Goal: Transaction & Acquisition: Purchase product/service

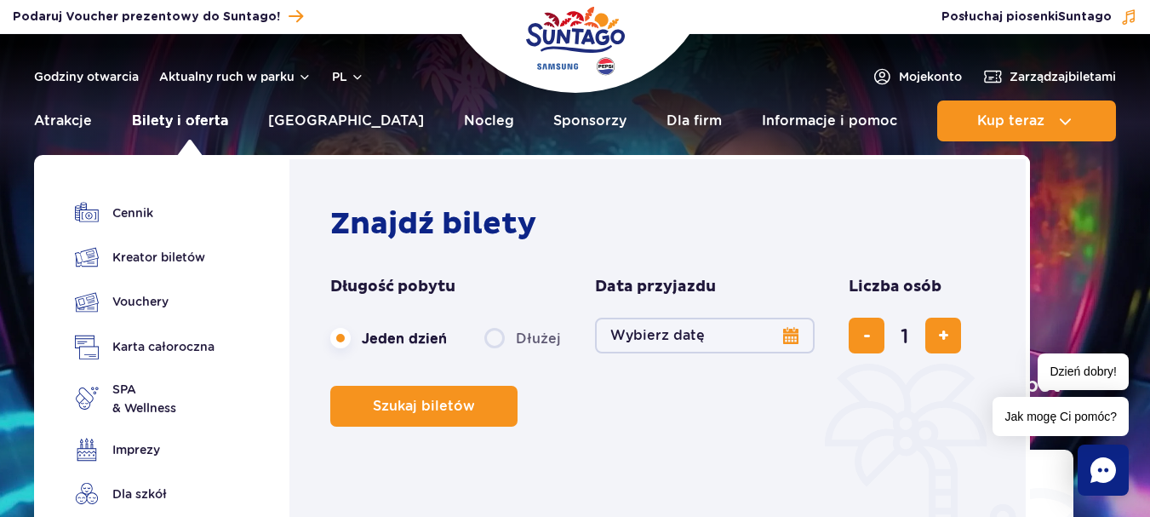
click at [183, 126] on link "Bilety i oferta" at bounding box center [180, 120] width 96 height 41
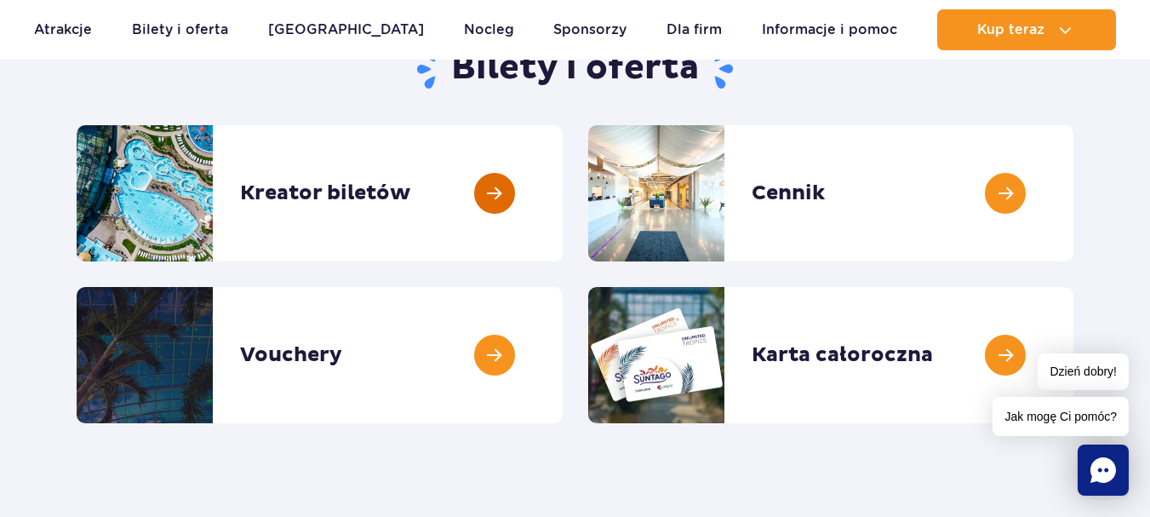
click at [563, 199] on link at bounding box center [563, 193] width 0 height 136
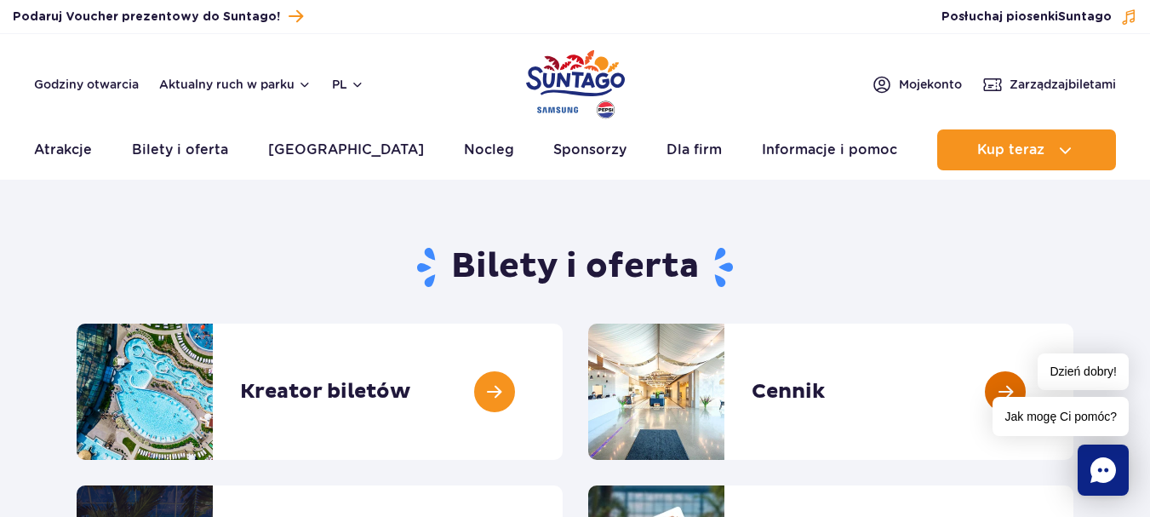
click at [1074, 421] on link at bounding box center [1074, 392] width 0 height 136
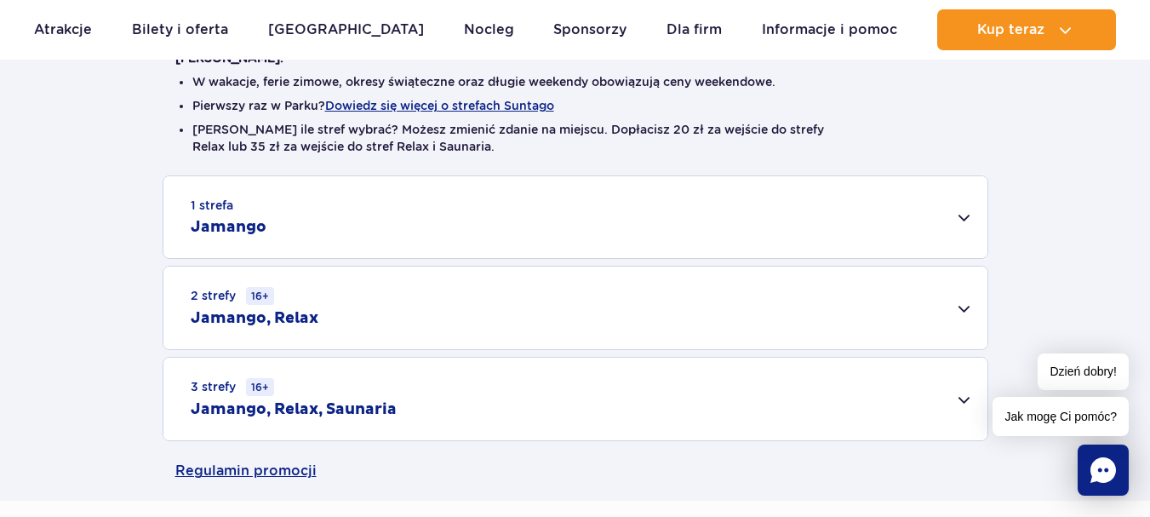
scroll to position [398, 0]
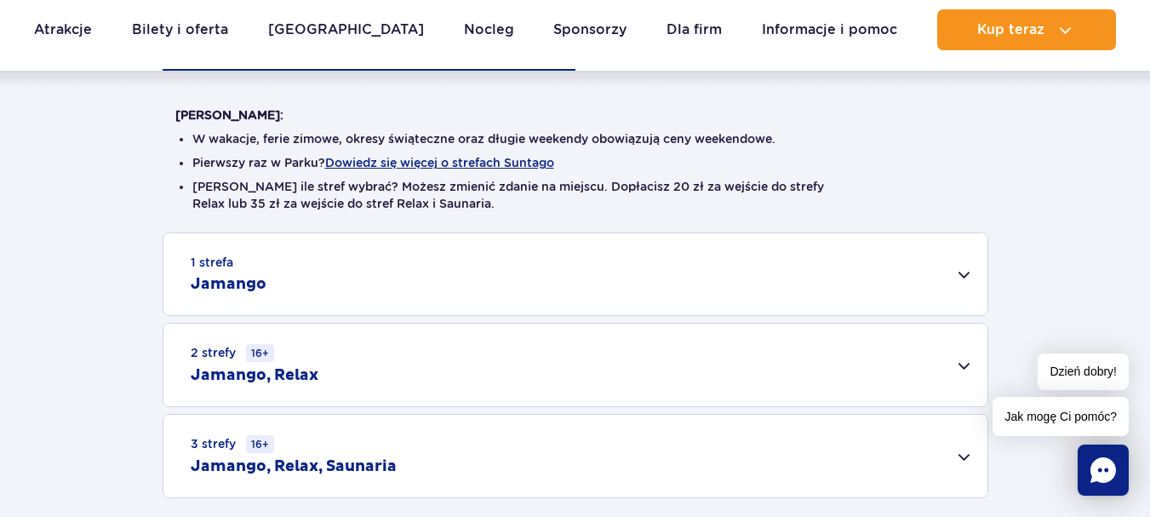
click at [970, 368] on div "2 strefy 16+ Jamango, Relax" at bounding box center [575, 365] width 824 height 83
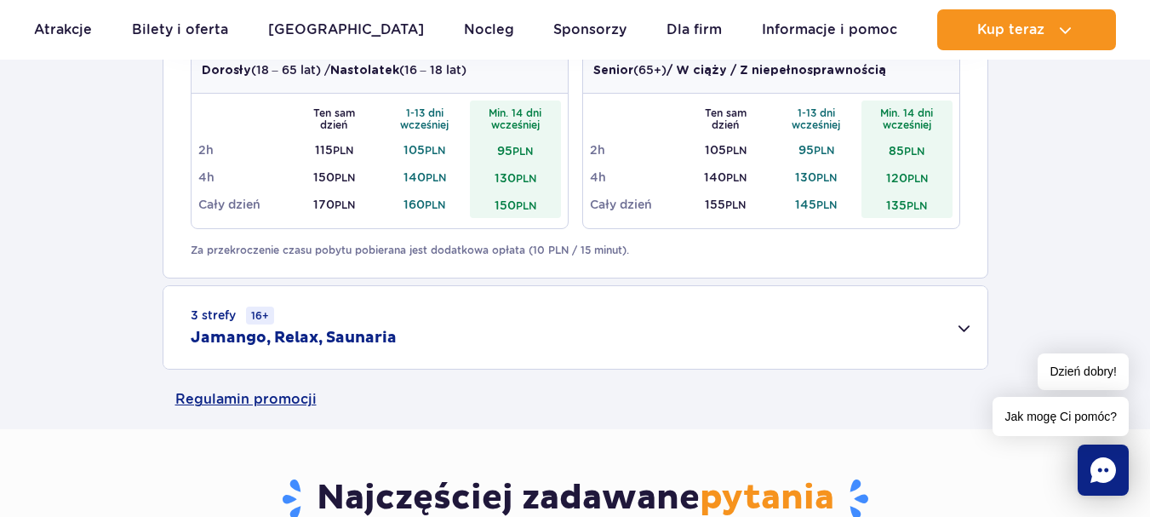
scroll to position [794, 0]
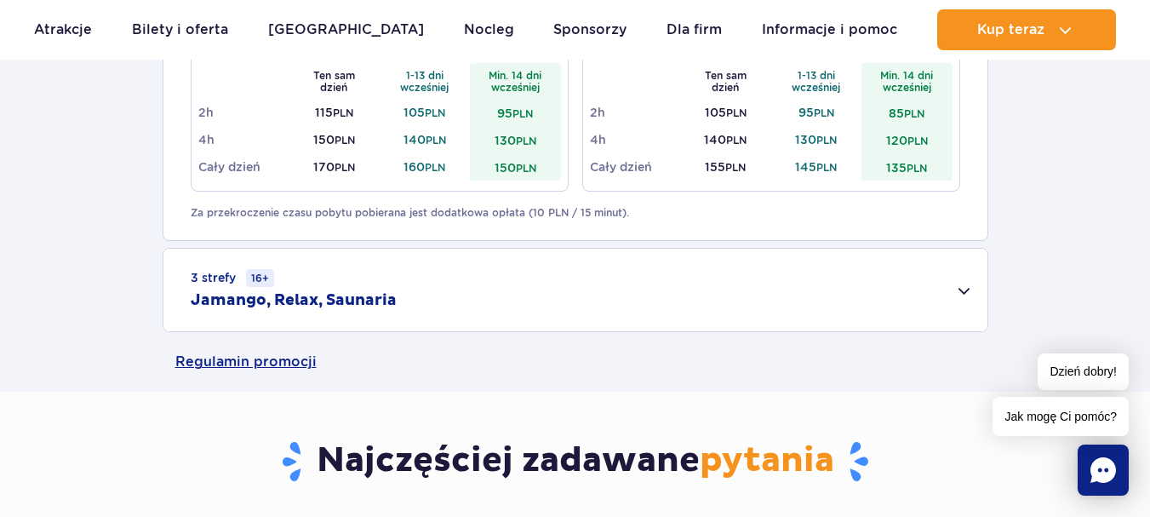
click at [962, 292] on div "3 strefy 16+ Jamango, Relax, Saunaria" at bounding box center [575, 290] width 824 height 83
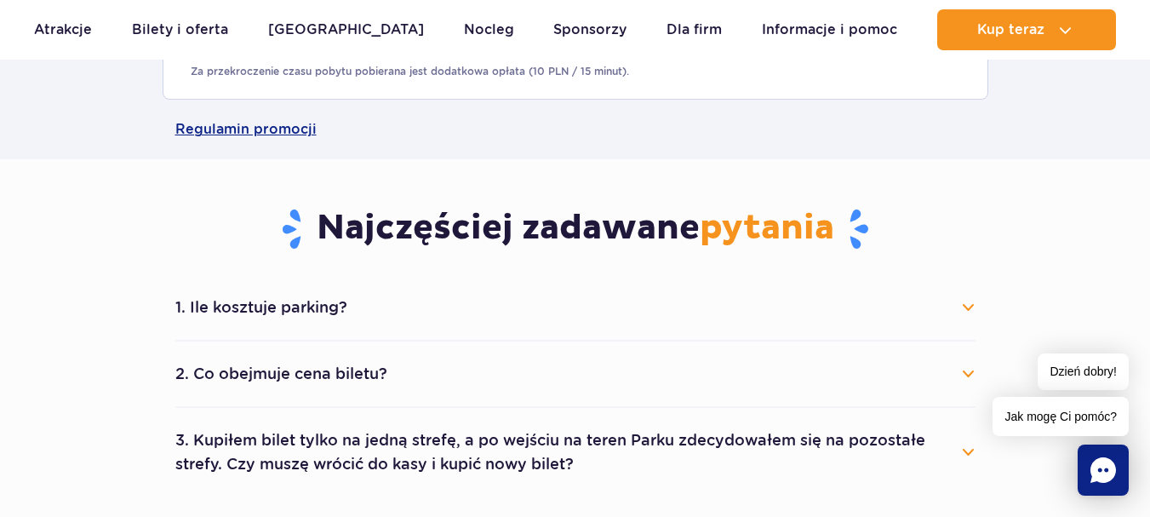
scroll to position [1390, 0]
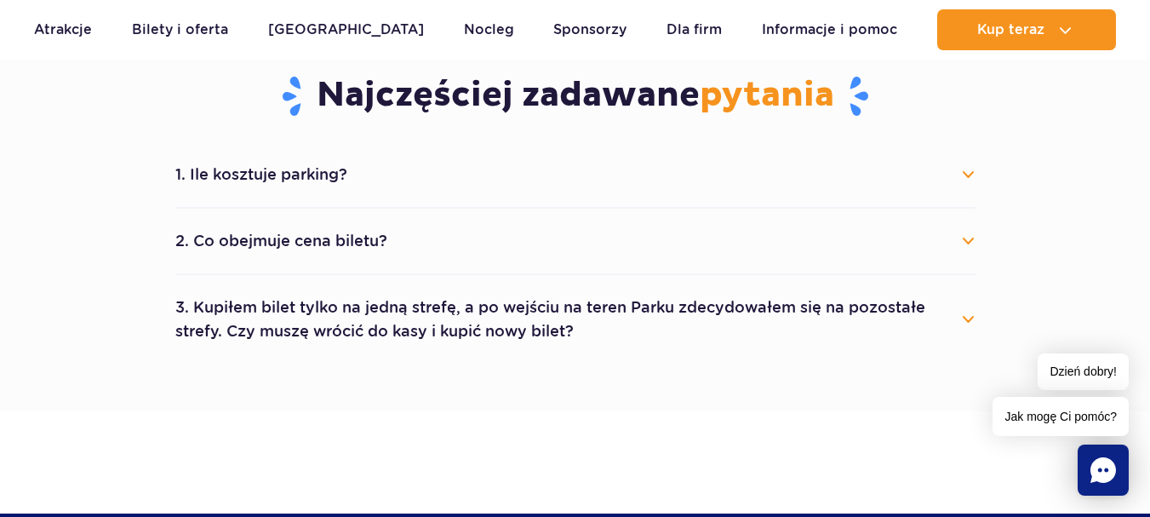
click at [958, 173] on button "1. Ile kosztuje parking?" at bounding box center [575, 174] width 800 height 37
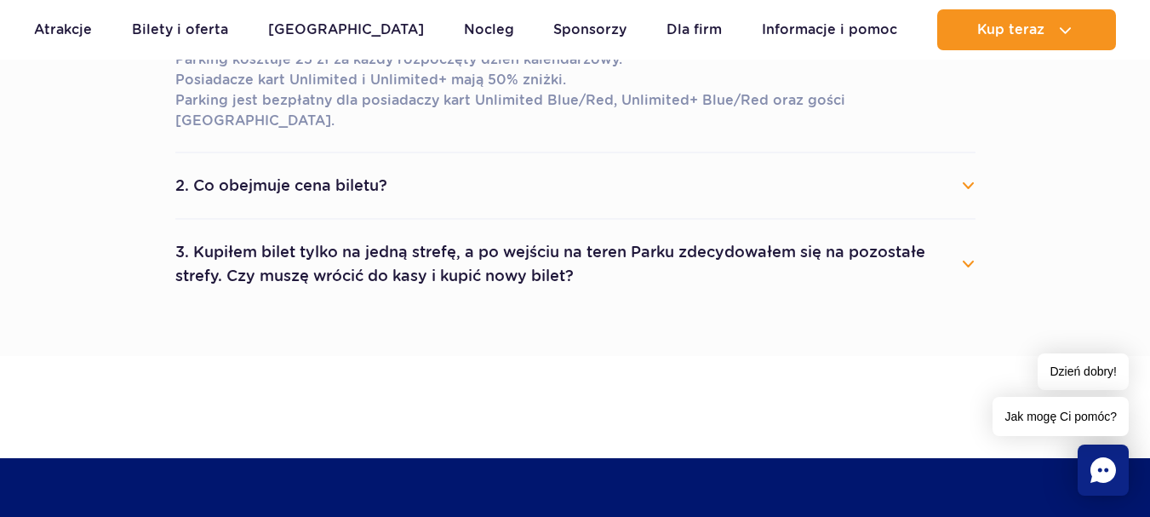
scroll to position [1589, 0]
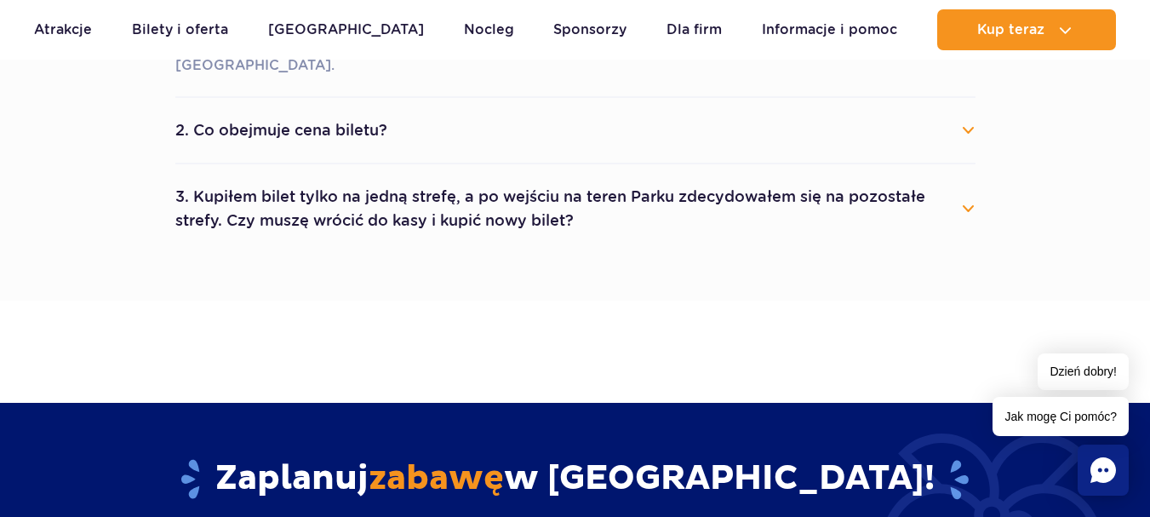
click at [977, 194] on div "1. Ile kosztuje parking? Parking kosztuje 25 zł za każdy rozpoczęty dzień kalen…" at bounding box center [576, 98] width 826 height 310
click at [971, 194] on button "3. Kupiłem bilet tylko na jedną strefę, a po wejściu na teren Parku zdecydowałe…" at bounding box center [575, 208] width 800 height 61
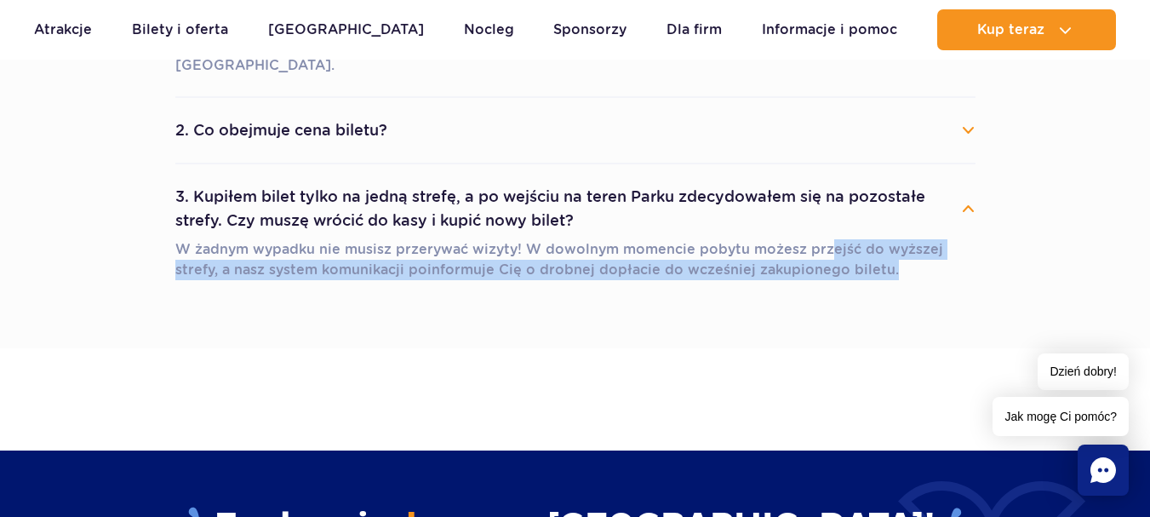
drag, startPoint x: 819, startPoint y: 230, endPoint x: 985, endPoint y: 245, distance: 166.7
click at [985, 245] on div "1. Ile kosztuje parking? Parking kosztuje 25 zł za każdy rozpoczęty dzień kalen…" at bounding box center [576, 122] width 826 height 358
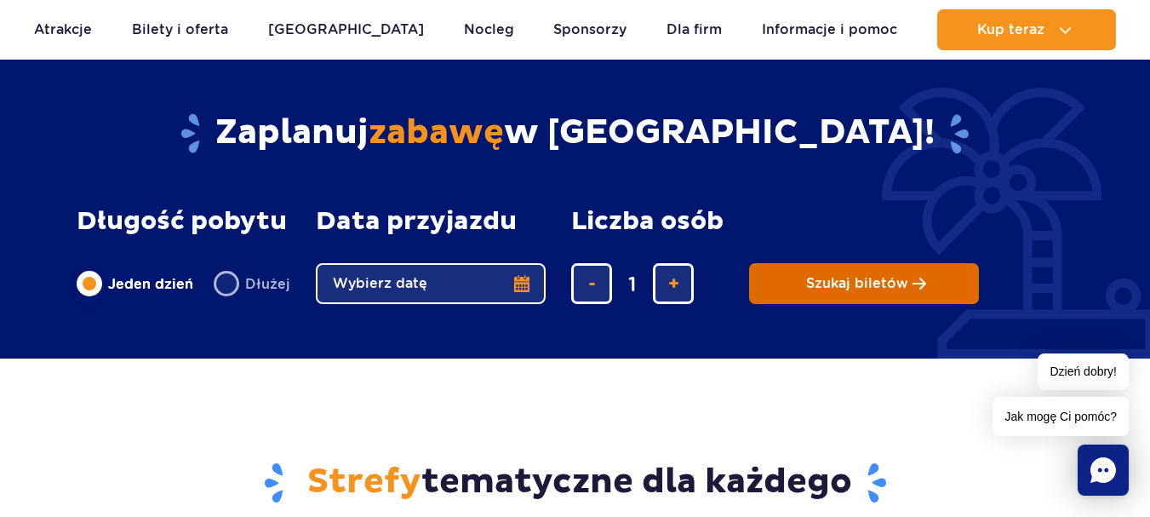
scroll to position [1986, 0]
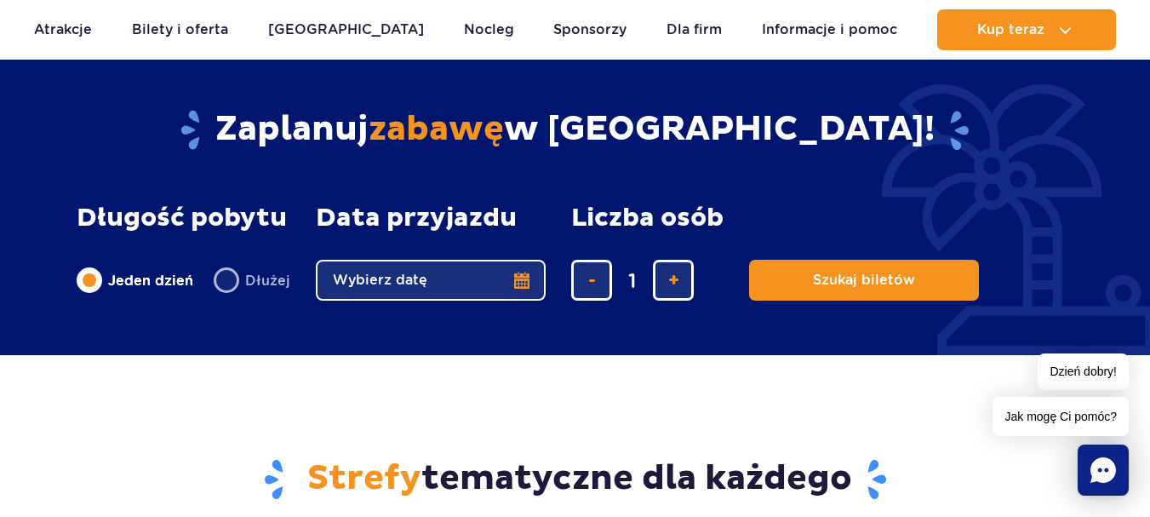
click at [478, 260] on button "Wybierz datę" at bounding box center [431, 280] width 230 height 41
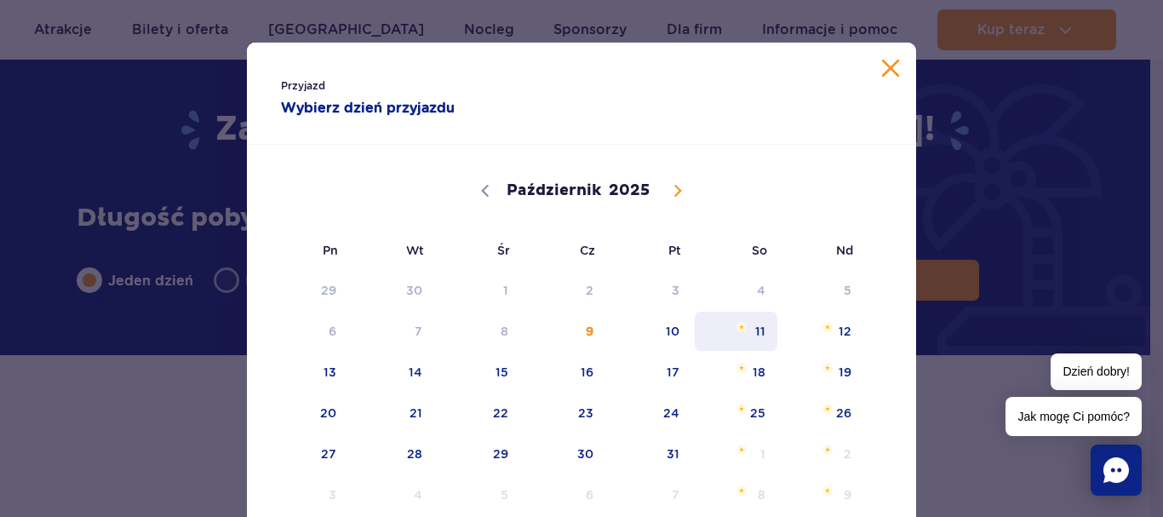
click at [739, 329] on span "Październik 11, 2025" at bounding box center [741, 327] width 10 height 10
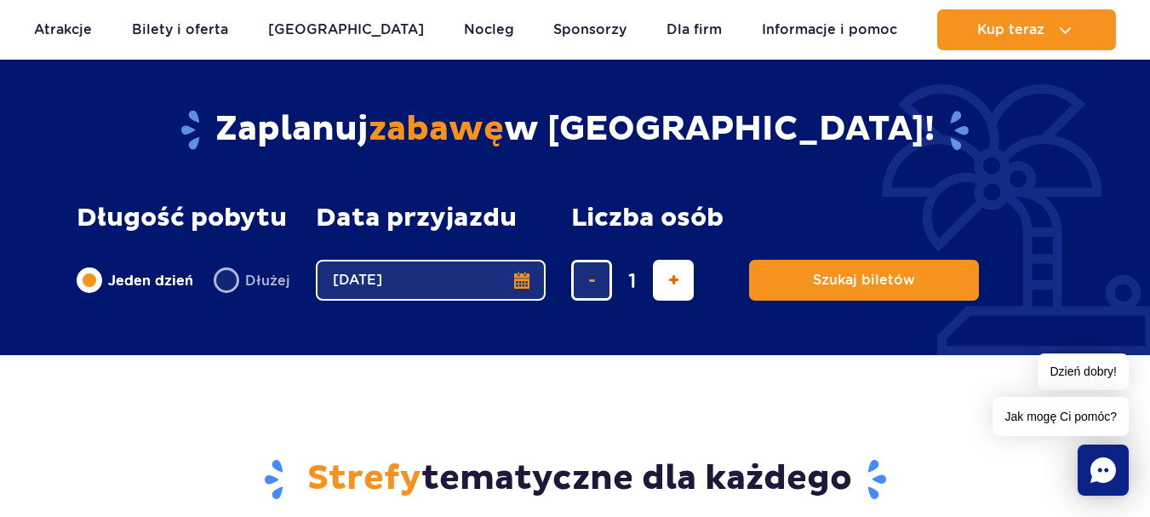
click at [655, 272] on button "dodaj bilet" at bounding box center [673, 280] width 41 height 41
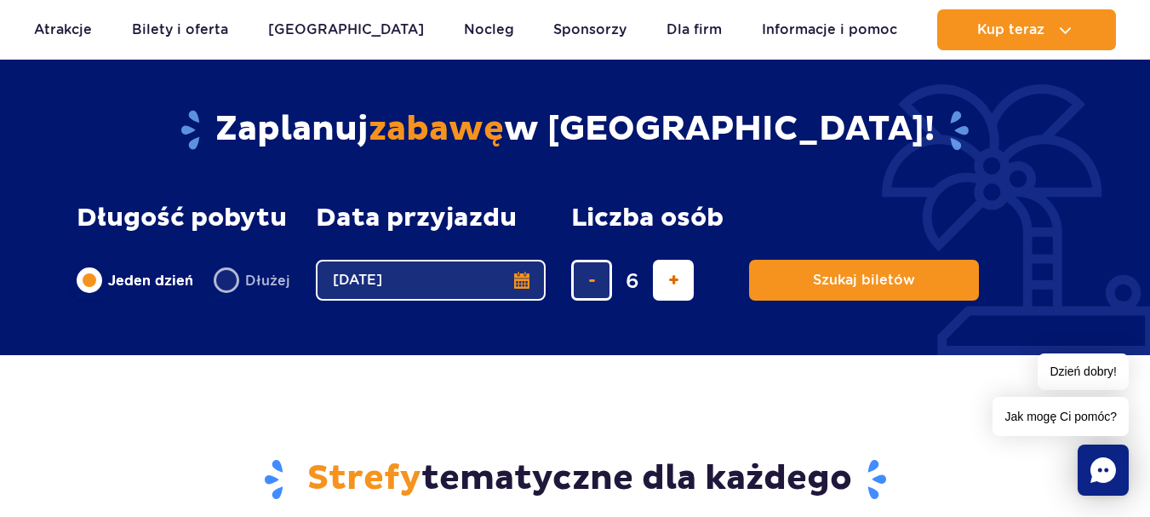
click at [655, 272] on button "dodaj bilet" at bounding box center [673, 280] width 41 height 41
type input "7"
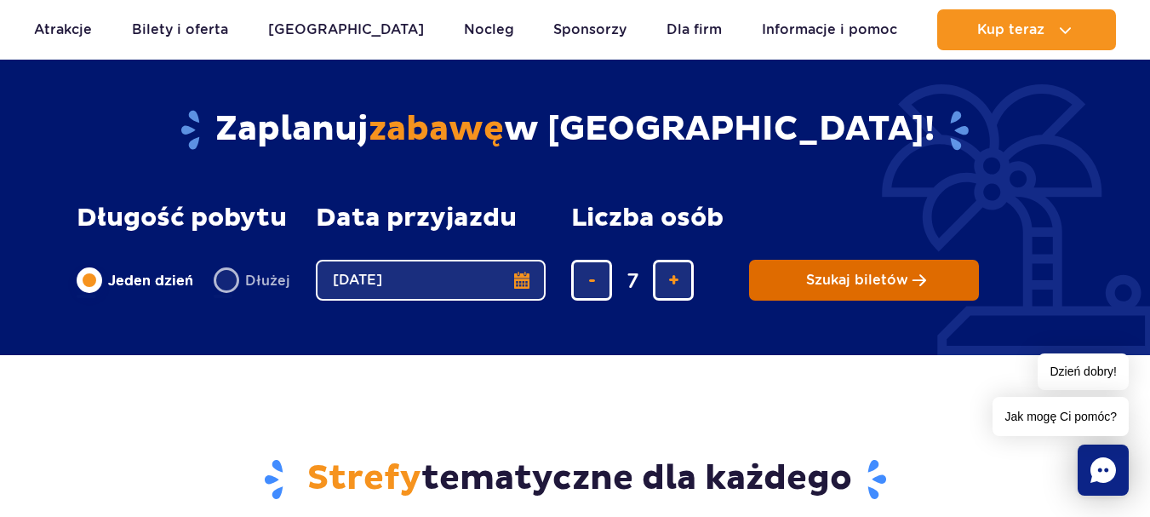
click at [776, 267] on button "Szukaj biletów" at bounding box center [864, 280] width 230 height 41
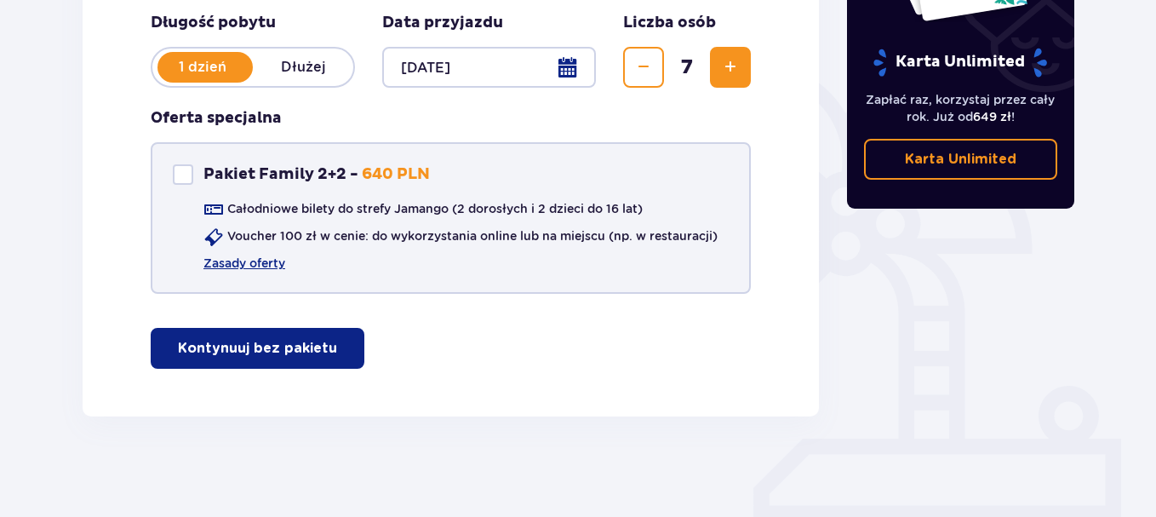
click at [184, 172] on div "Pakiet Family 2+2" at bounding box center [183, 174] width 20 height 20
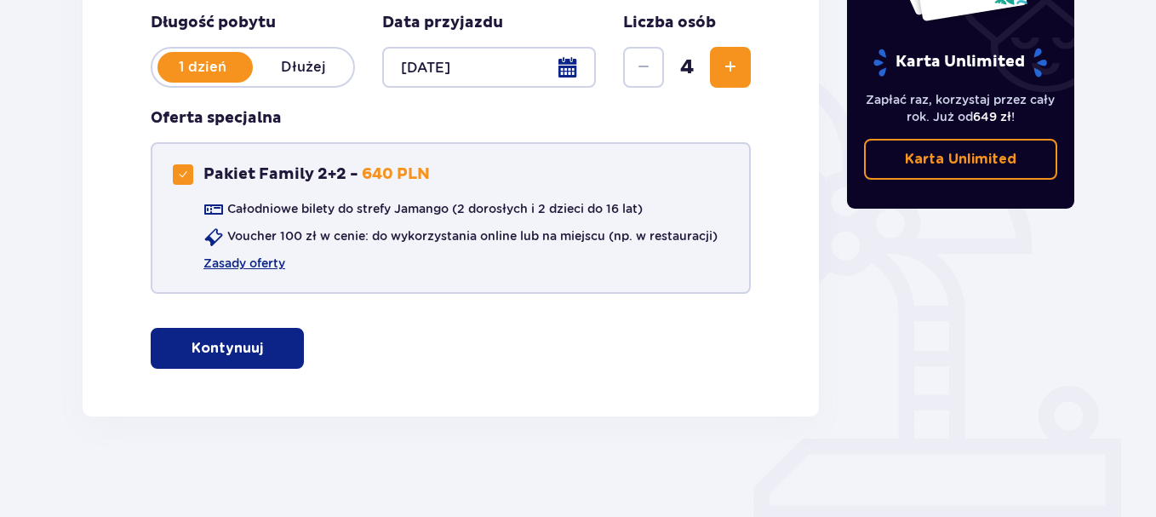
click at [185, 172] on span at bounding box center [183, 174] width 10 height 10
checkbox input "false"
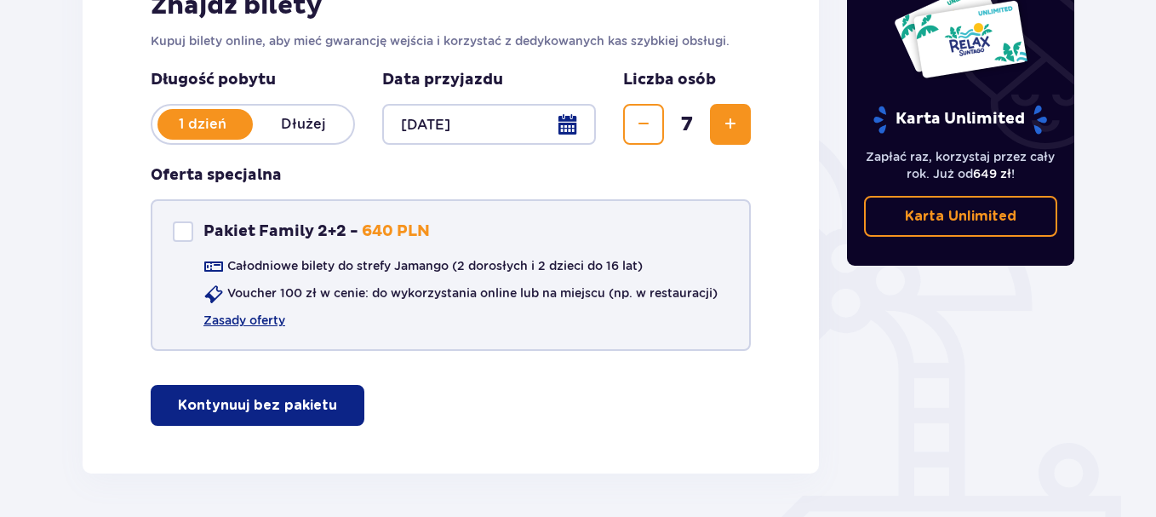
scroll to position [360, 0]
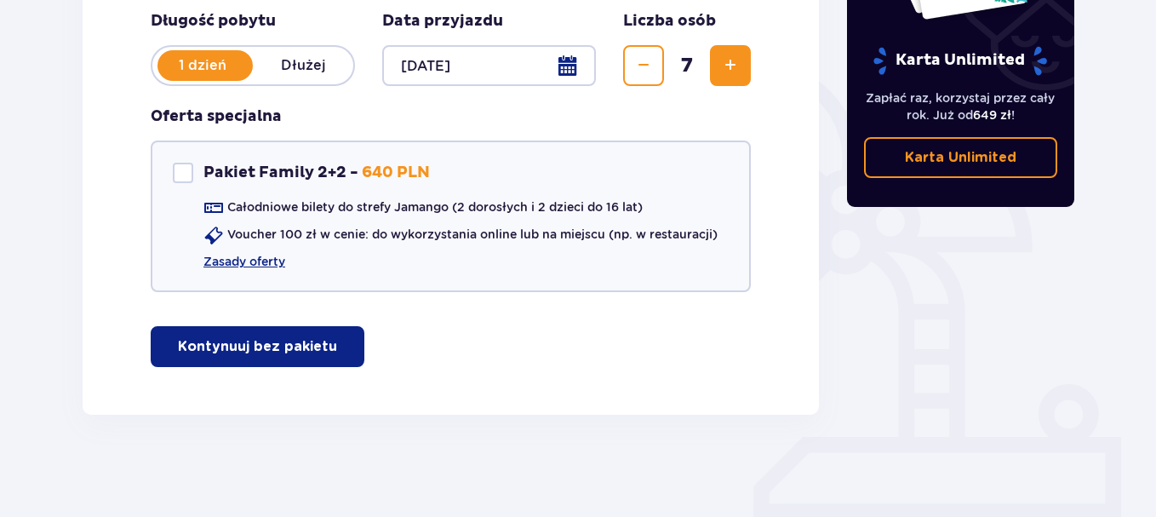
click at [292, 335] on button "Kontynuuj bez pakietu" at bounding box center [258, 346] width 214 height 41
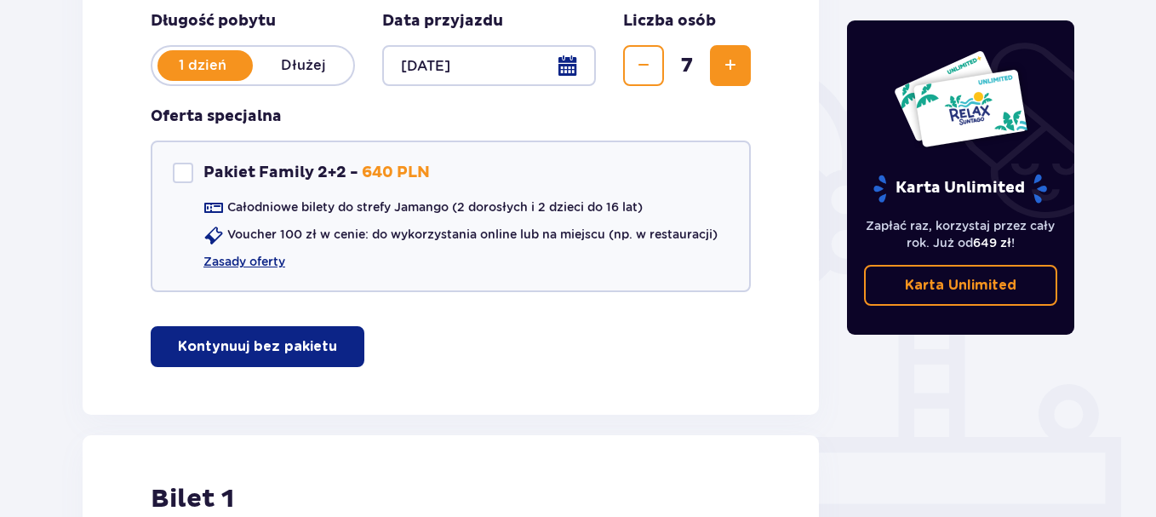
click at [651, 68] on span "Zmniejsz" at bounding box center [643, 65] width 20 height 20
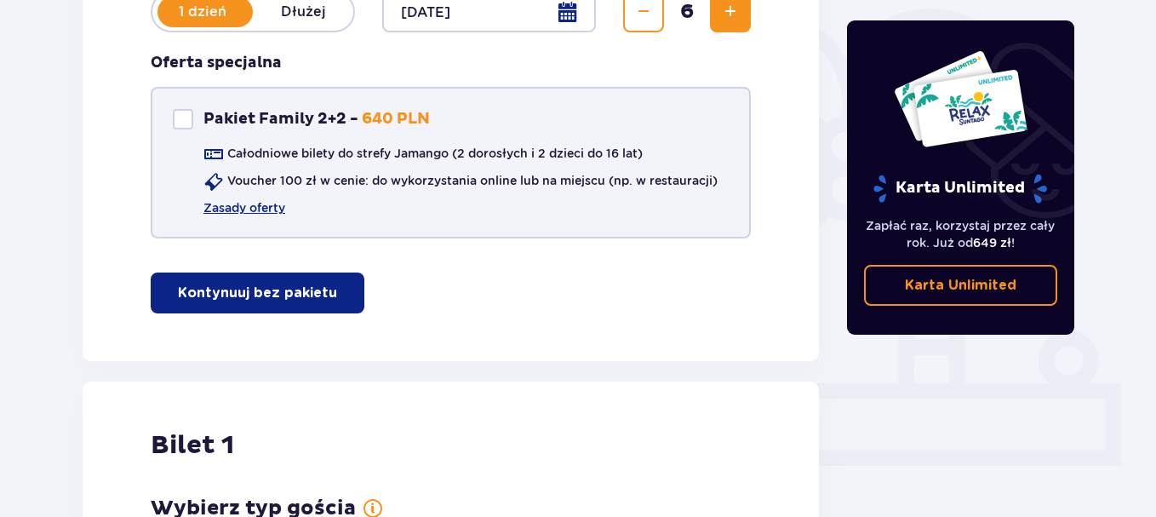
scroll to position [377, 0]
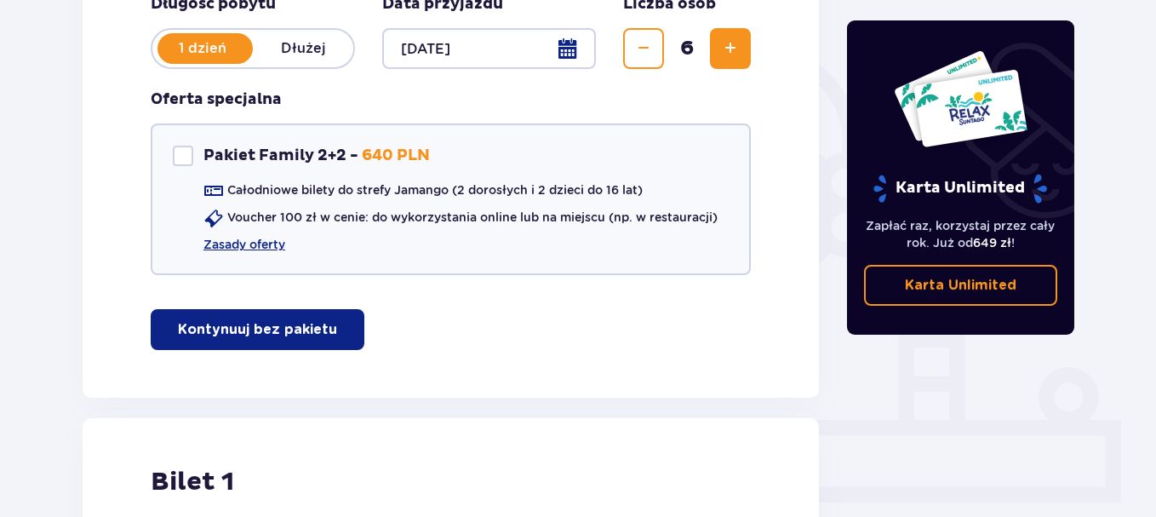
click at [742, 59] on button "Zwiększ" at bounding box center [730, 48] width 41 height 41
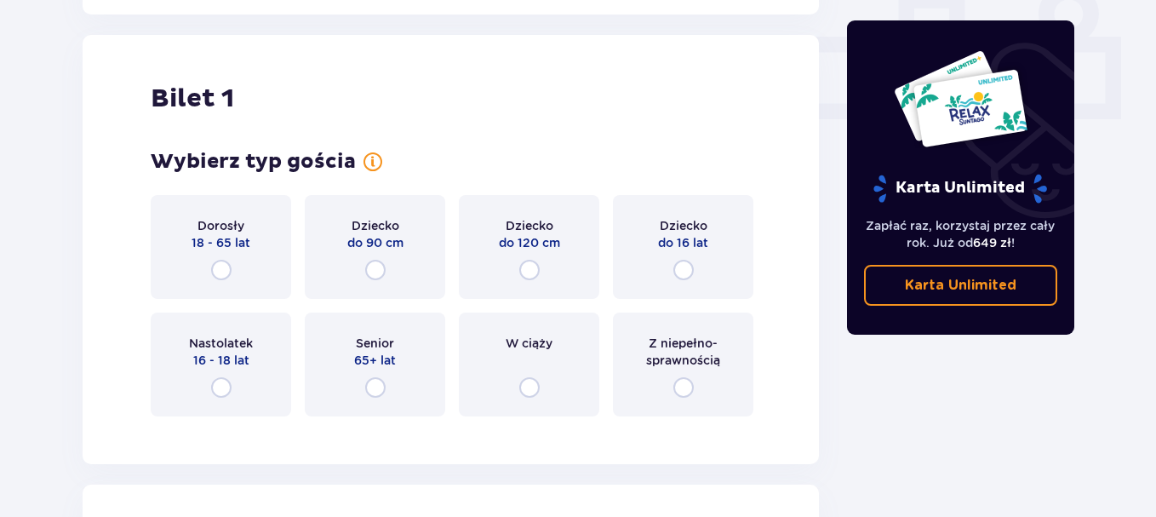
scroll to position [775, 0]
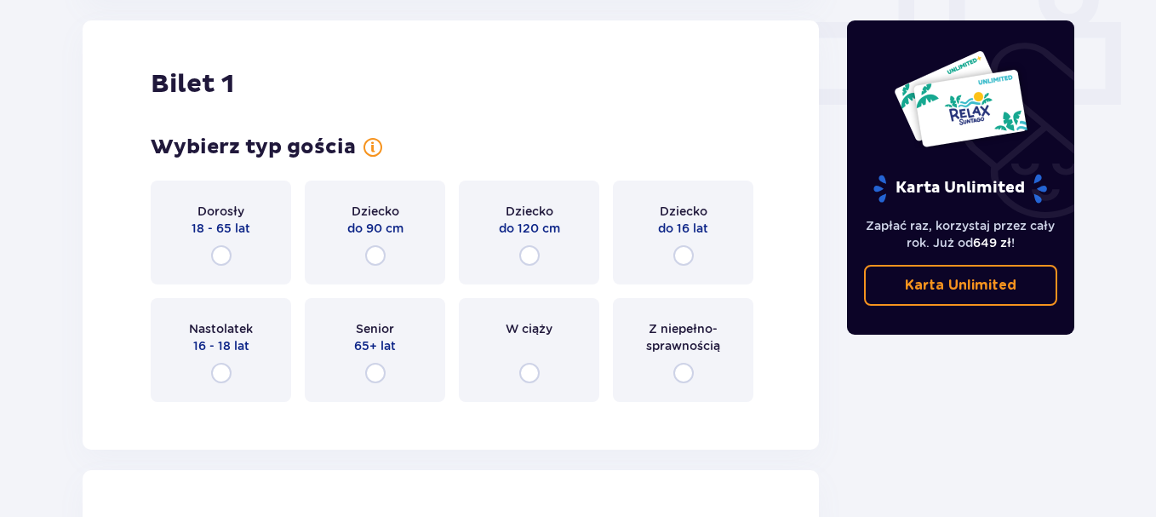
click at [221, 260] on input "radio" at bounding box center [221, 255] width 20 height 20
radio input "true"
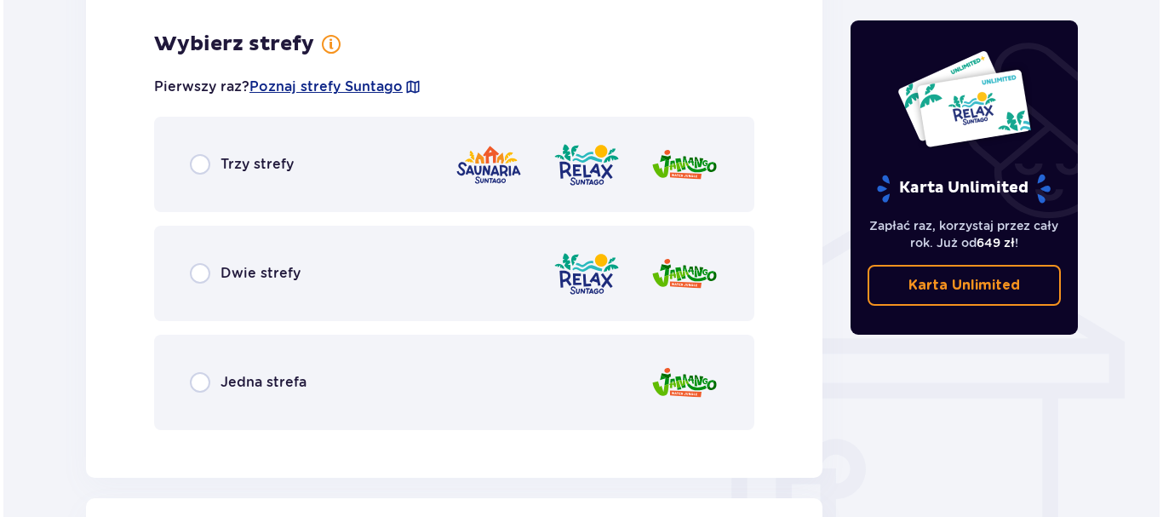
scroll to position [1190, 0]
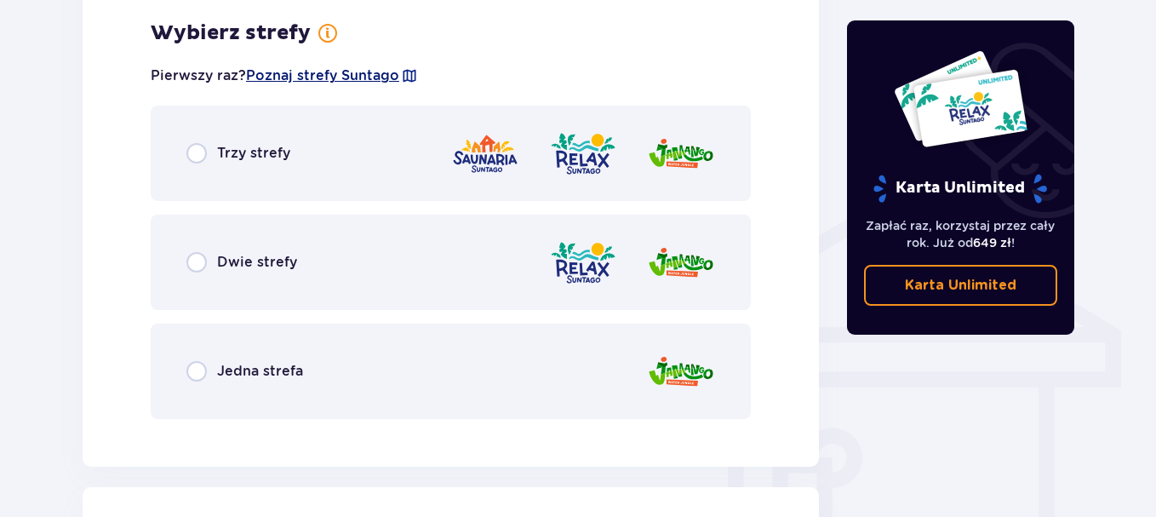
drag, startPoint x: 342, startPoint y: 70, endPoint x: 317, endPoint y: 83, distance: 28.9
click at [317, 83] on span "Poznaj strefy Suntago" at bounding box center [322, 75] width 153 height 19
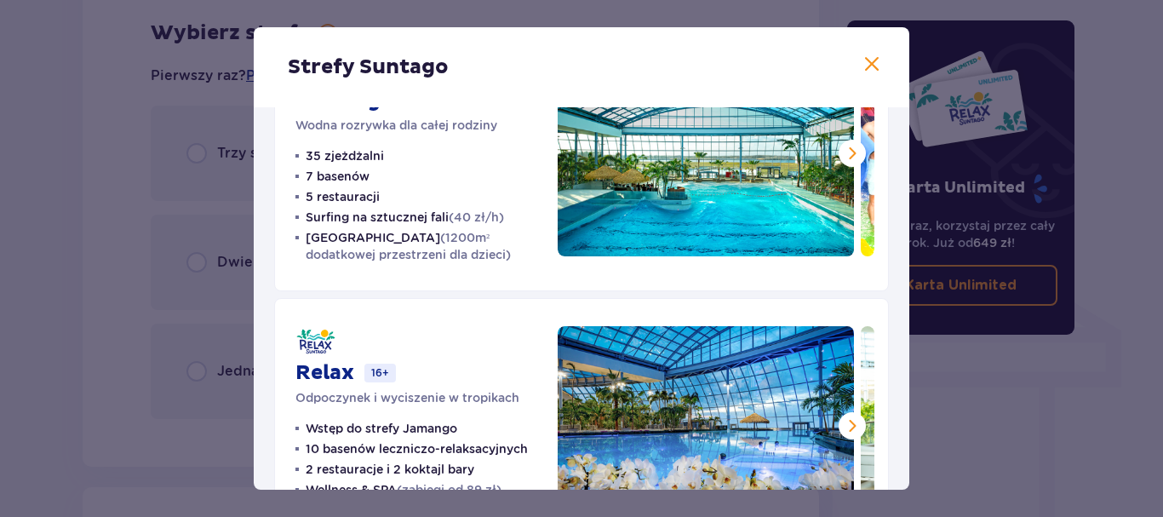
scroll to position [198, 0]
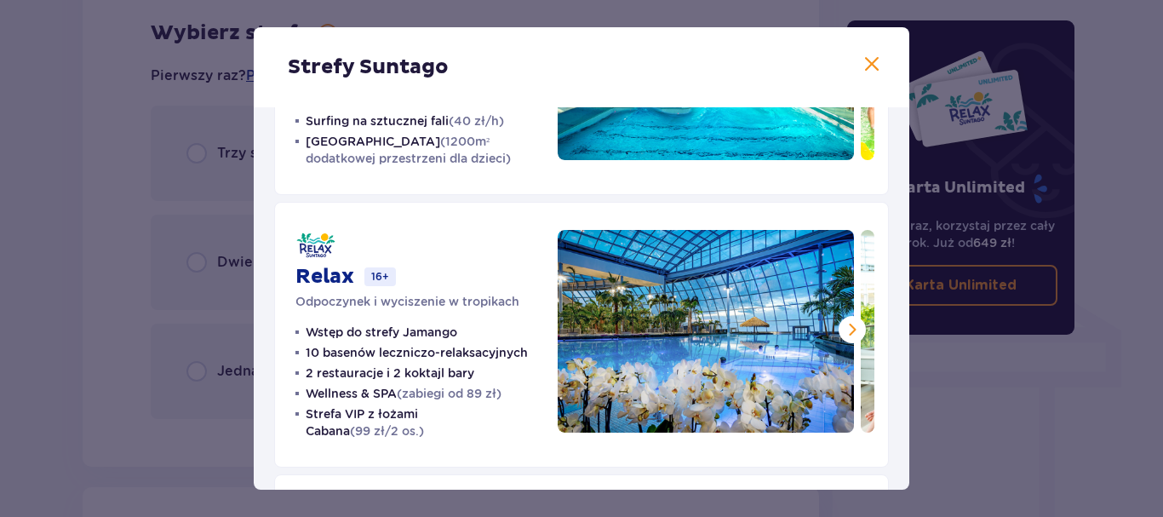
drag, startPoint x: 902, startPoint y: 153, endPoint x: 899, endPoint y: 124, distance: 29.1
click at [899, 124] on div "Jamango Wodna rozrywka dla całej rodziny 35 zjeżdżalni 7 basenów 5 restauracji …" at bounding box center [582, 331] width 656 height 845
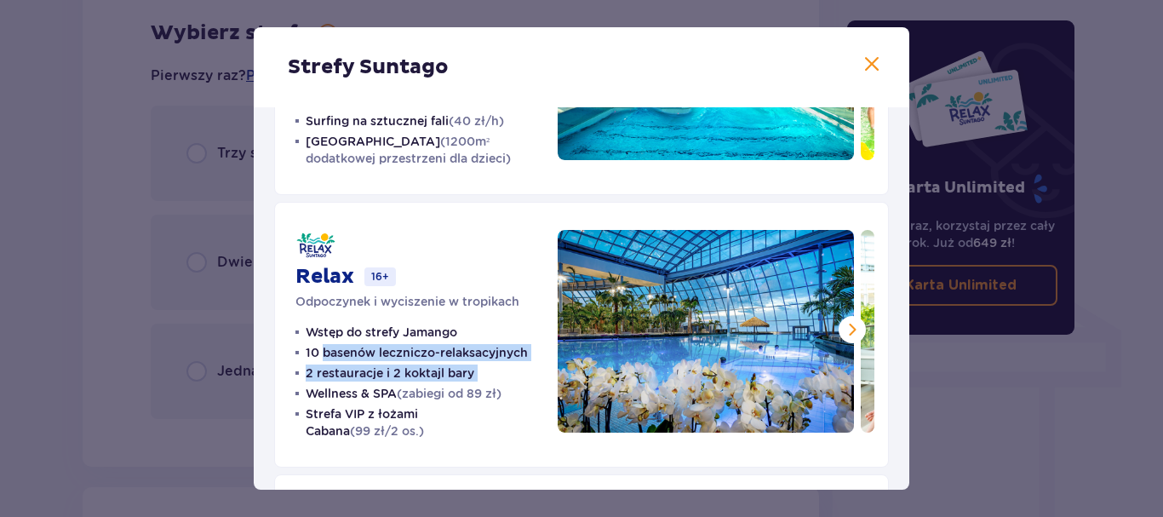
drag, startPoint x: 324, startPoint y: 352, endPoint x: 484, endPoint y: 379, distance: 162.2
click at [484, 379] on ul "Wstęp do strefy Jamango 10 basenów leczniczo-relaksacyjnych 2 restauracje i 2 k…" at bounding box center [416, 382] width 242 height 116
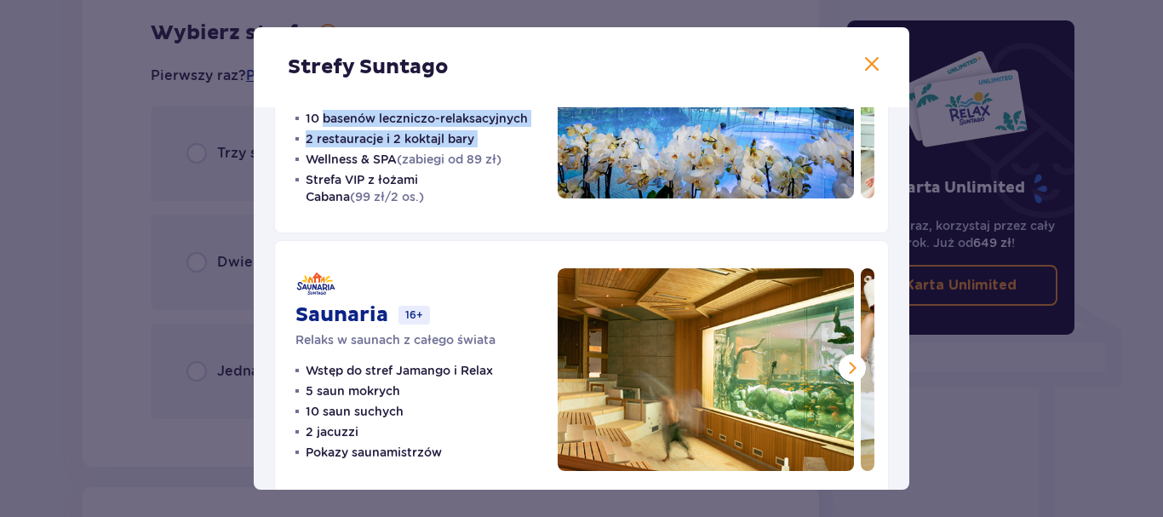
scroll to position [462, 0]
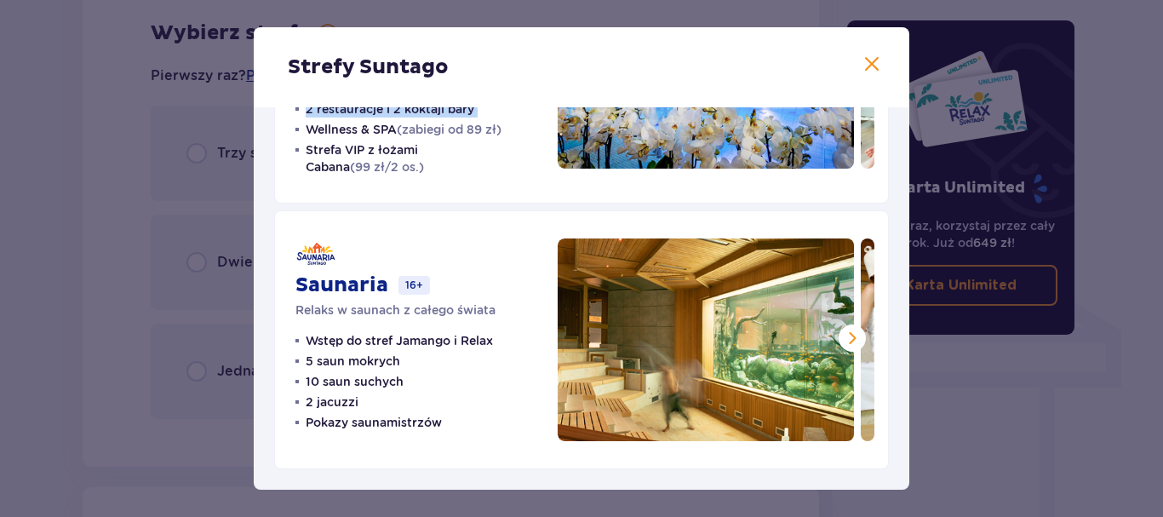
click at [853, 336] on span at bounding box center [852, 338] width 20 height 20
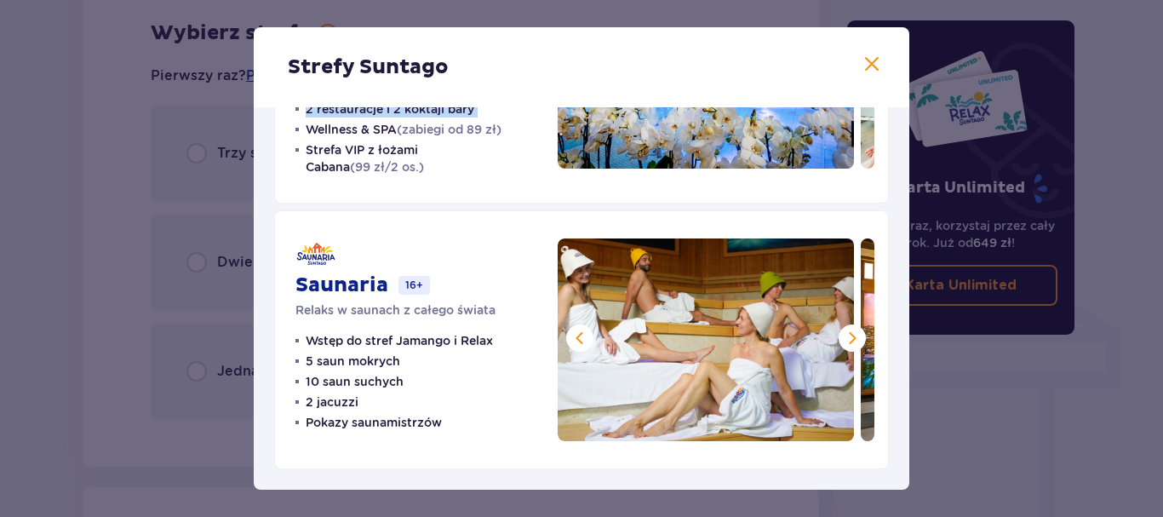
click at [853, 336] on span at bounding box center [852, 338] width 20 height 20
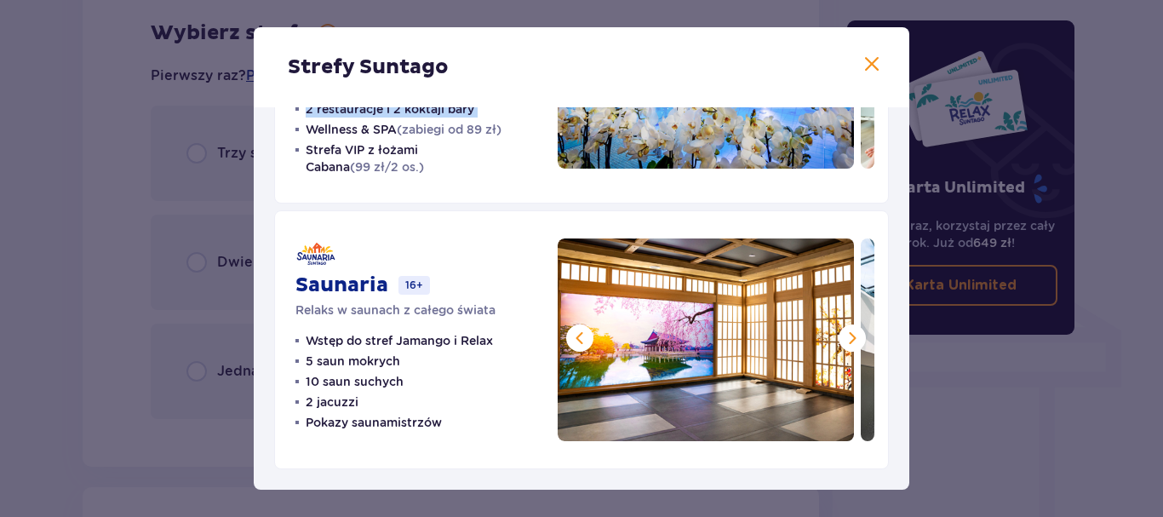
click at [853, 336] on span at bounding box center [852, 338] width 20 height 20
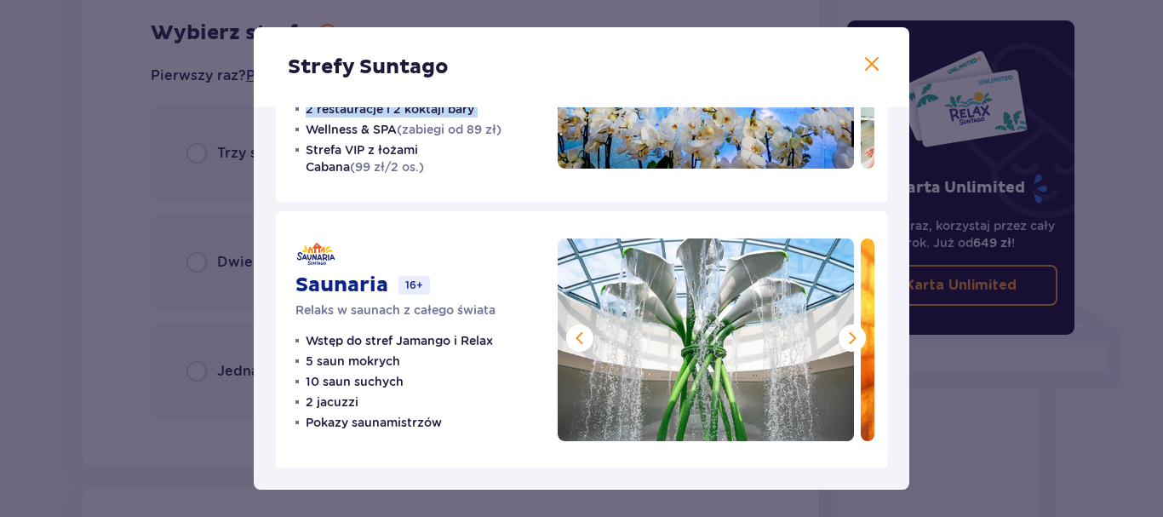
click at [851, 342] on span at bounding box center [852, 338] width 20 height 20
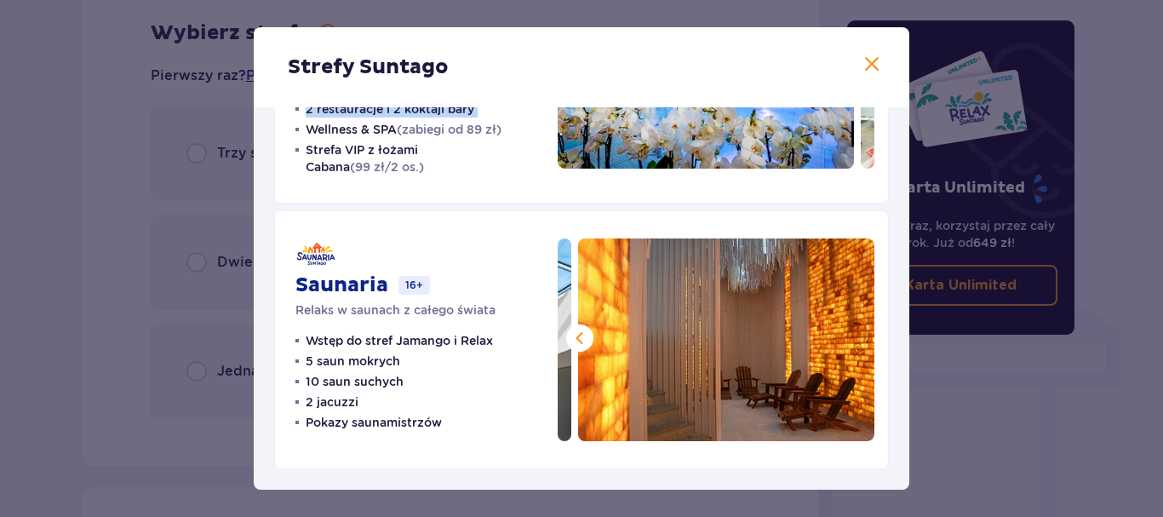
click at [851, 342] on img at bounding box center [726, 339] width 296 height 203
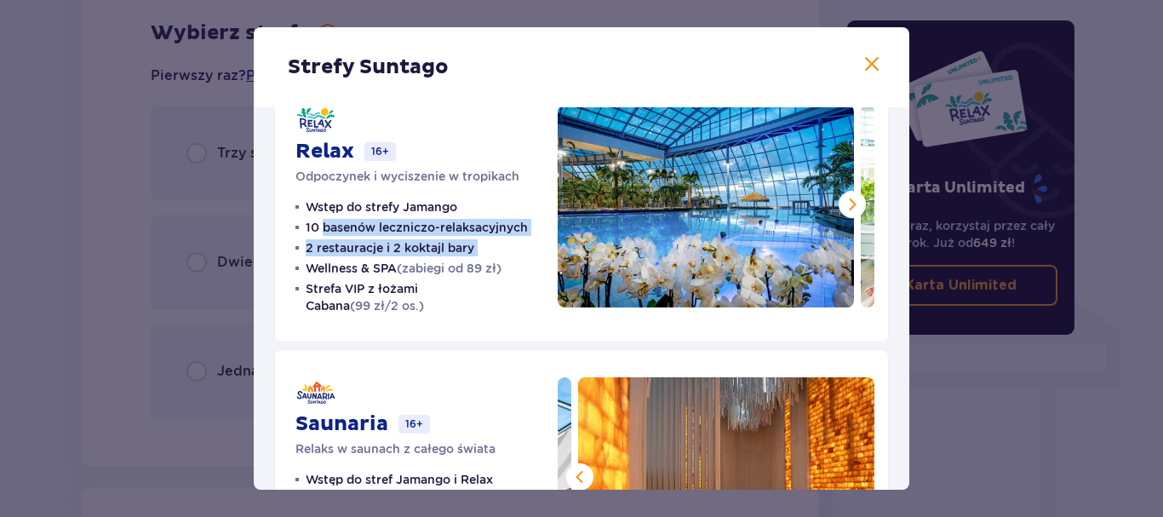
scroll to position [264, 0]
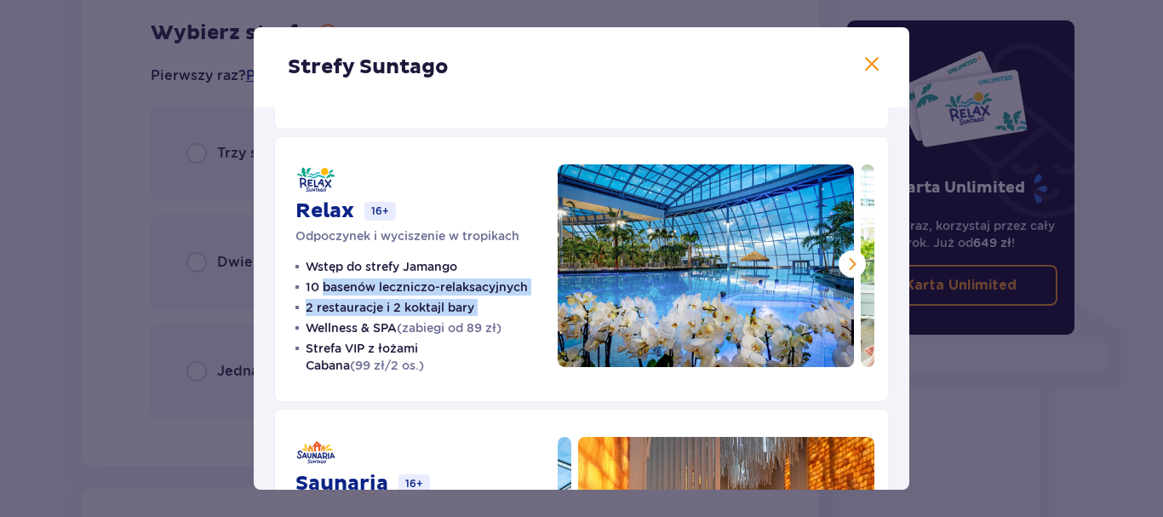
click at [845, 265] on span at bounding box center [852, 264] width 20 height 20
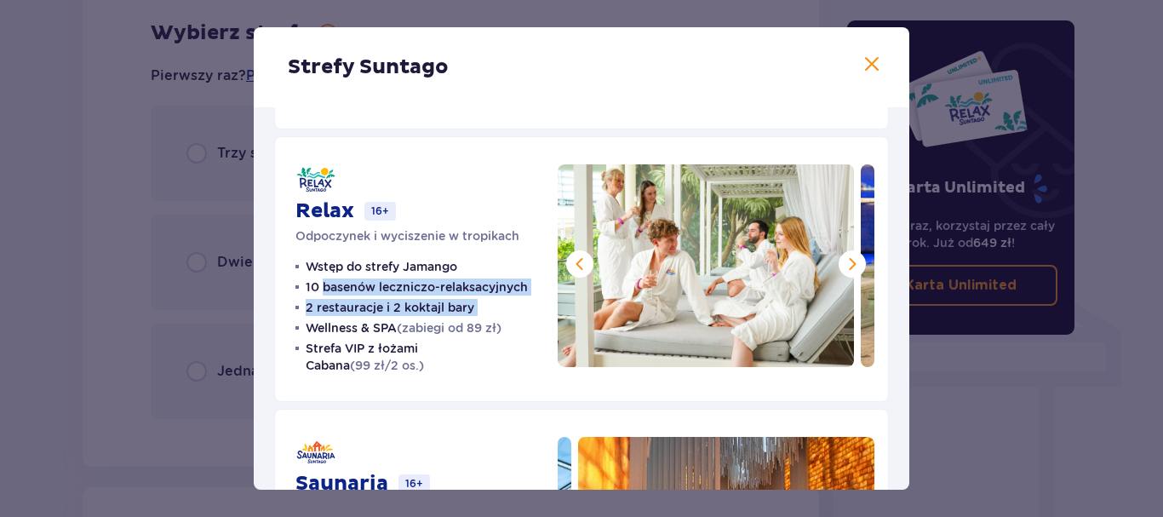
click at [845, 265] on span at bounding box center [852, 264] width 20 height 20
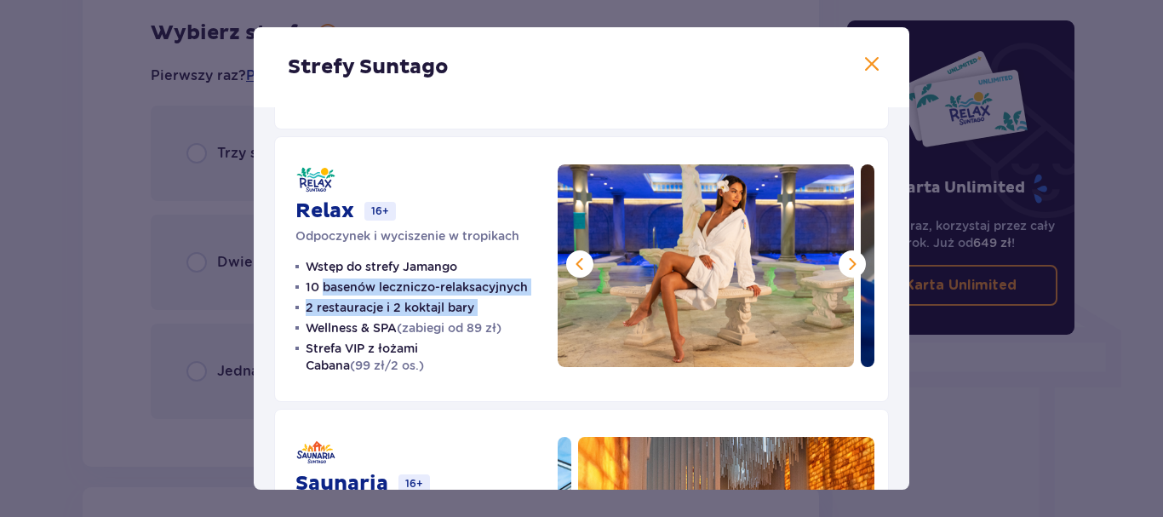
click at [845, 265] on span at bounding box center [852, 264] width 20 height 20
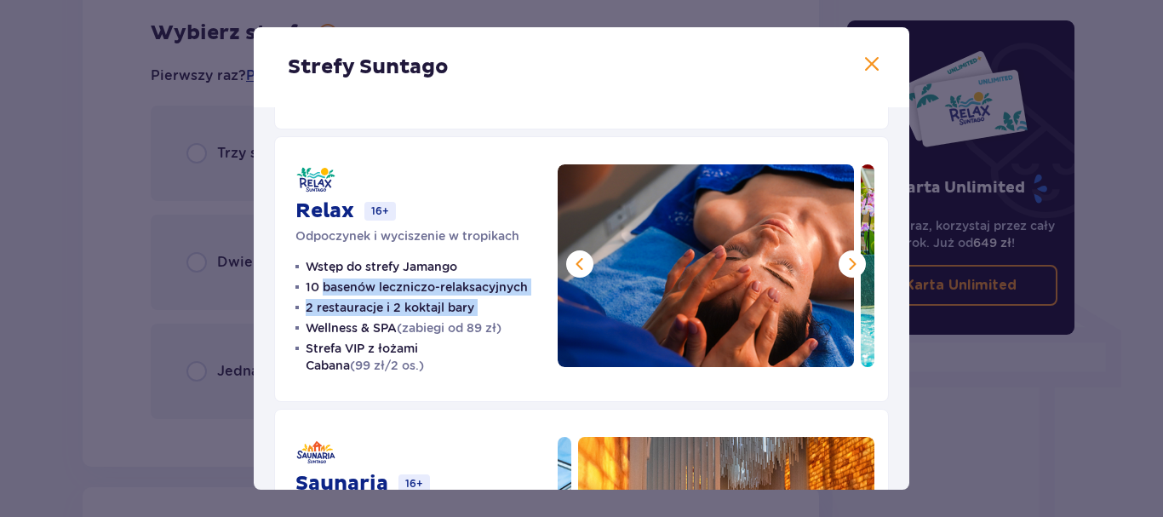
click at [845, 265] on span at bounding box center [852, 264] width 20 height 20
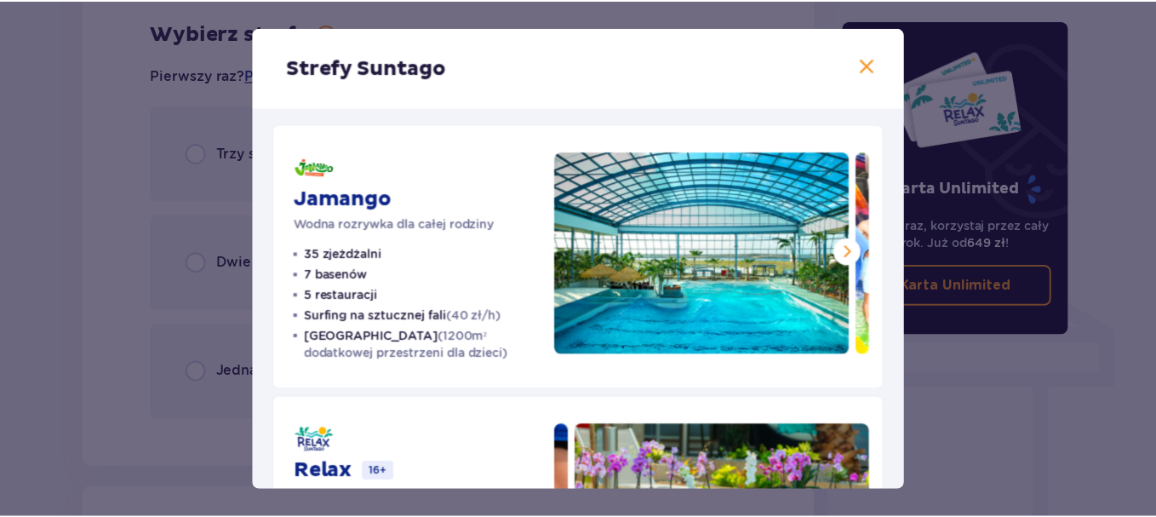
scroll to position [0, 0]
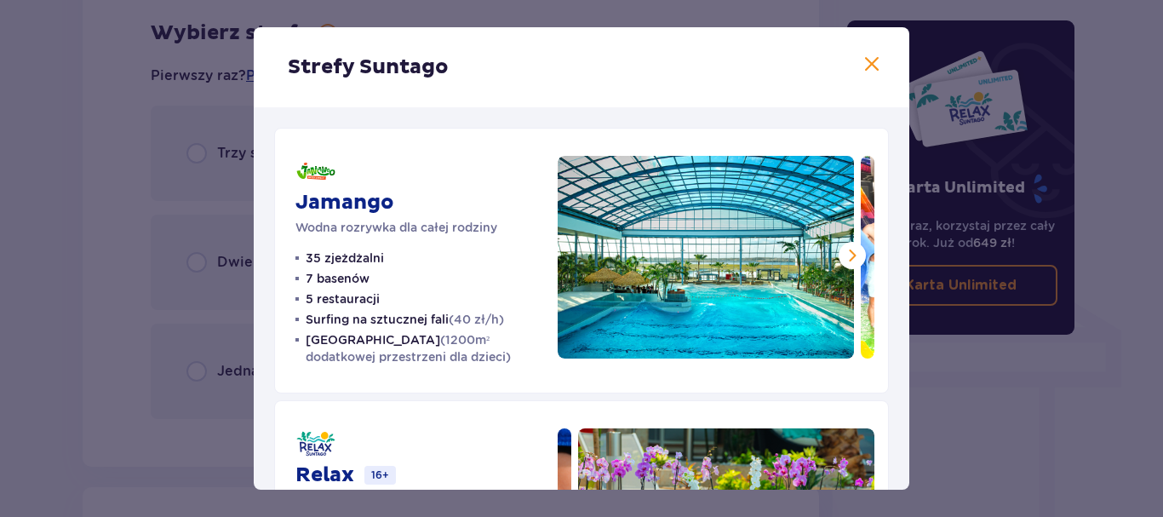
click at [843, 261] on span at bounding box center [852, 255] width 20 height 20
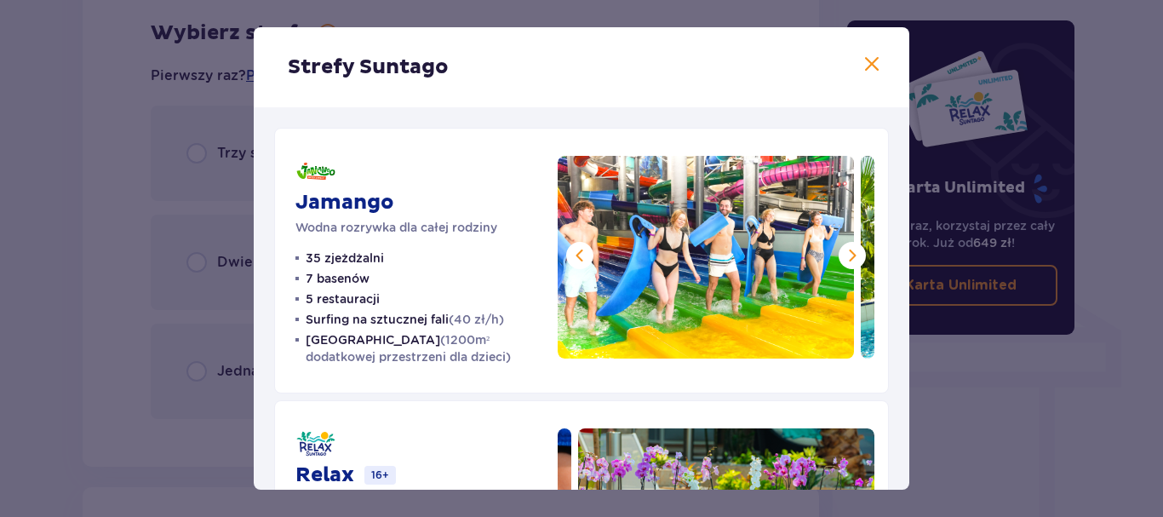
click at [843, 261] on span at bounding box center [852, 255] width 20 height 20
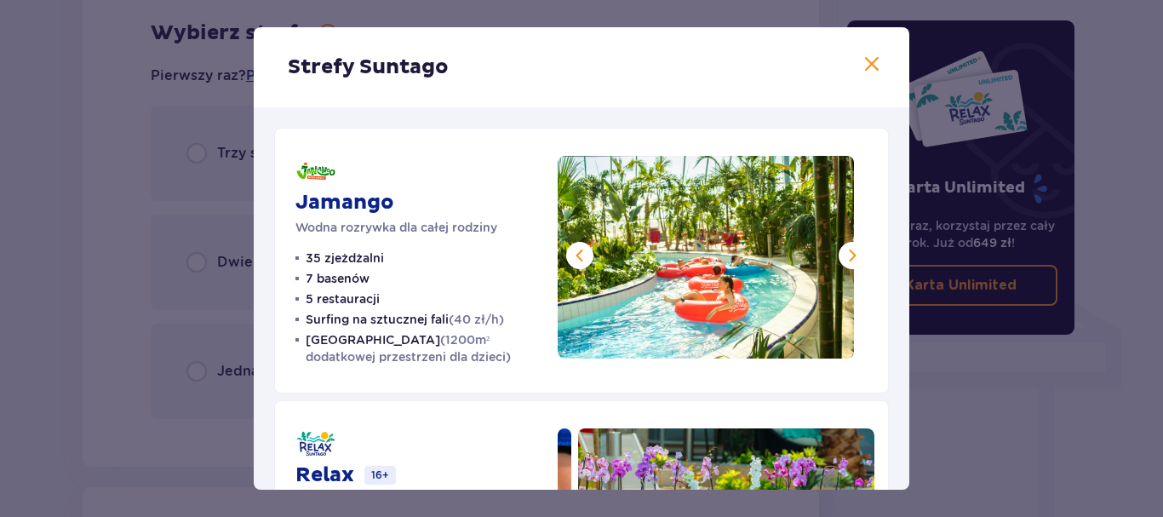
click at [843, 261] on span at bounding box center [852, 255] width 20 height 20
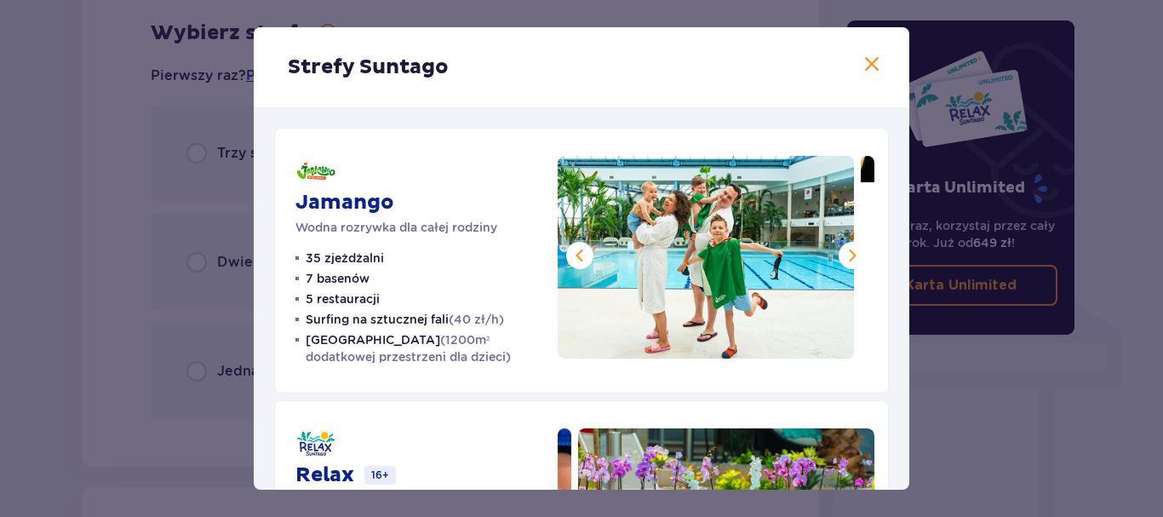
click at [843, 261] on span at bounding box center [852, 255] width 20 height 20
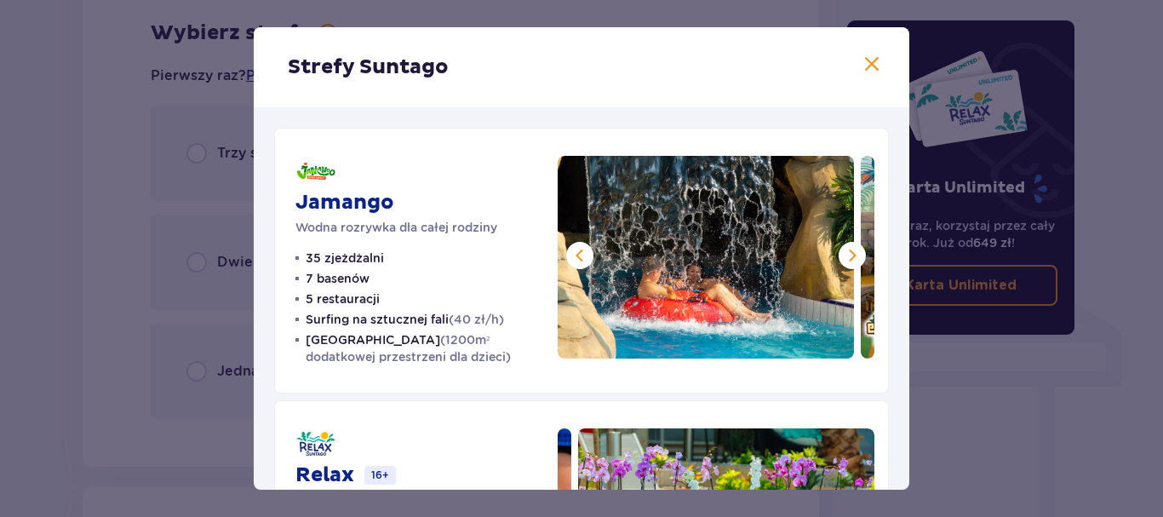
click at [843, 261] on span at bounding box center [852, 255] width 20 height 20
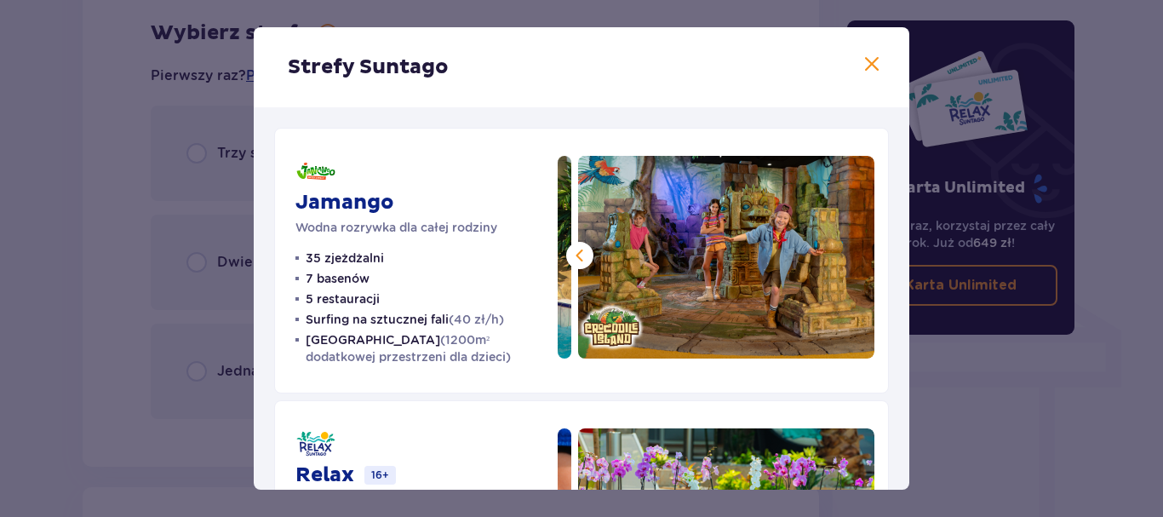
click at [843, 261] on img at bounding box center [726, 257] width 296 height 203
click at [872, 58] on span at bounding box center [872, 64] width 20 height 20
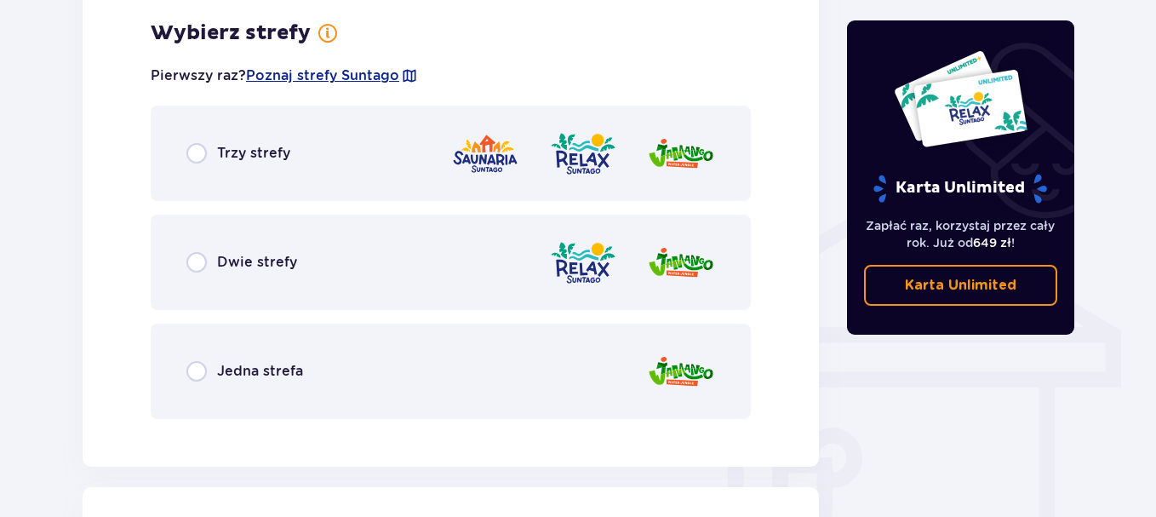
click at [200, 375] on input "radio" at bounding box center [196, 371] width 20 height 20
radio input "true"
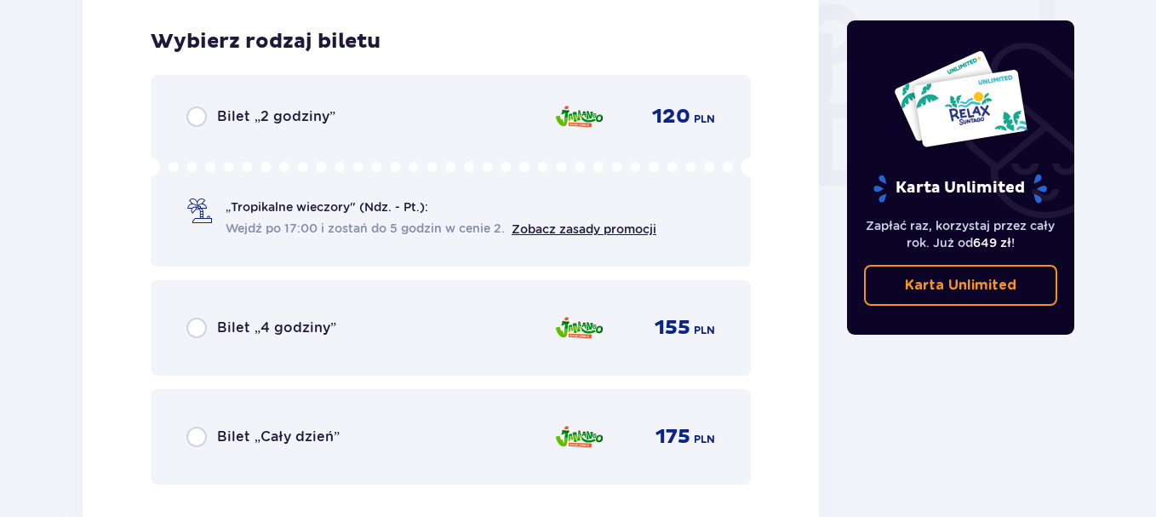
scroll to position [1623, 0]
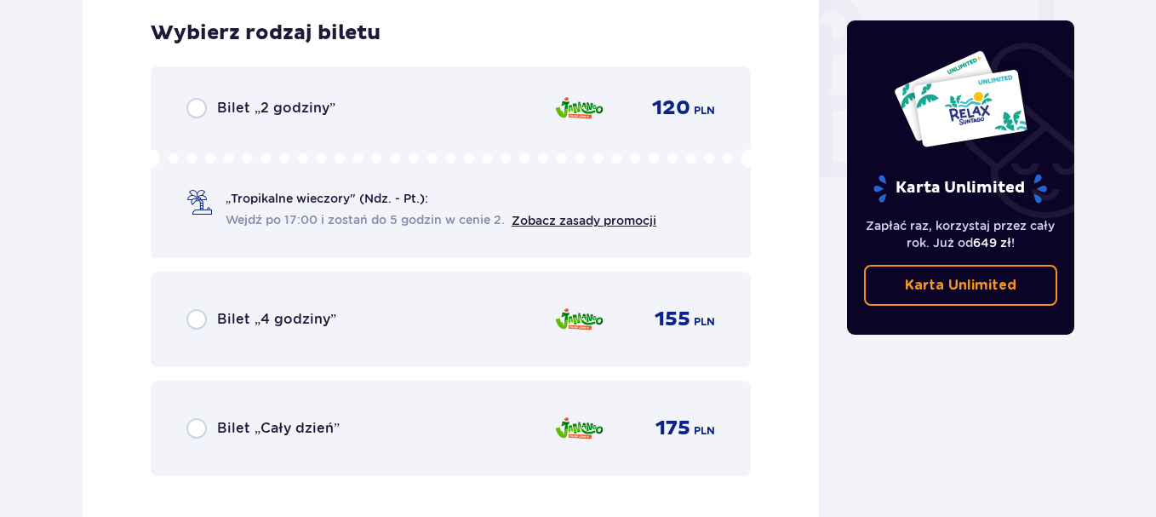
click at [198, 319] on input "radio" at bounding box center [196, 319] width 20 height 20
radio input "true"
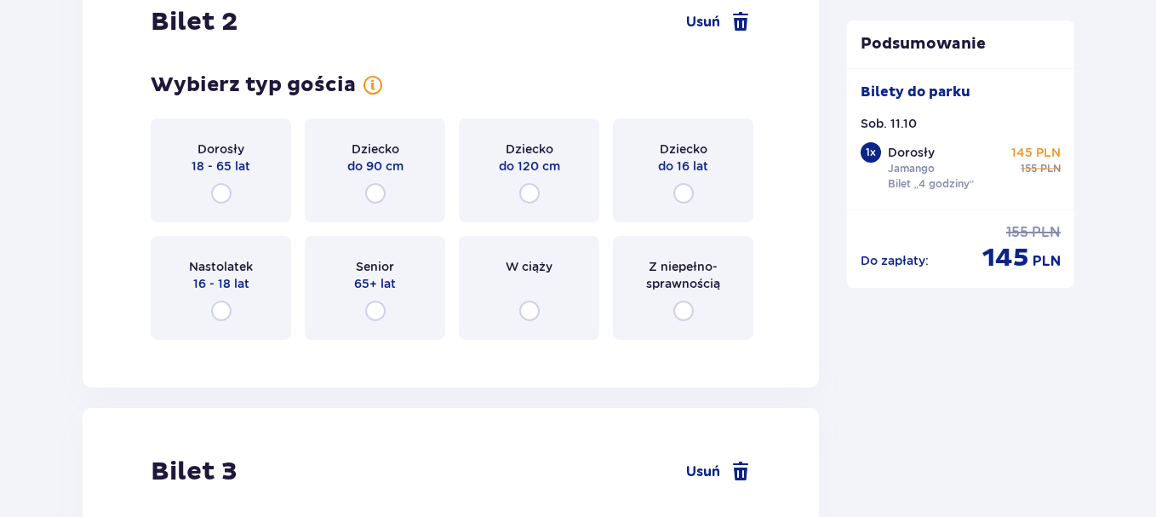
scroll to position [2146, 0]
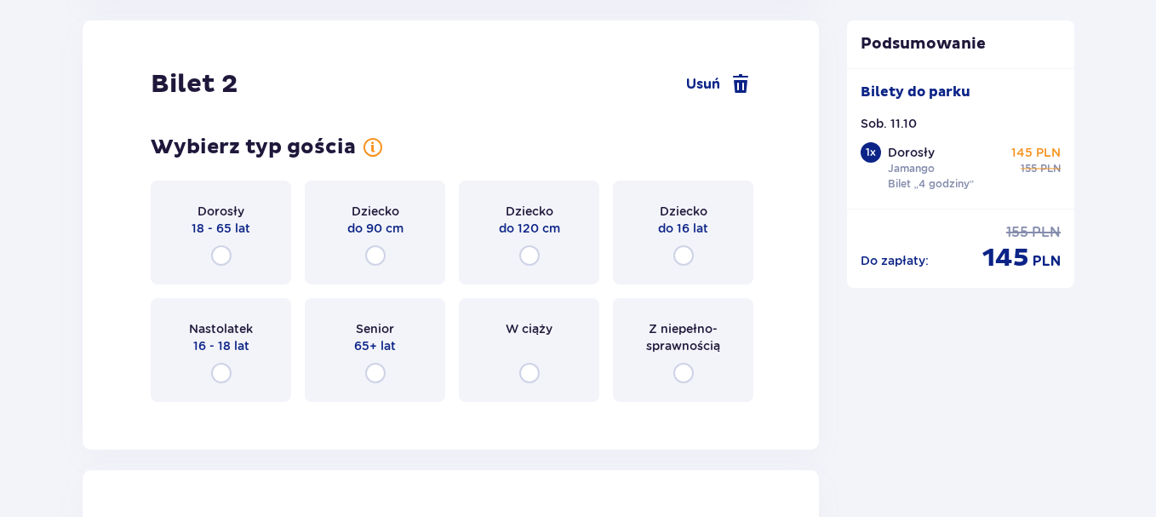
click at [222, 256] on input "radio" at bounding box center [221, 255] width 20 height 20
radio input "true"
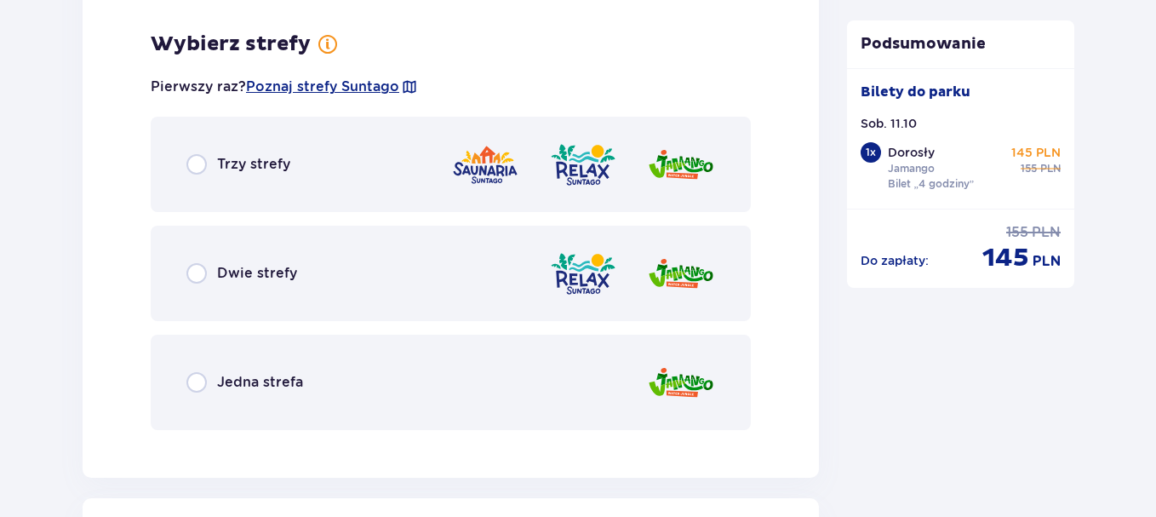
scroll to position [2562, 0]
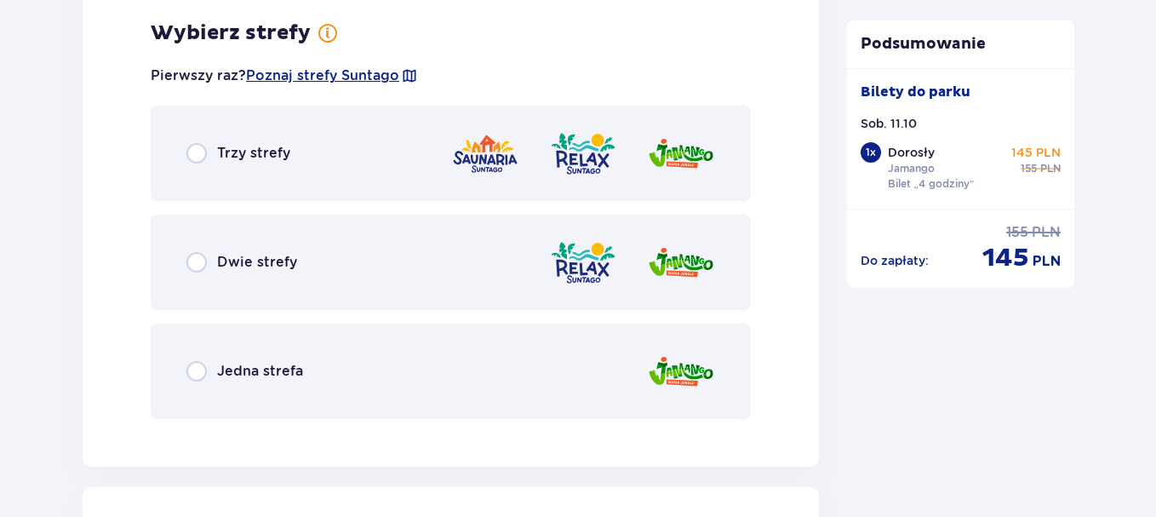
click at [200, 361] on input "radio" at bounding box center [196, 371] width 20 height 20
radio input "true"
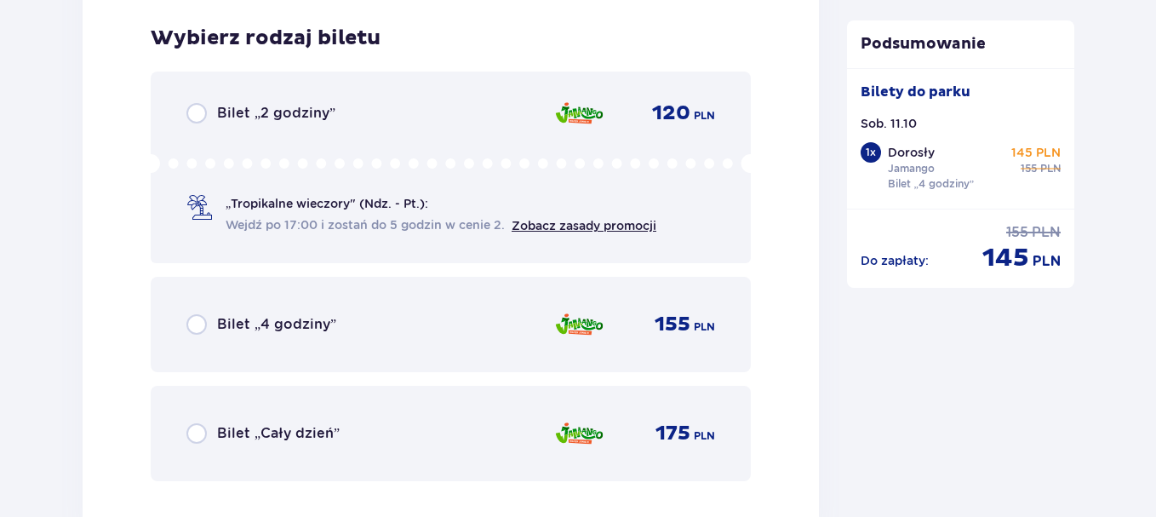
scroll to position [2994, 0]
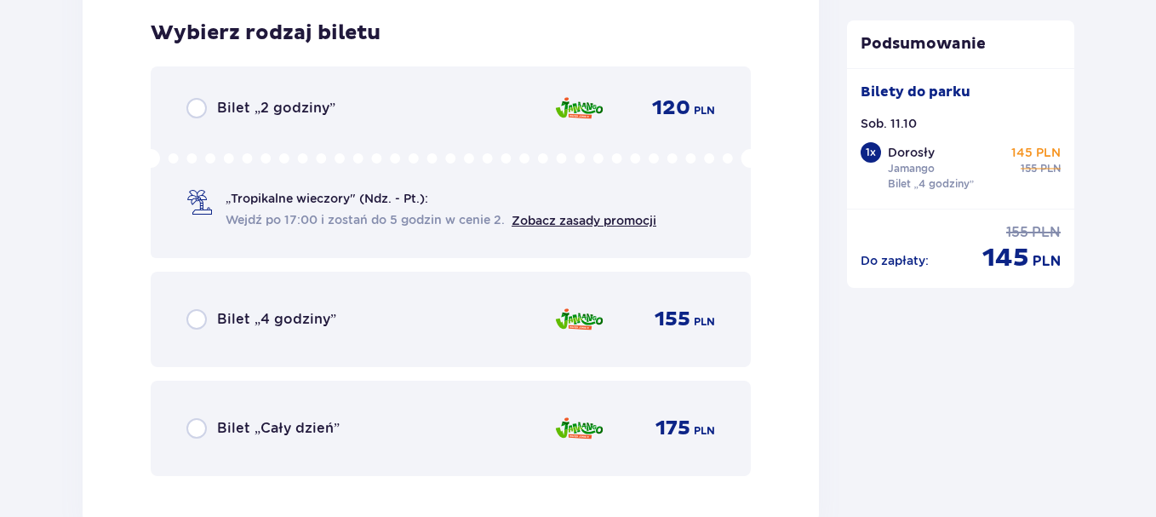
click at [190, 324] on input "radio" at bounding box center [196, 319] width 20 height 20
radio input "true"
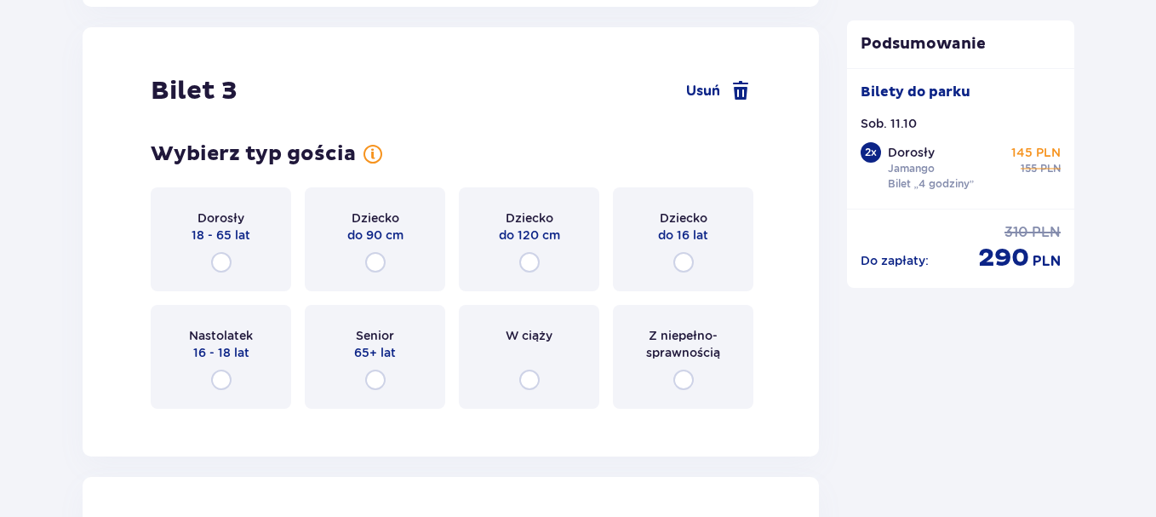
scroll to position [3518, 0]
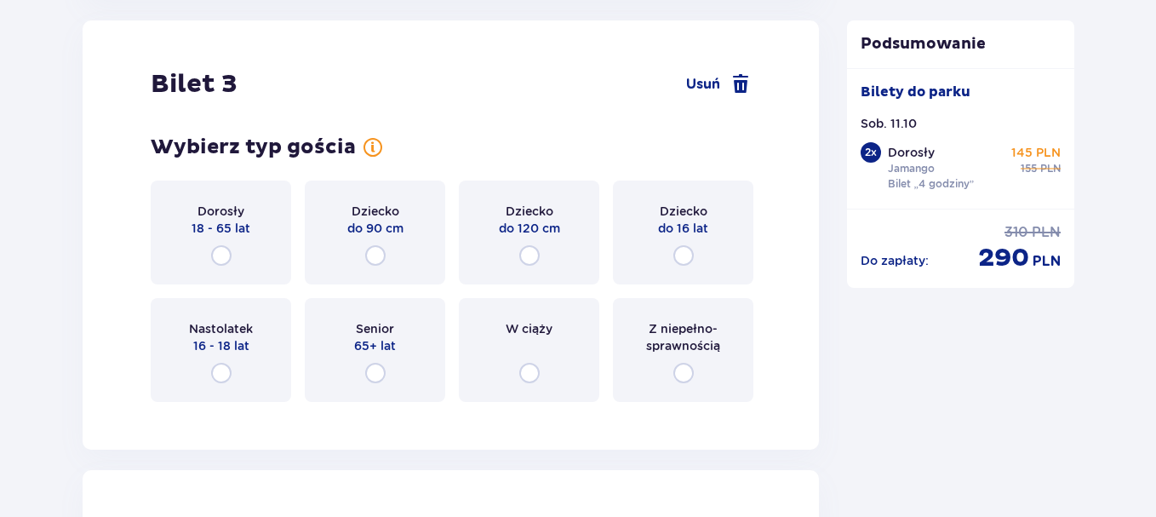
drag, startPoint x: 221, startPoint y: 258, endPoint x: 265, endPoint y: 306, distance: 64.5
click at [221, 258] on input "radio" at bounding box center [221, 255] width 20 height 20
radio input "true"
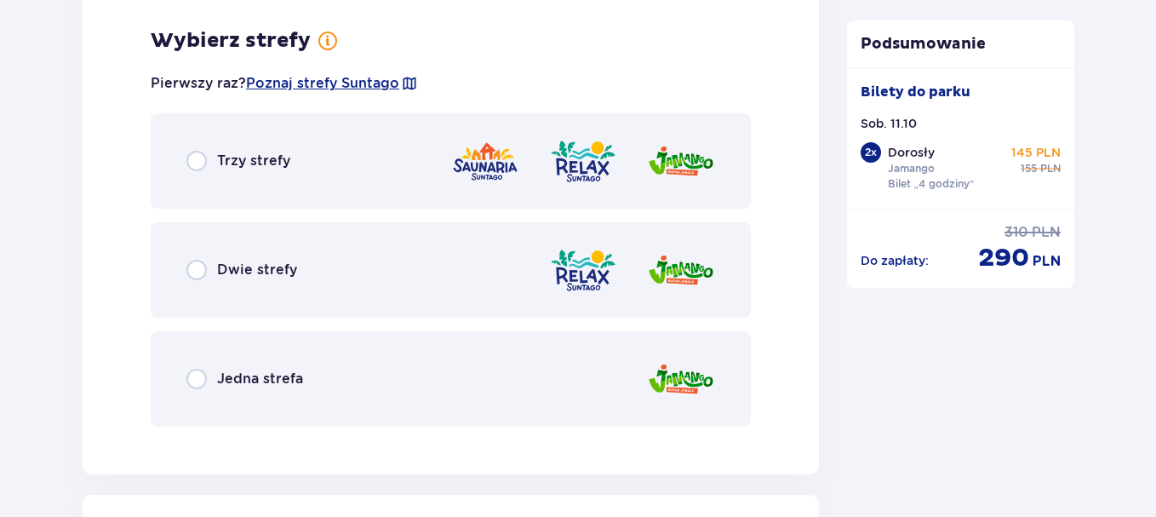
scroll to position [3933, 0]
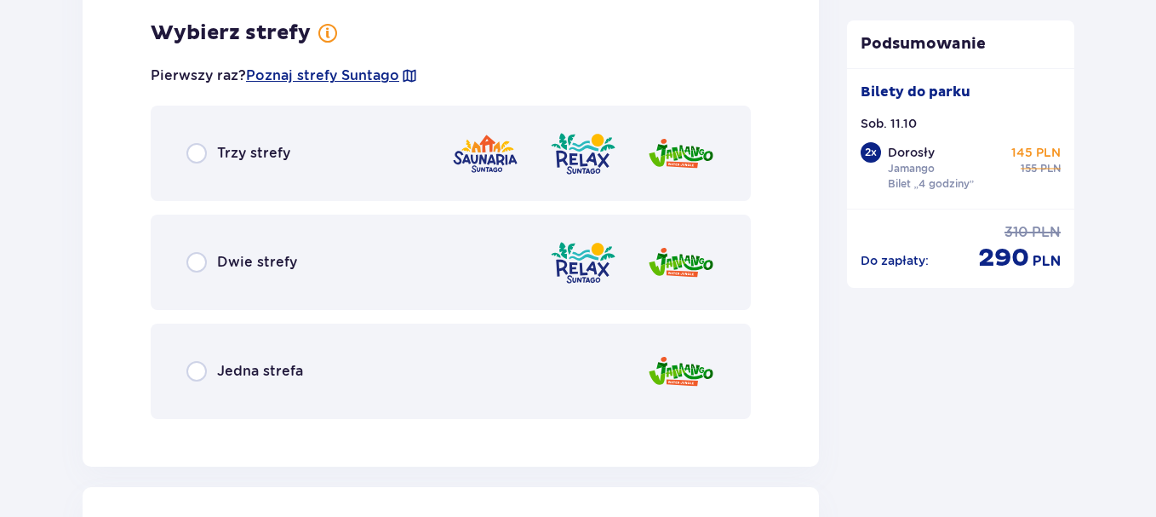
click at [192, 370] on input "radio" at bounding box center [196, 371] width 20 height 20
radio input "true"
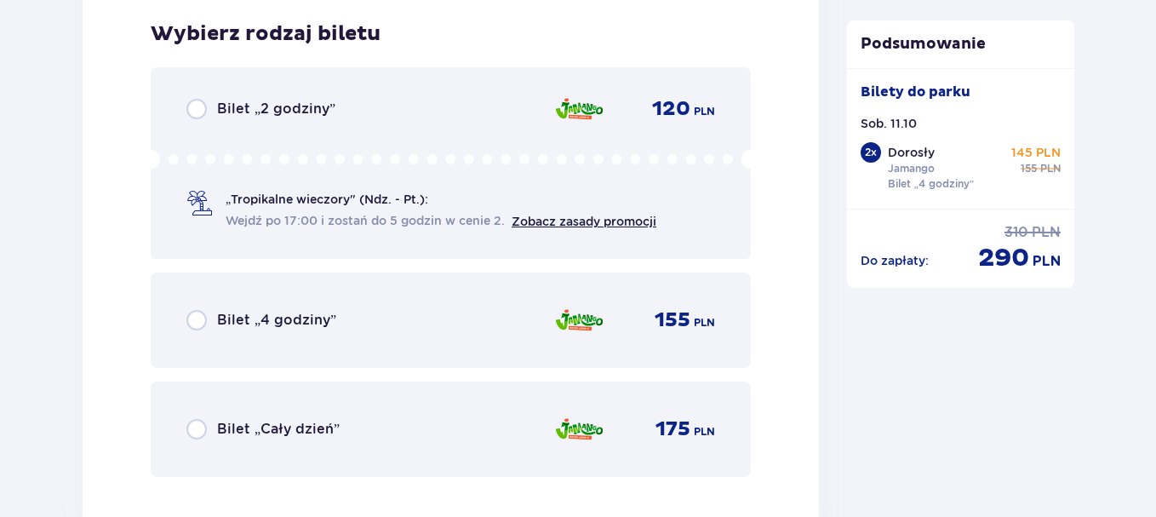
scroll to position [4366, 0]
click at [189, 324] on input "radio" at bounding box center [196, 319] width 20 height 20
radio input "true"
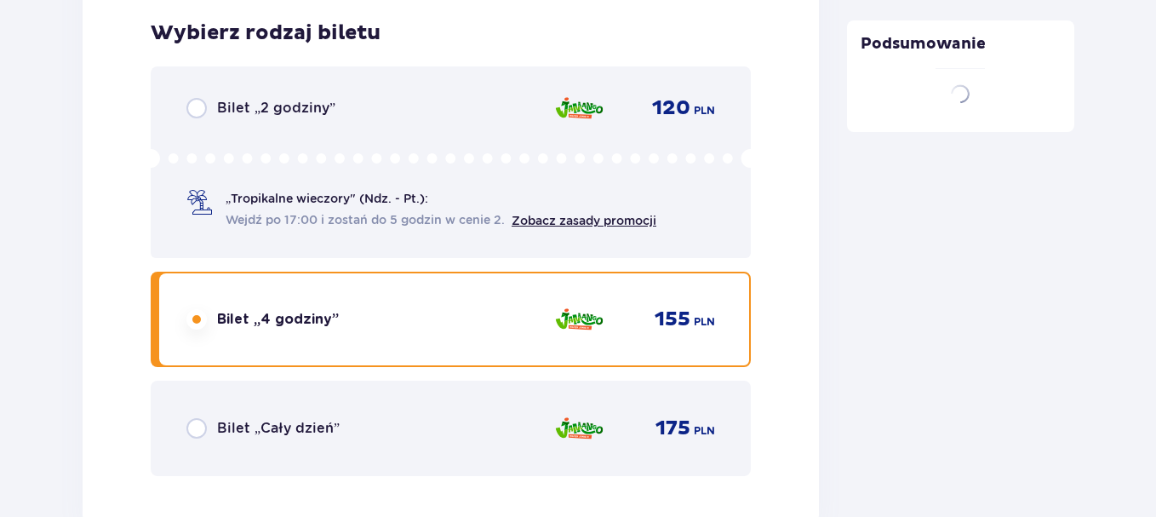
radio input "true"
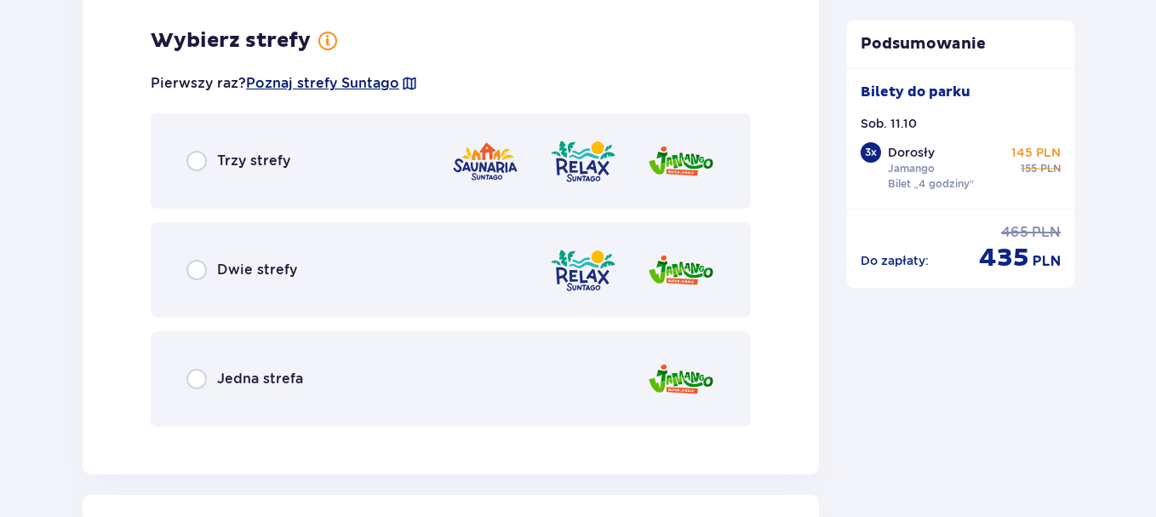
scroll to position [5305, 0]
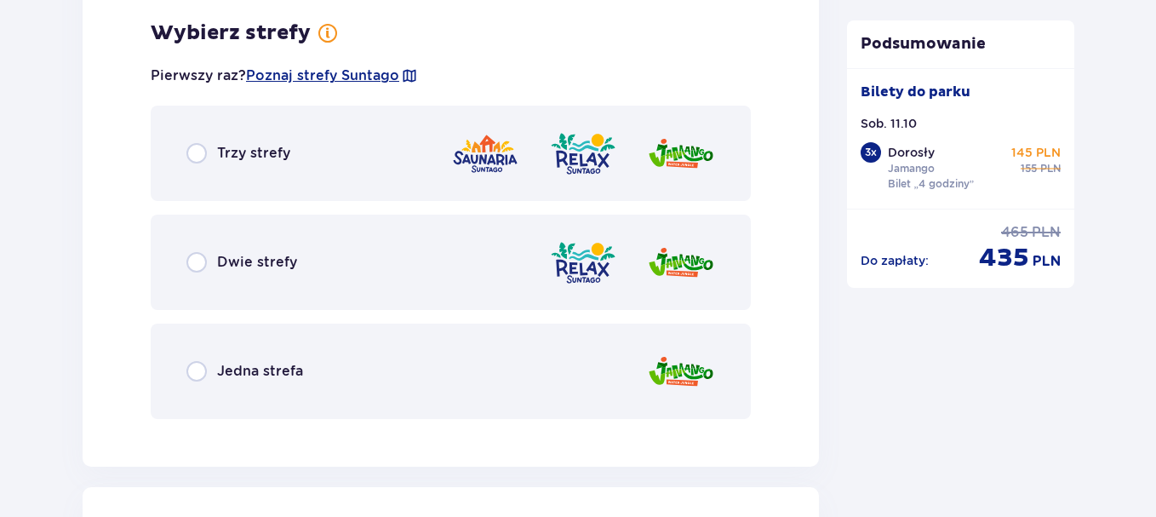
click at [194, 369] on input "radio" at bounding box center [196, 371] width 20 height 20
radio input "true"
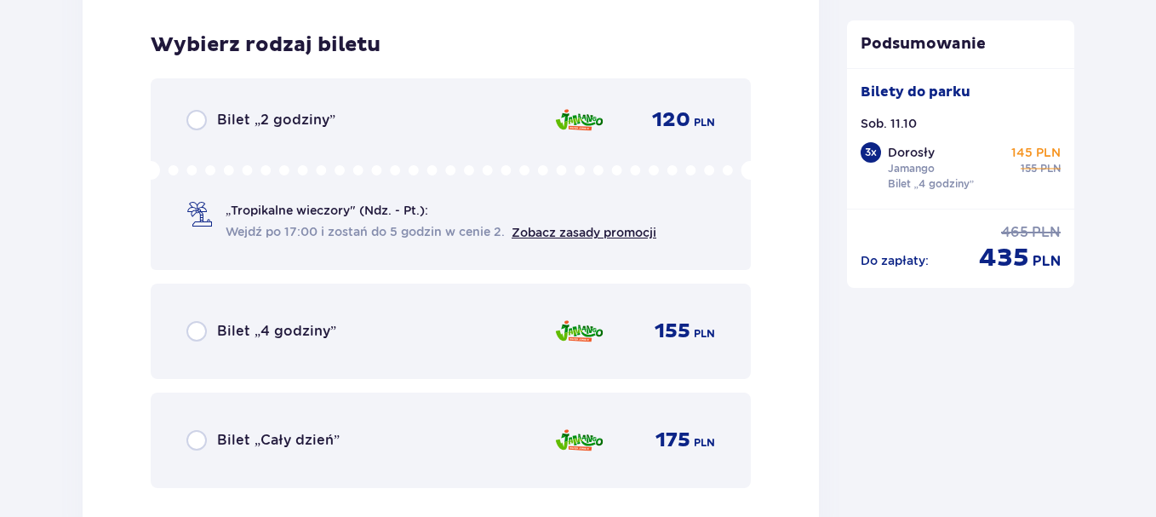
scroll to position [5737, 0]
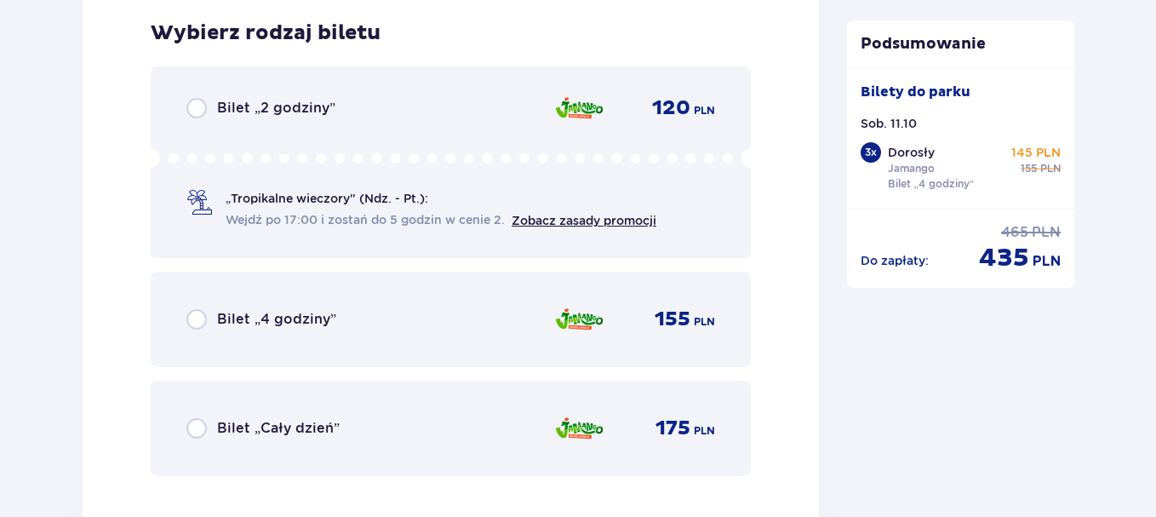
click at [197, 315] on input "radio" at bounding box center [196, 319] width 20 height 20
radio input "true"
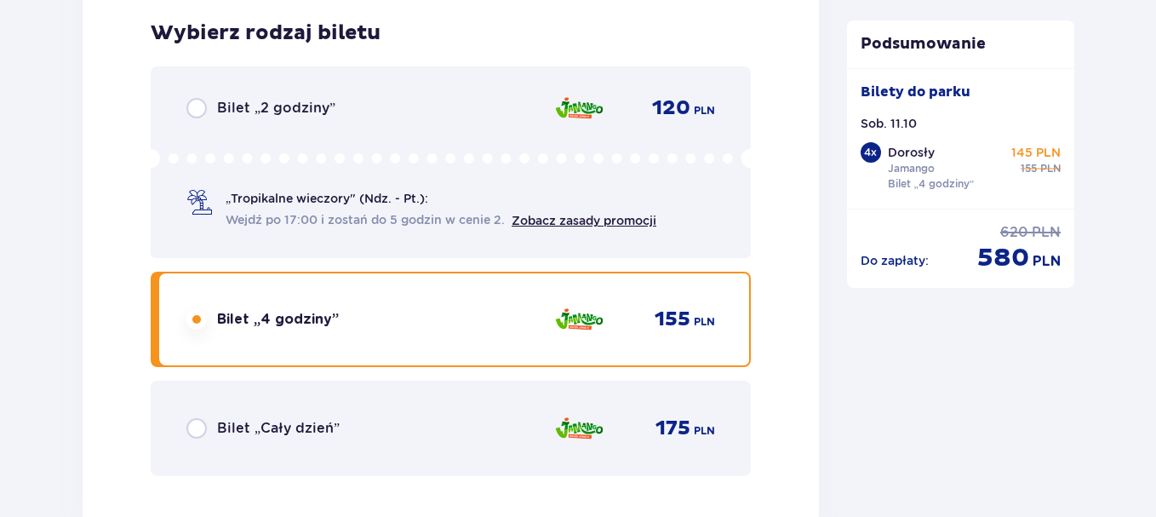
scroll to position [6261, 0]
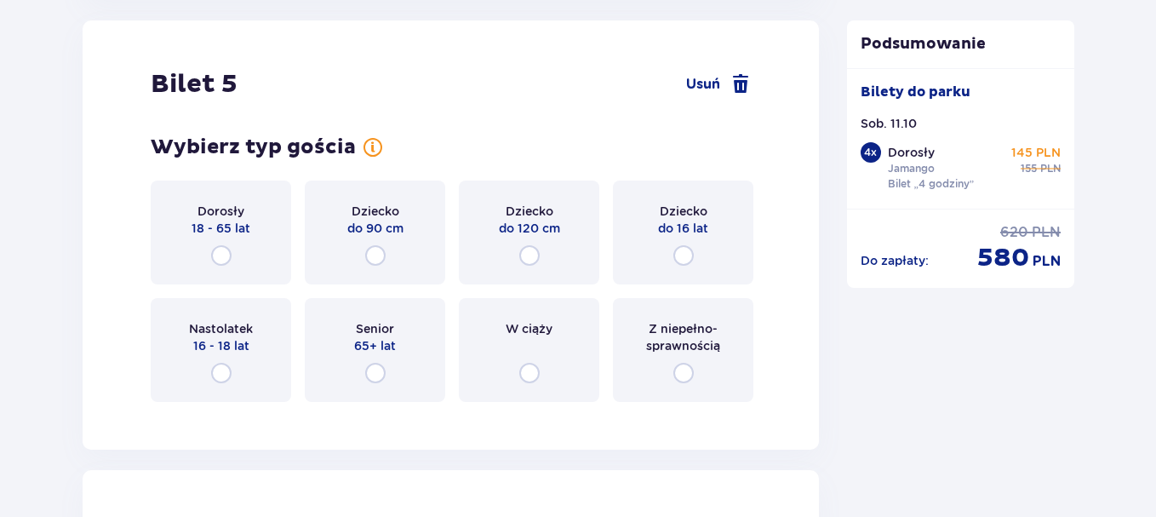
click at [381, 256] on input "radio" at bounding box center [375, 255] width 20 height 20
radio input "true"
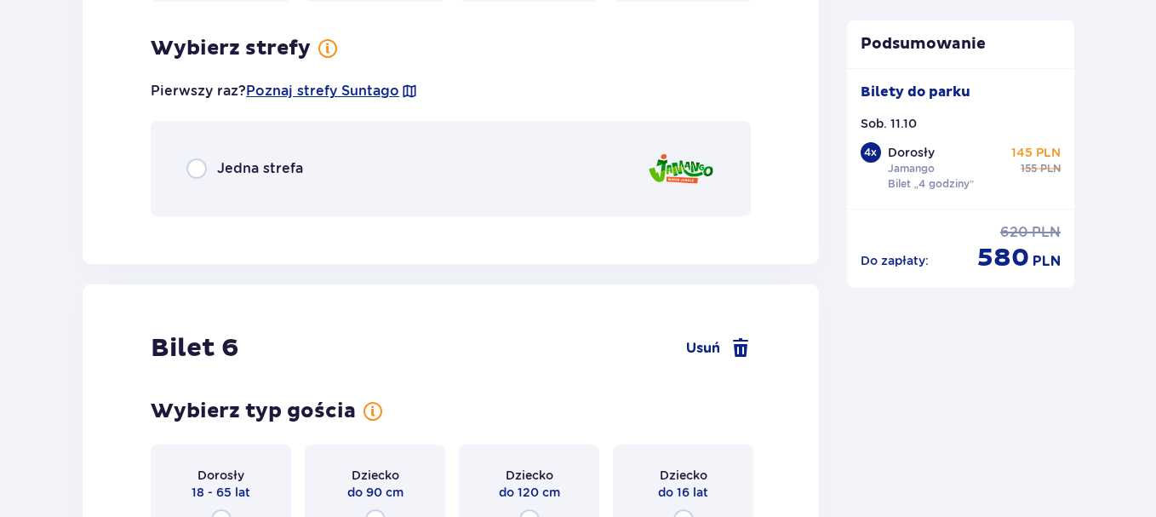
scroll to position [6676, 0]
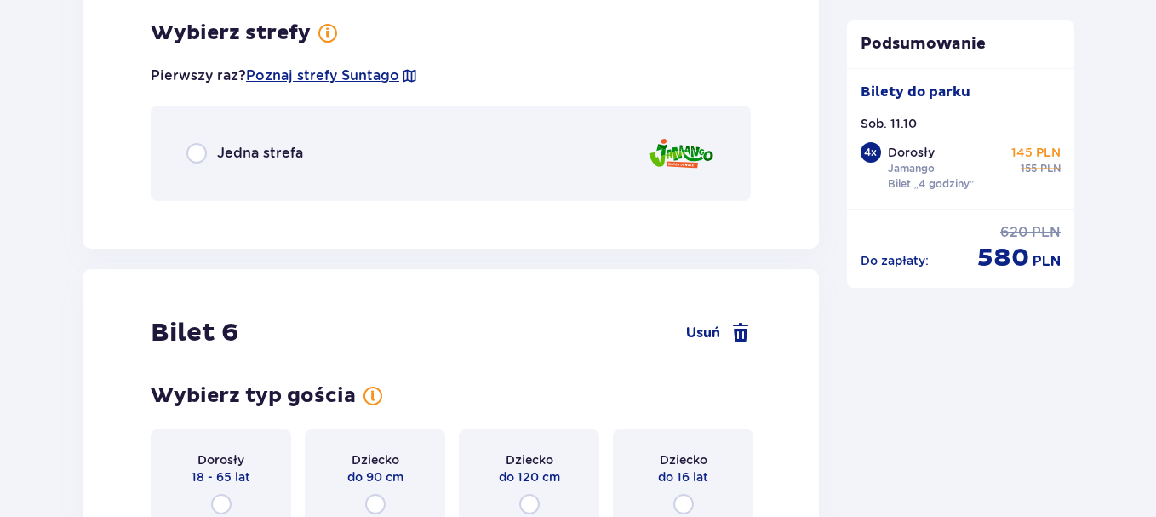
click at [206, 159] on input "radio" at bounding box center [196, 153] width 20 height 20
radio input "true"
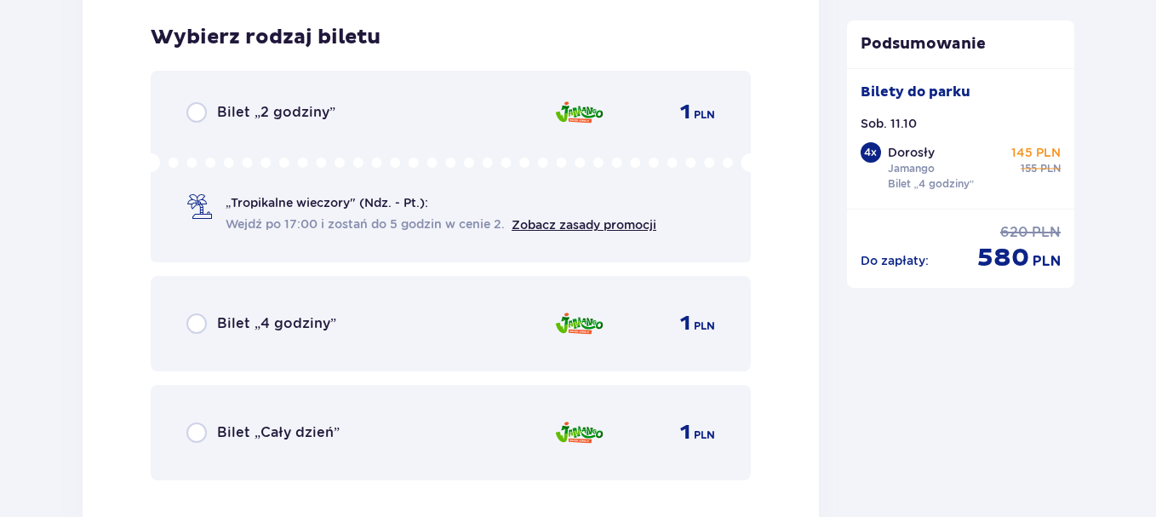
scroll to position [6891, 0]
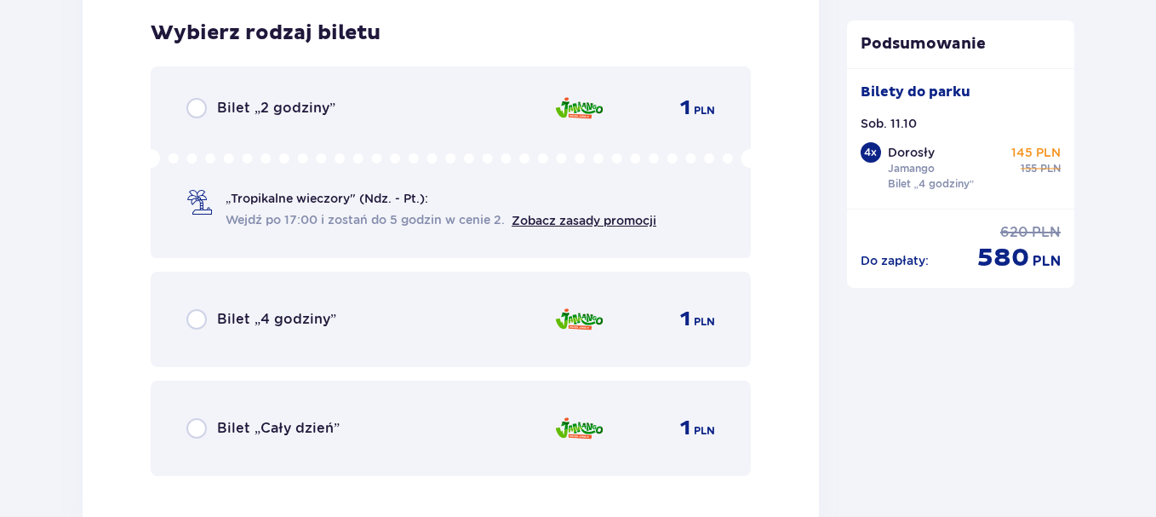
click at [203, 314] on input "radio" at bounding box center [196, 319] width 20 height 20
radio input "true"
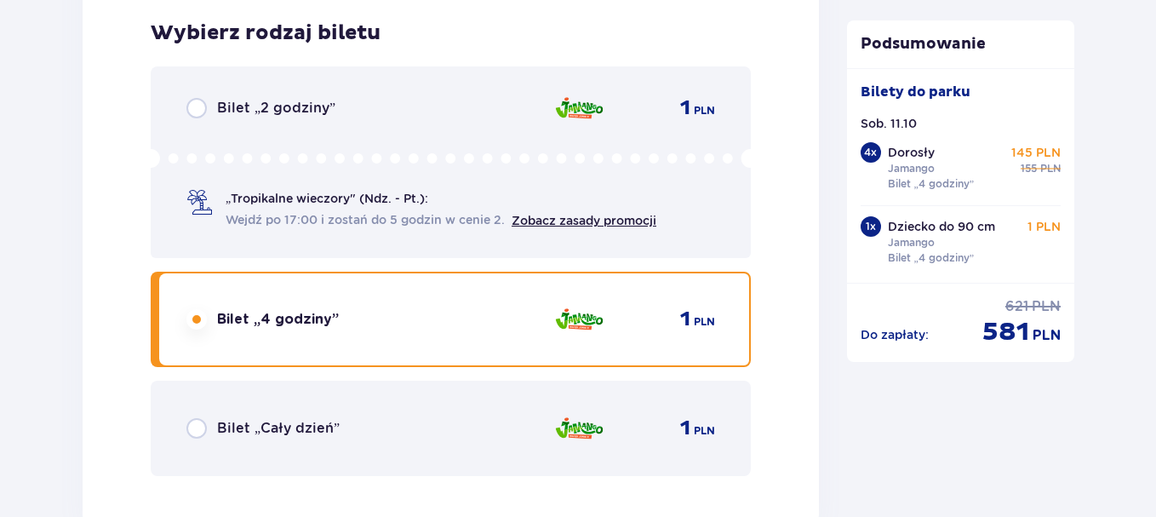
scroll to position [7414, 0]
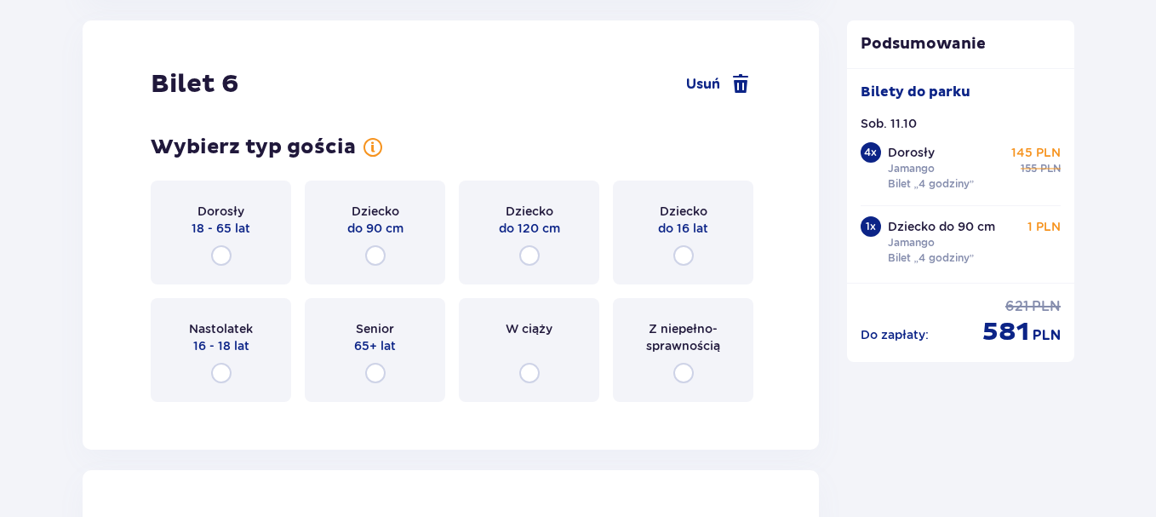
click at [527, 255] on input "radio" at bounding box center [529, 255] width 20 height 20
radio input "true"
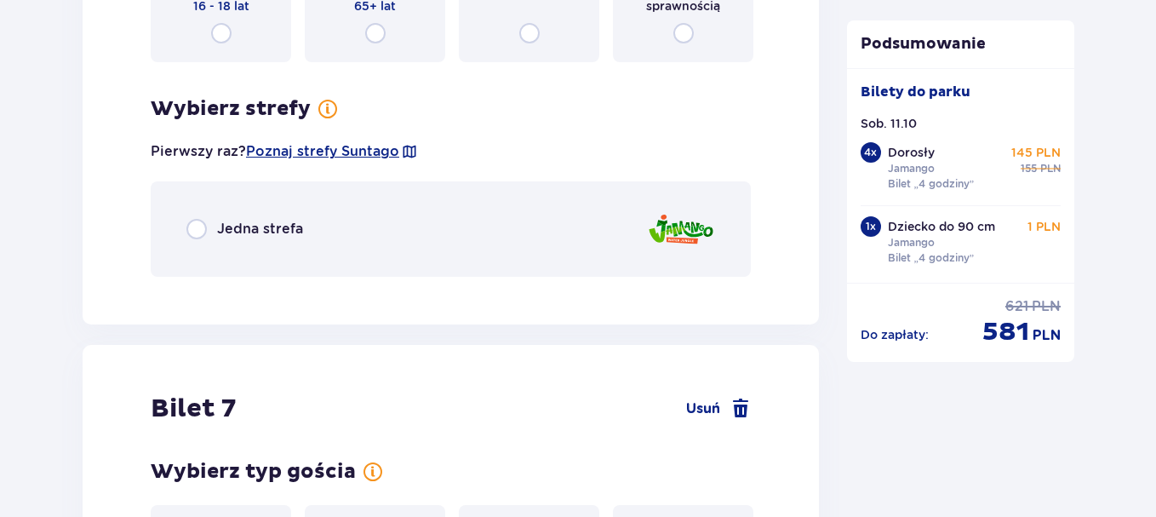
scroll to position [7830, 0]
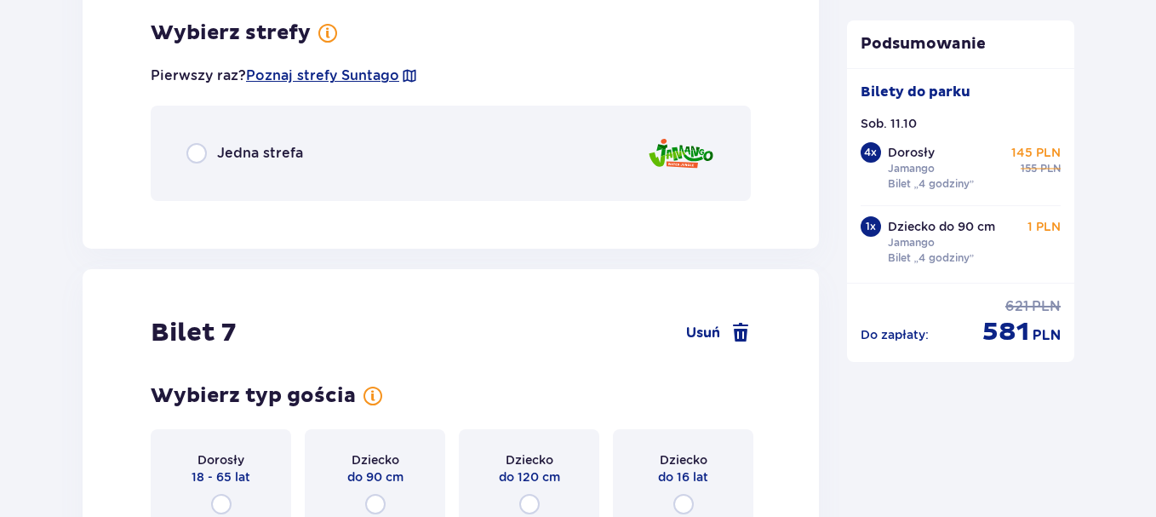
click at [198, 152] on input "radio" at bounding box center [196, 153] width 20 height 20
radio input "true"
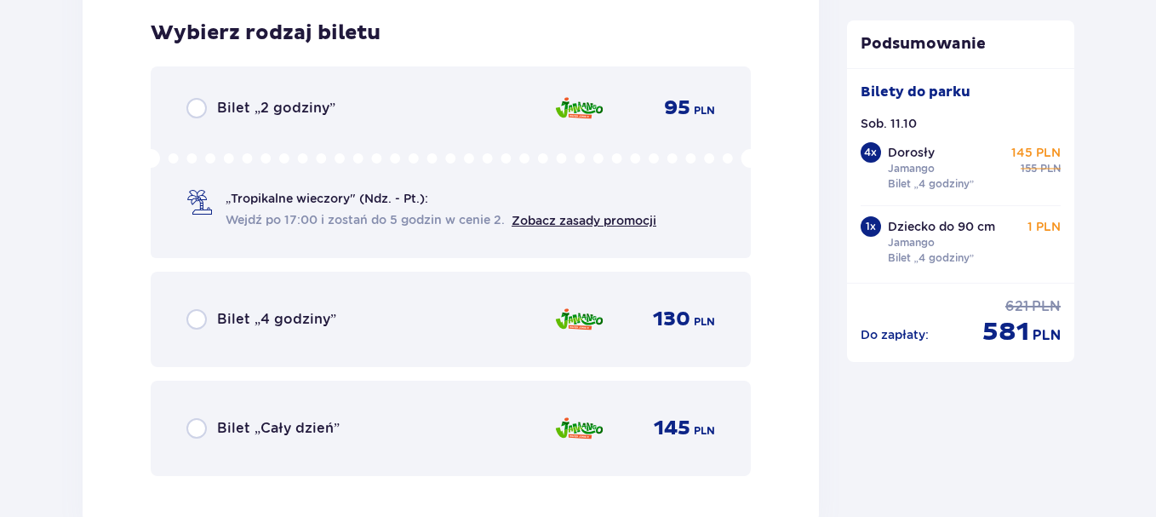
scroll to position [8244, 0]
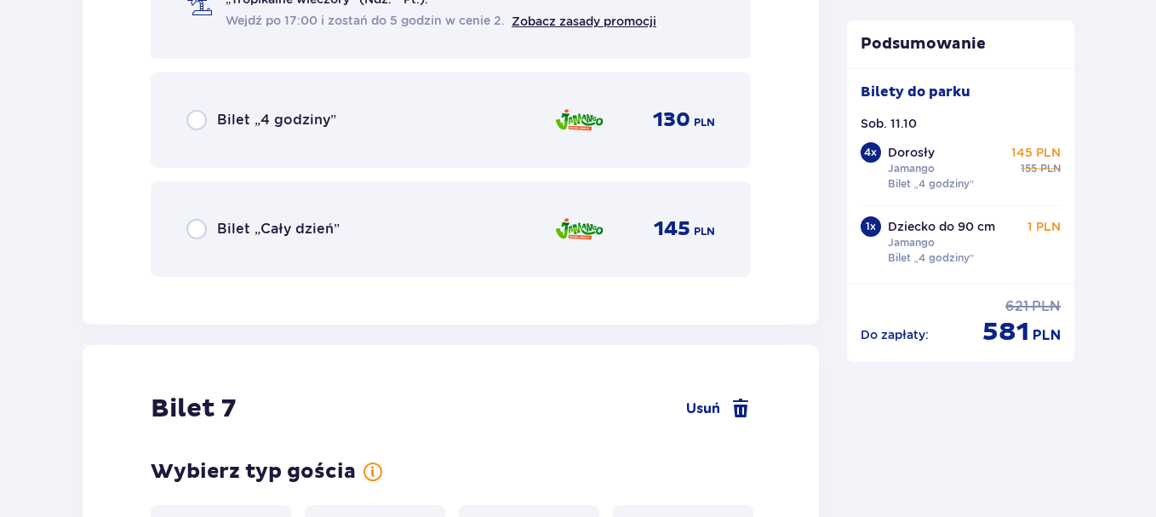
click at [193, 126] on input "radio" at bounding box center [196, 120] width 20 height 20
radio input "true"
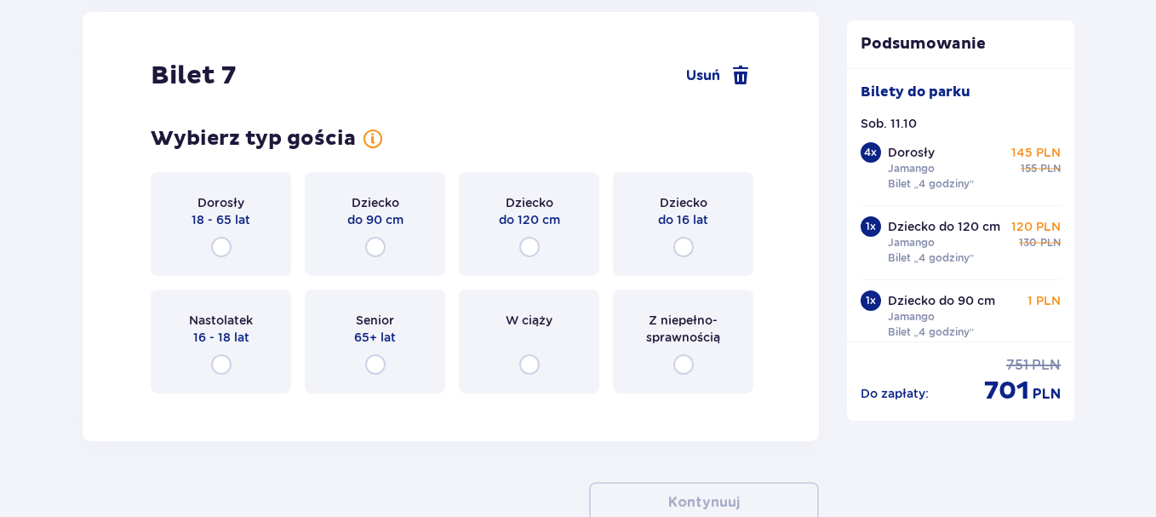
scroll to position [8614, 0]
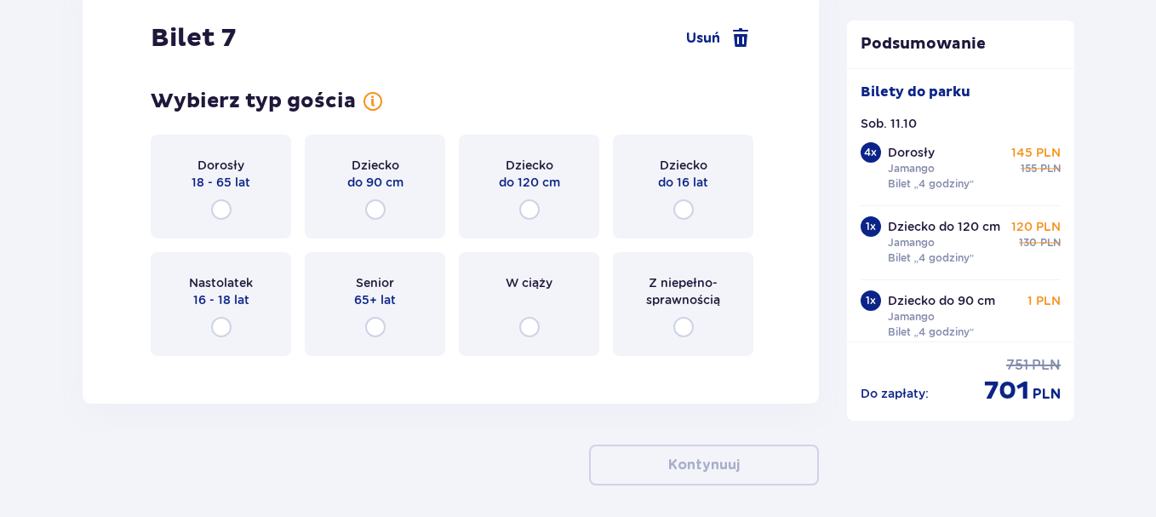
click at [551, 211] on div "Dziecko do 120 cm" at bounding box center [529, 187] width 140 height 104
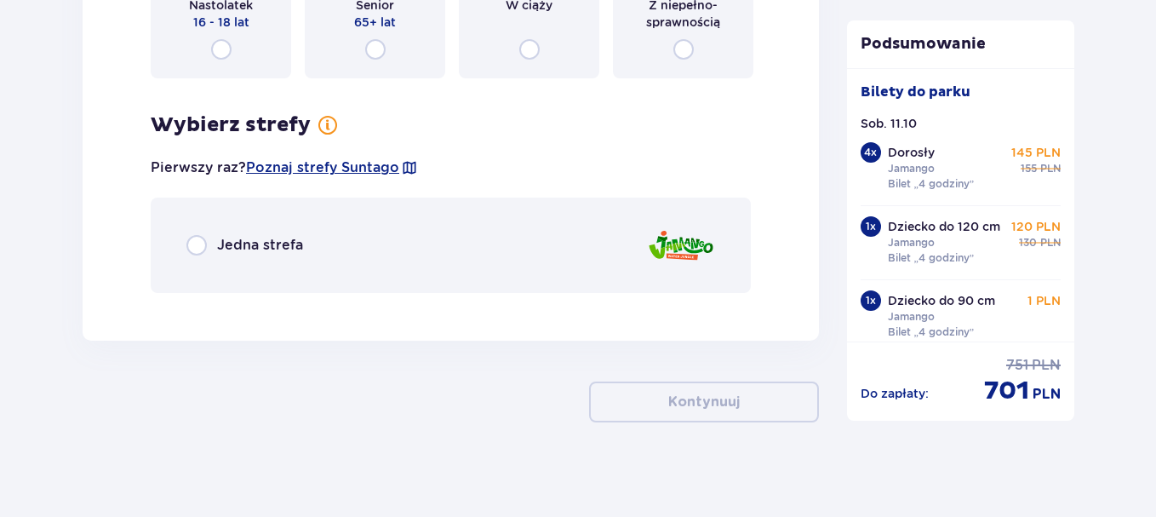
scroll to position [8899, 0]
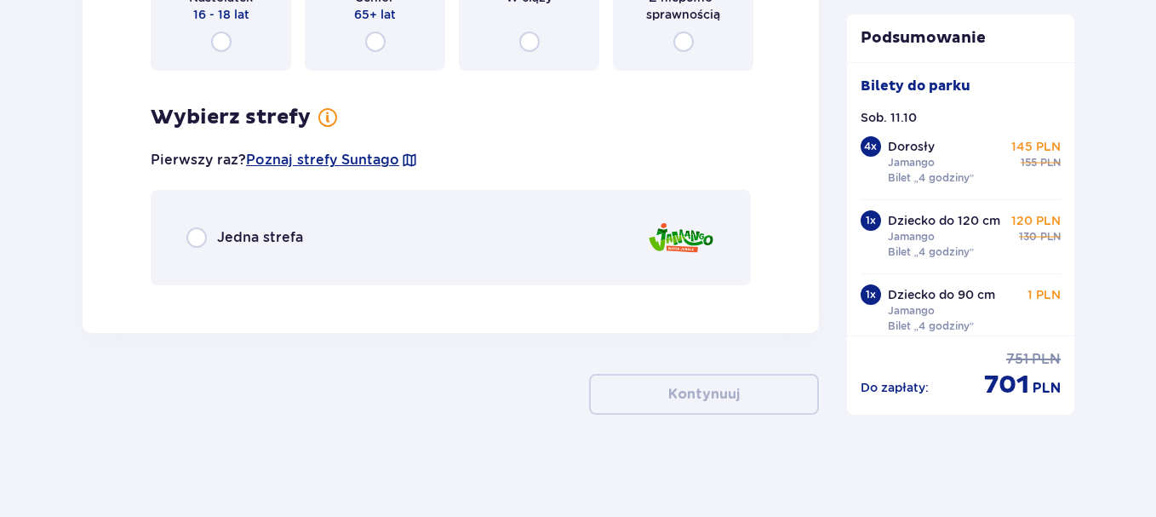
click at [198, 245] on input "radio" at bounding box center [196, 237] width 20 height 20
radio input "true"
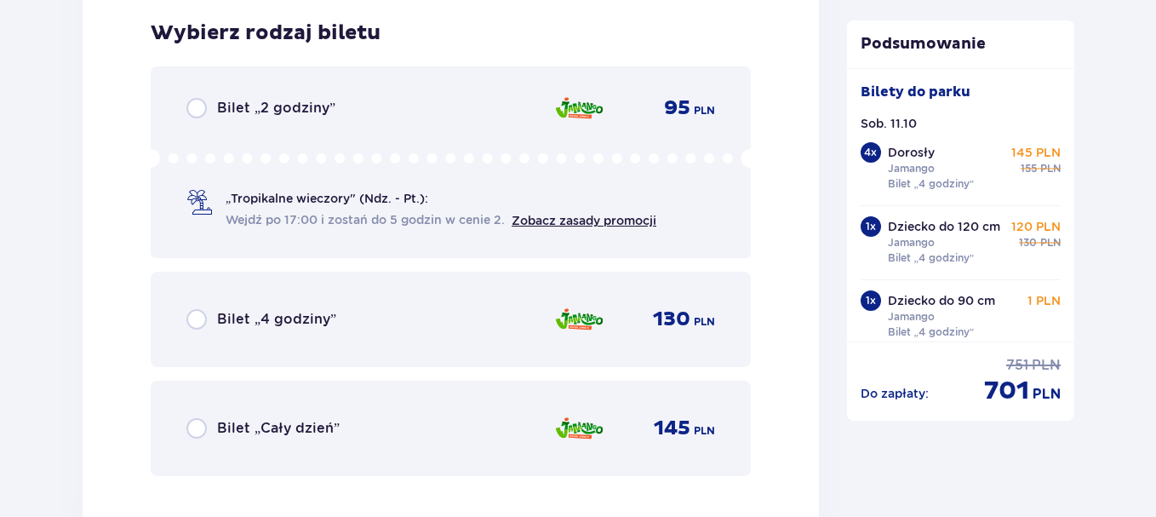
scroll to position [9389, 0]
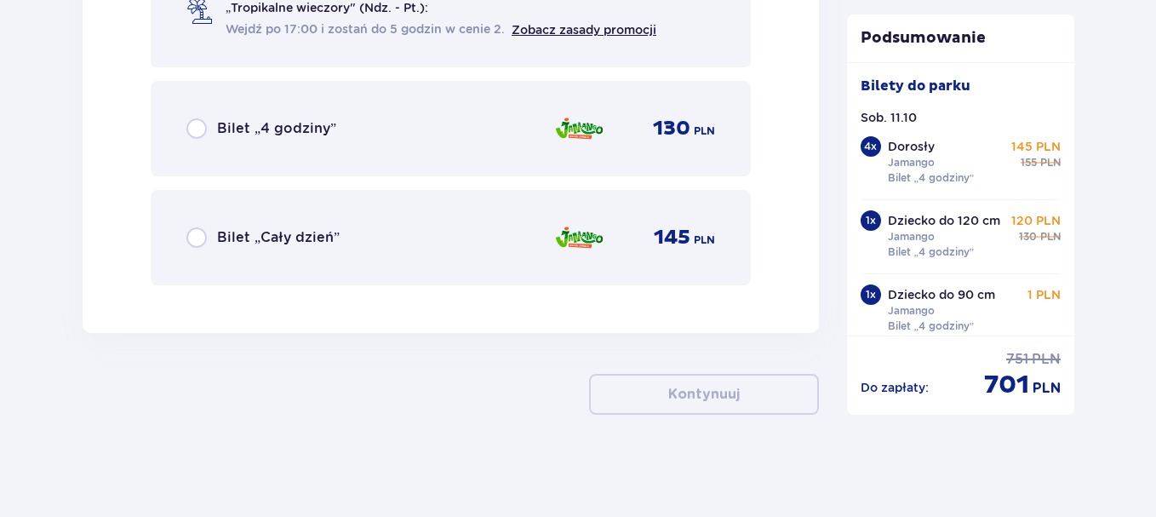
click at [191, 140] on div "Bilet „4 godziny” 130 PLN" at bounding box center [450, 129] width 529 height 36
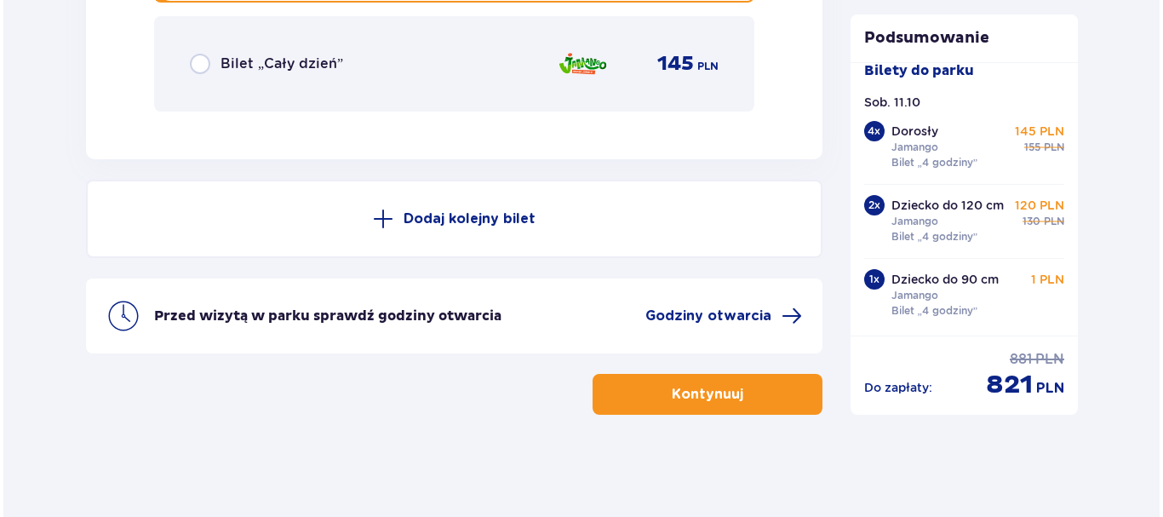
scroll to position [32, 0]
click at [695, 306] on span "Godziny otwarcia" at bounding box center [705, 315] width 126 height 19
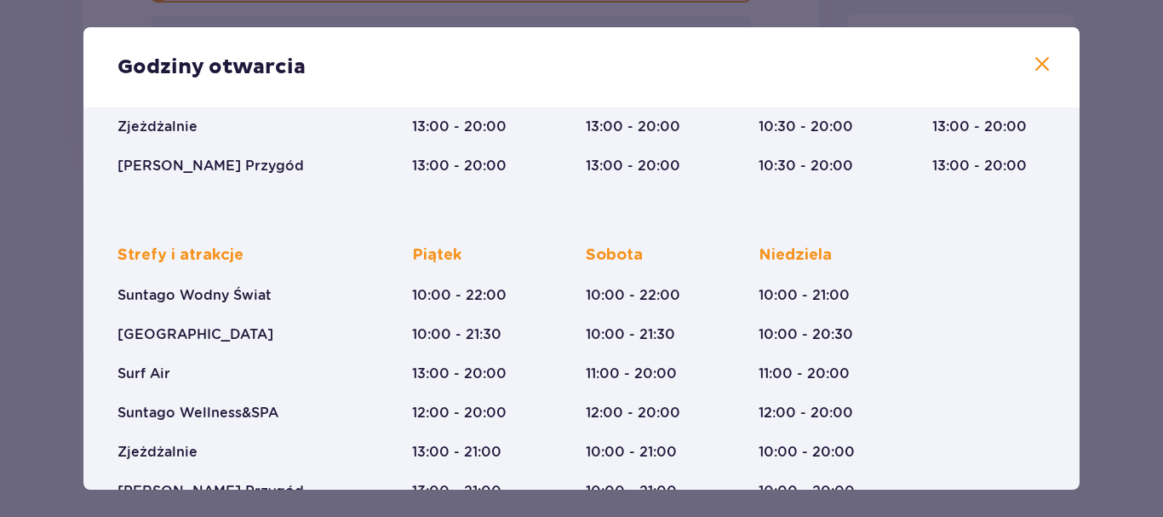
scroll to position [384, 0]
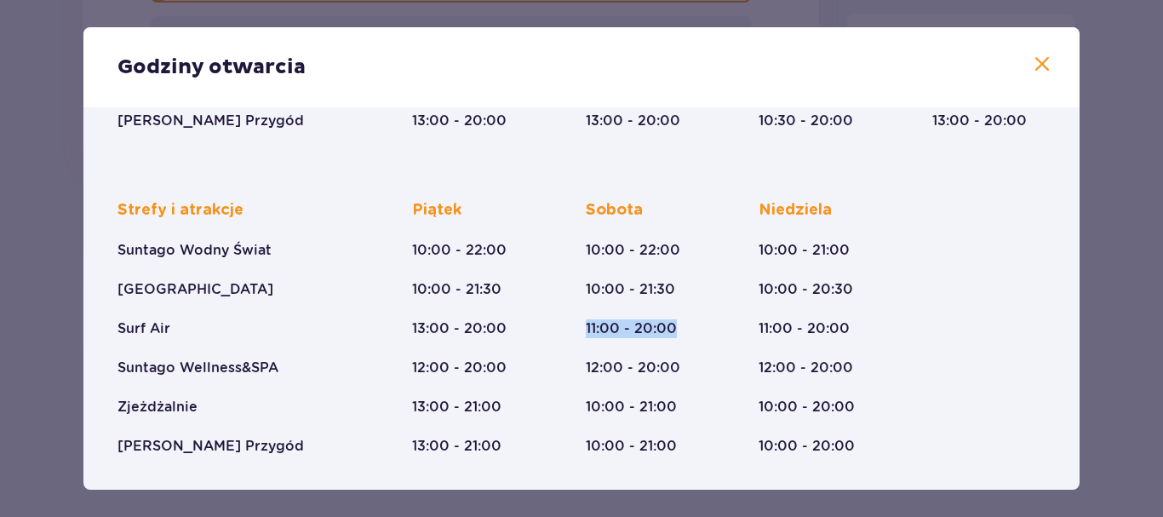
drag, startPoint x: 579, startPoint y: 329, endPoint x: 689, endPoint y: 329, distance: 109.8
click at [689, 329] on div "Strefy i atrakcje Suntago Wodny Świat Crocodile Island Surf Air Suntago Wellnes…" at bounding box center [581, 314] width 928 height 283
drag, startPoint x: 584, startPoint y: 366, endPoint x: 681, endPoint y: 370, distance: 97.1
click at [681, 370] on div "Sobota 10:00 - 22:00 10:00 - 21:30 11:00 - 20:00 12:00 - 20:00 10:00 - 21:00 10…" at bounding box center [643, 327] width 114 height 255
drag, startPoint x: 564, startPoint y: 420, endPoint x: 671, endPoint y: 423, distance: 107.3
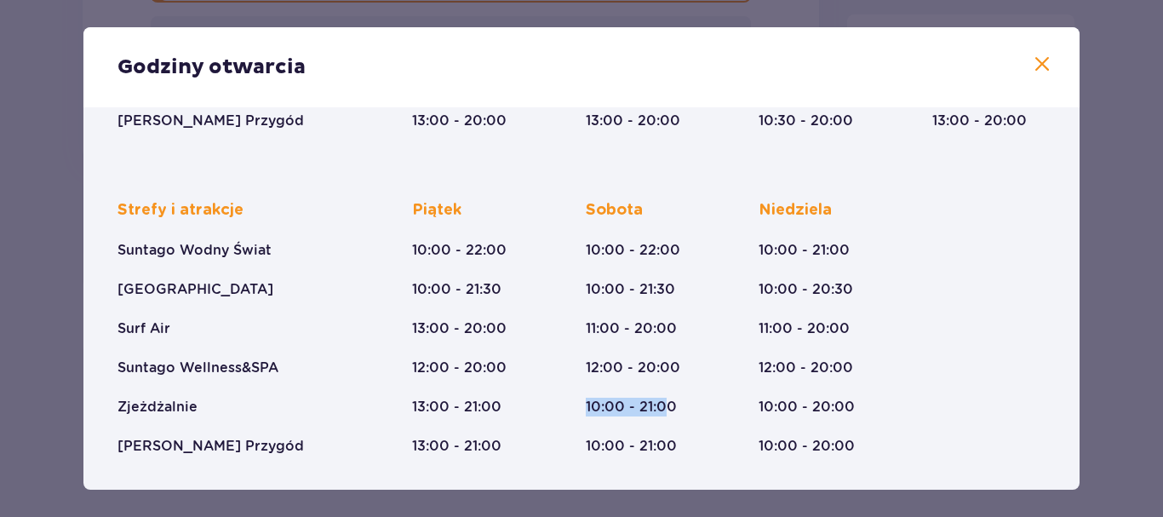
click at [669, 422] on div "Strefy i atrakcje Suntago Wodny Świat Crocodile Island Surf Air Suntago Wellnes…" at bounding box center [581, 314] width 928 height 283
drag, startPoint x: 591, startPoint y: 455, endPoint x: 678, endPoint y: 452, distance: 86.9
click at [677, 452] on div "Sobota 10:00 - 22:00 10:00 - 21:30 11:00 - 20:00 12:00 - 20:00 10:00 - 21:00 10…" at bounding box center [643, 327] width 114 height 255
click at [580, 450] on div "Strefy i atrakcje Suntago Wodny Świat Crocodile Island Surf Air Suntago Wellnes…" at bounding box center [581, 314] width 928 height 283
drag, startPoint x: 574, startPoint y: 446, endPoint x: 676, endPoint y: 444, distance: 102.2
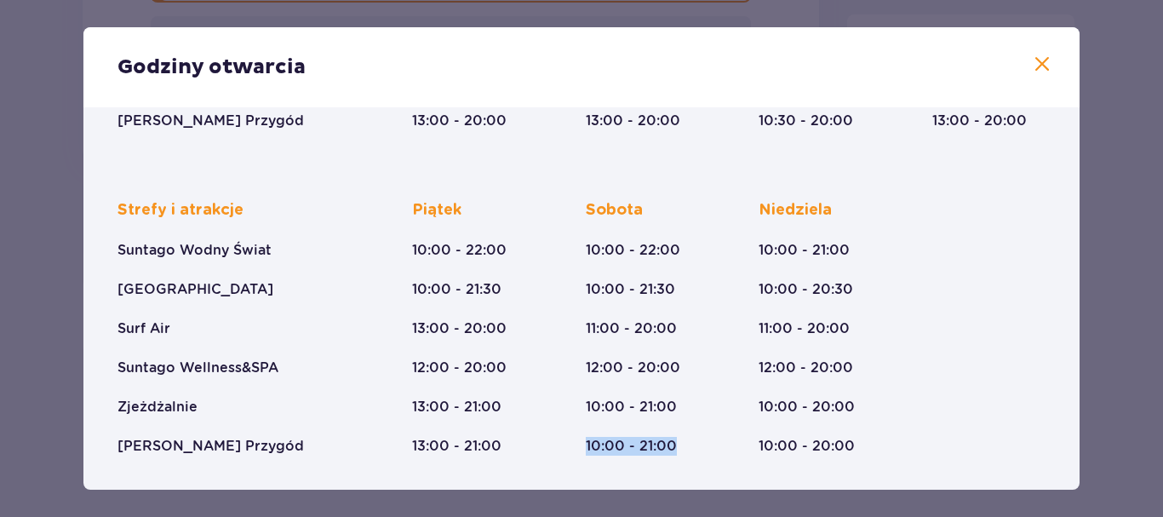
click at [676, 444] on div "Strefy i atrakcje Suntago Wodny Świat Crocodile Island Surf Air Suntago Wellnes…" at bounding box center [581, 314] width 928 height 283
click at [676, 444] on div "Sobota 10:00 - 22:00 10:00 - 21:30 11:00 - 20:00 12:00 - 20:00 10:00 - 21:00 10…" at bounding box center [633, 327] width 95 height 255
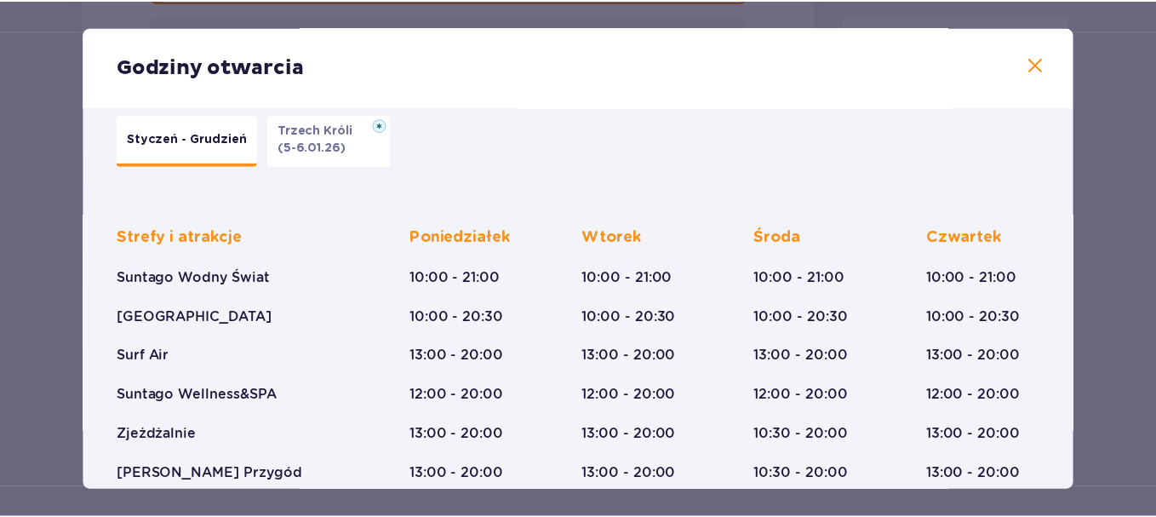
scroll to position [0, 0]
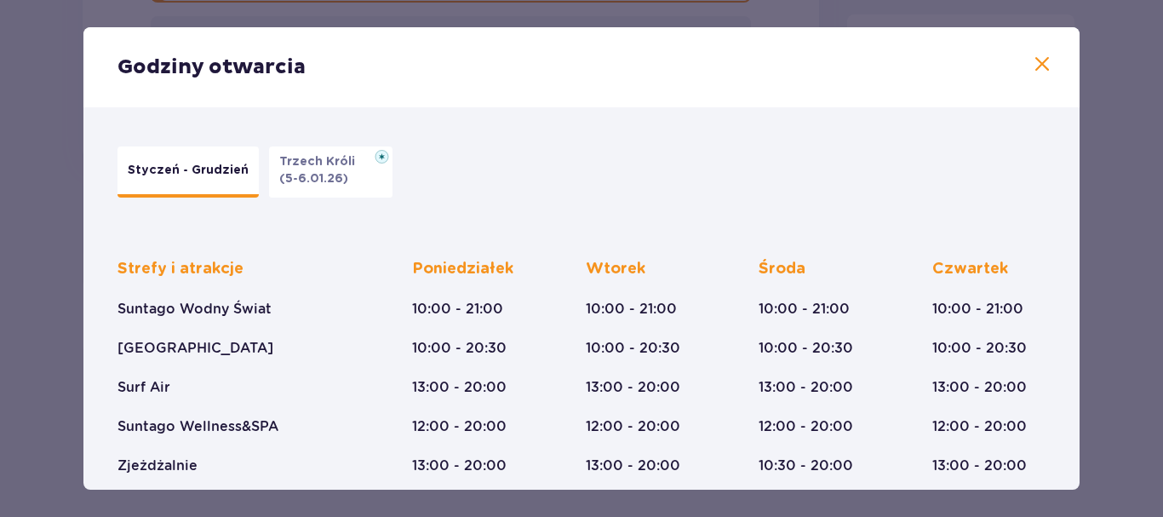
click at [1038, 63] on span at bounding box center [1042, 64] width 20 height 20
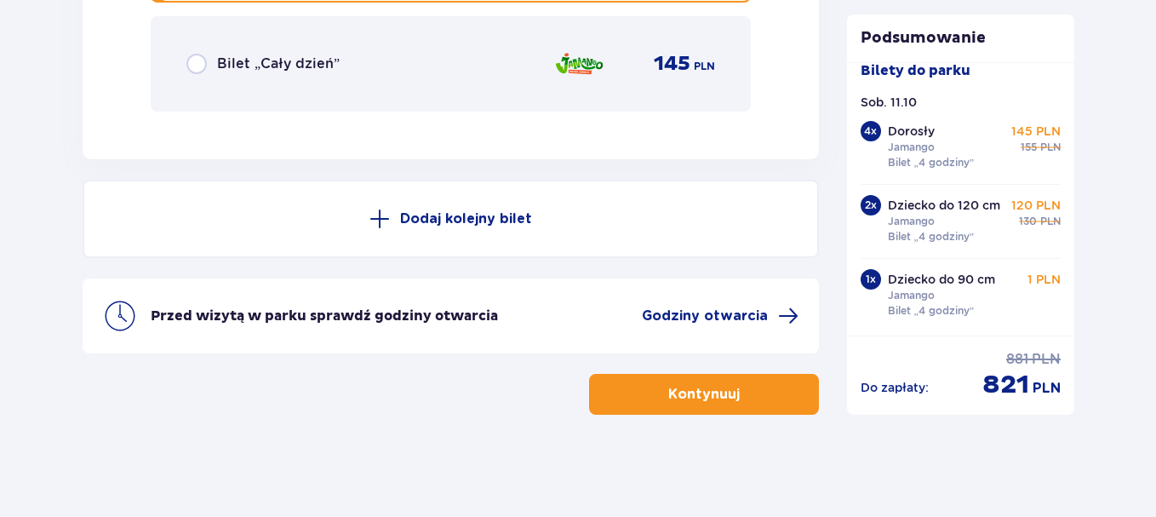
click at [740, 381] on button "Kontynuuj" at bounding box center [704, 394] width 230 height 41
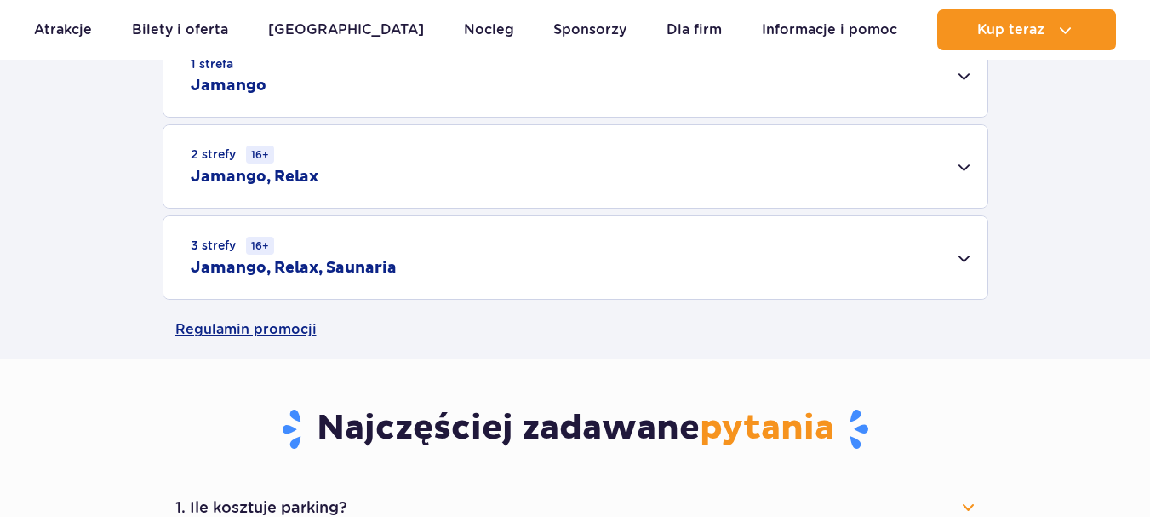
click at [513, 180] on div "2 strefy 16+ Jamango, Relax" at bounding box center [575, 166] width 824 height 83
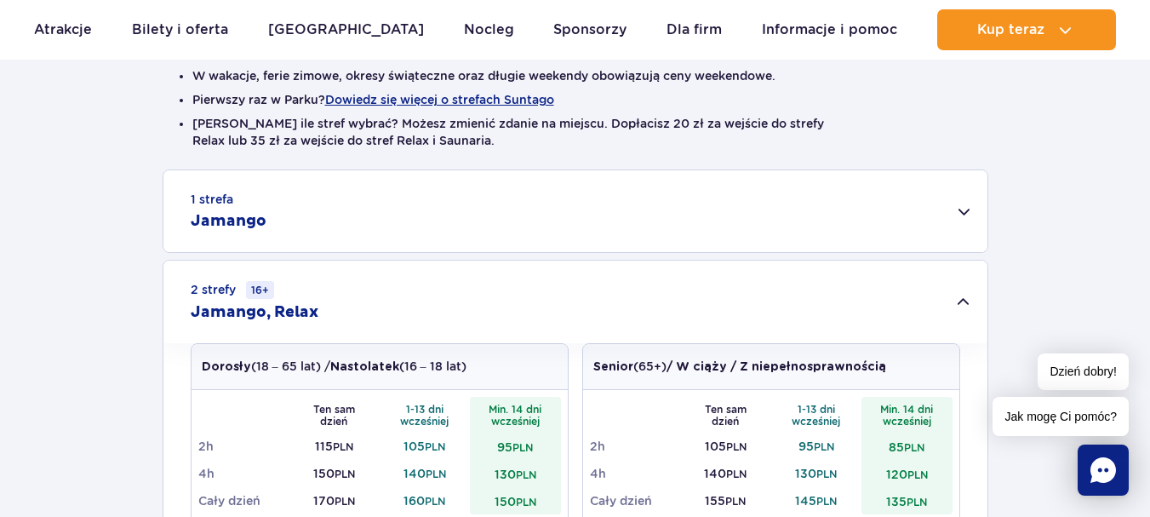
scroll to position [398, 0]
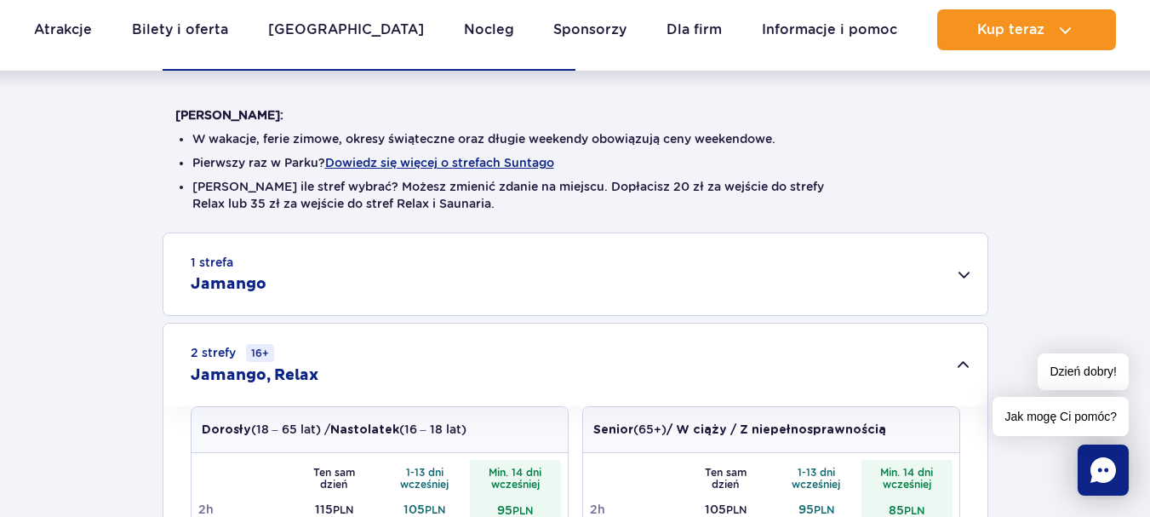
click at [252, 284] on h2 "Jamango" at bounding box center [229, 284] width 76 height 20
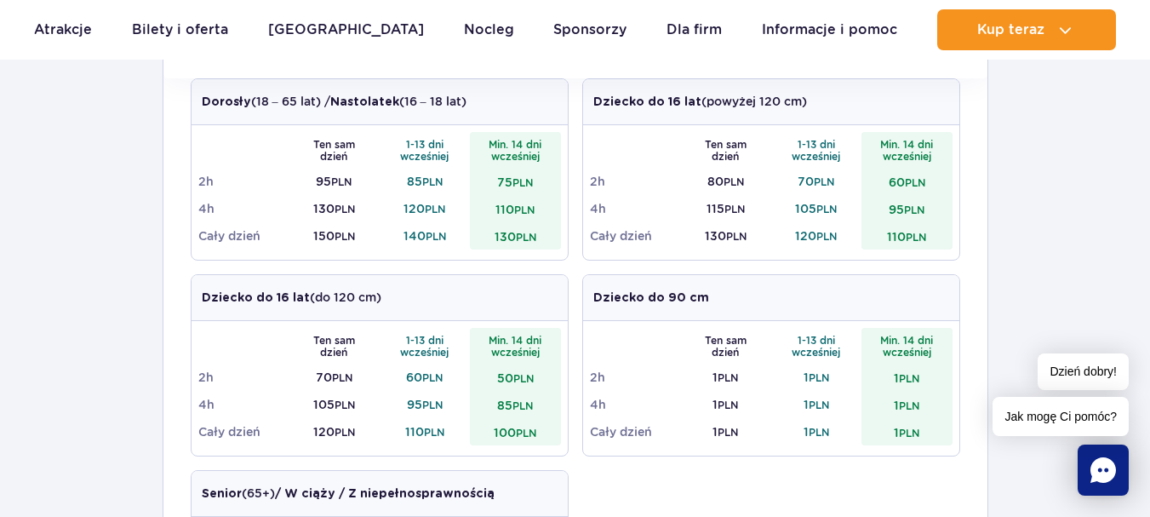
scroll to position [596, 0]
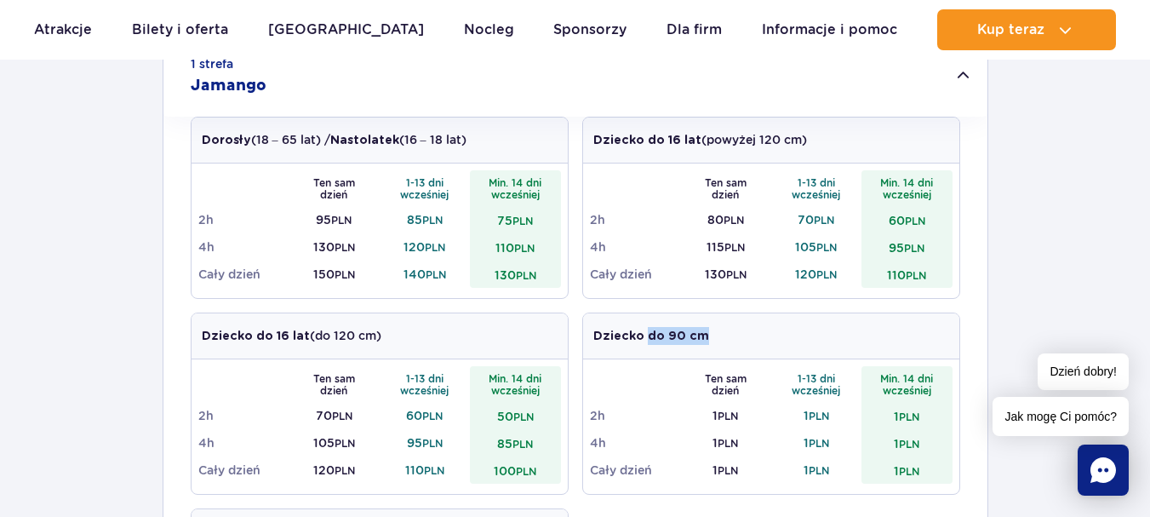
drag, startPoint x: 644, startPoint y: 340, endPoint x: 736, endPoint y: 337, distance: 92.8
click at [736, 337] on div "Dziecko do 90 cm" at bounding box center [771, 336] width 376 height 46
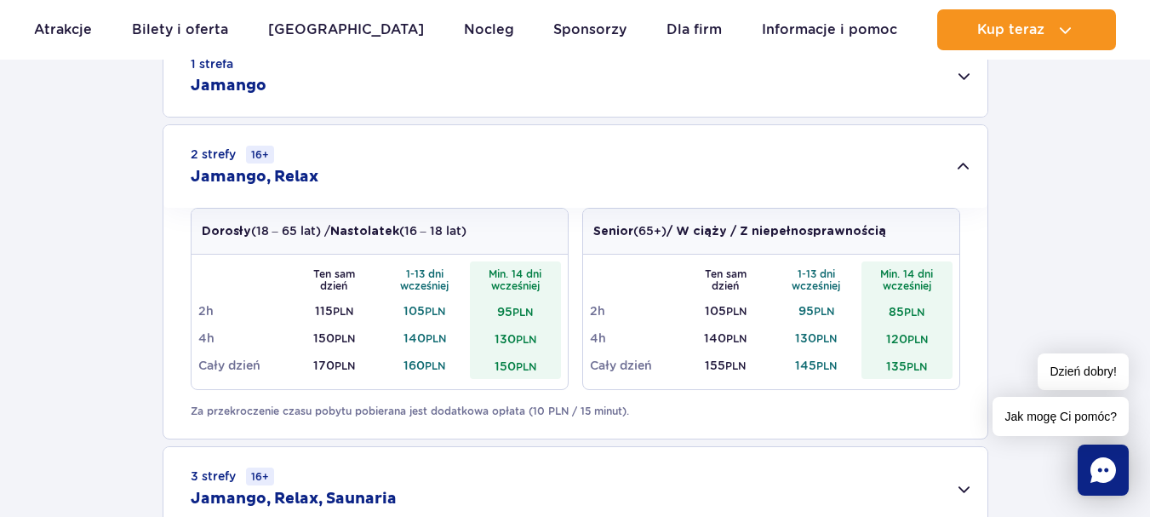
click at [717, 348] on div "Dziecko do 90 cm" at bounding box center [771, 336] width 376 height 46
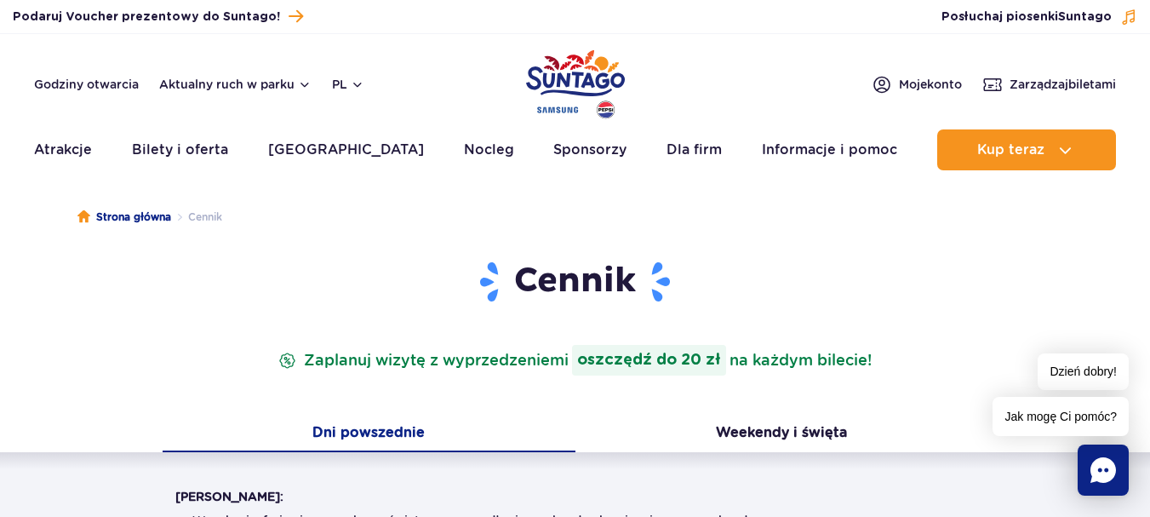
scroll to position [0, 0]
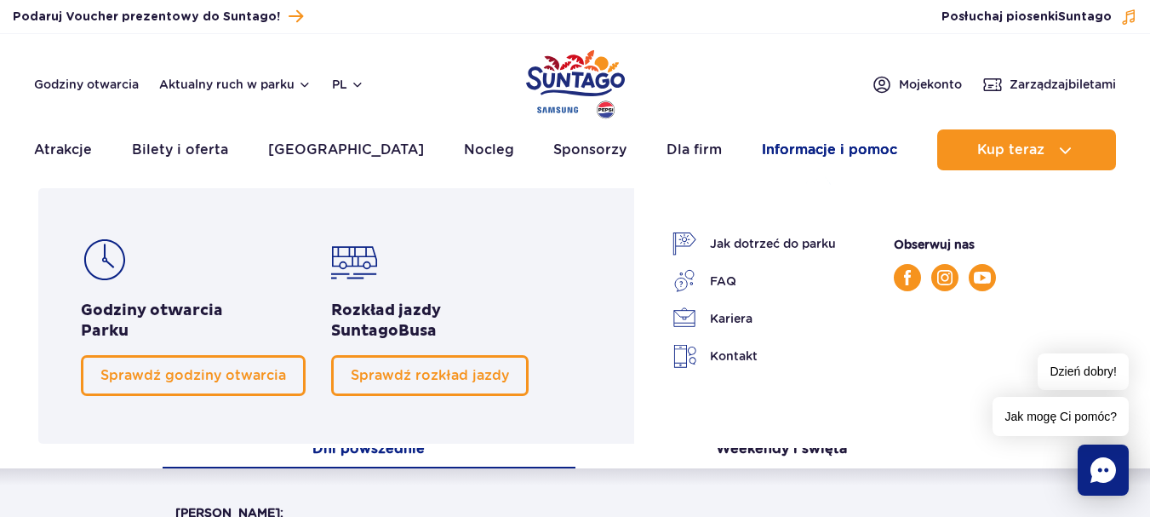
click at [800, 151] on link "Informacje i pomoc" at bounding box center [829, 149] width 135 height 41
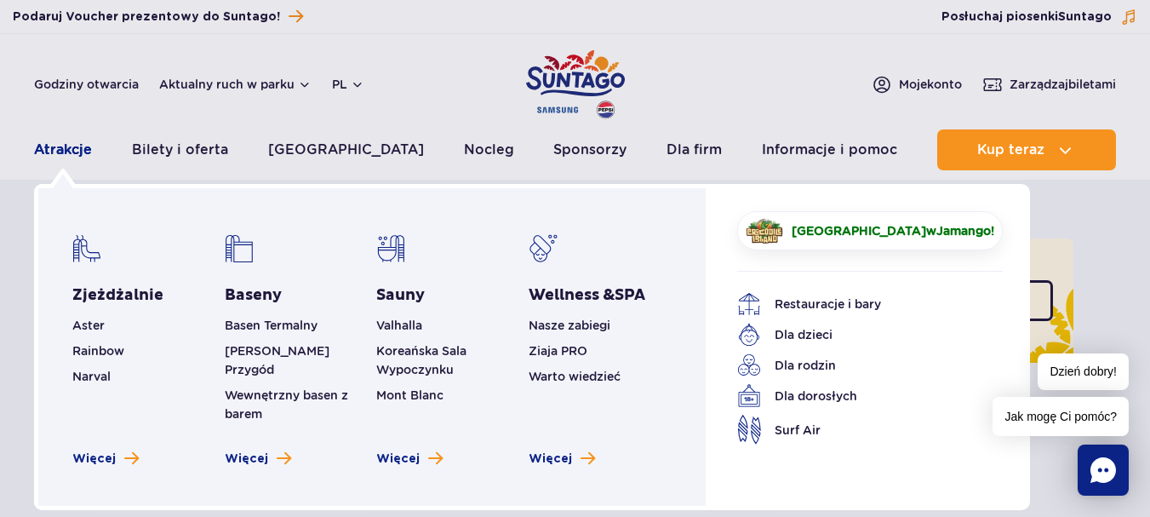
click at [72, 154] on link "Atrakcje" at bounding box center [63, 149] width 58 height 41
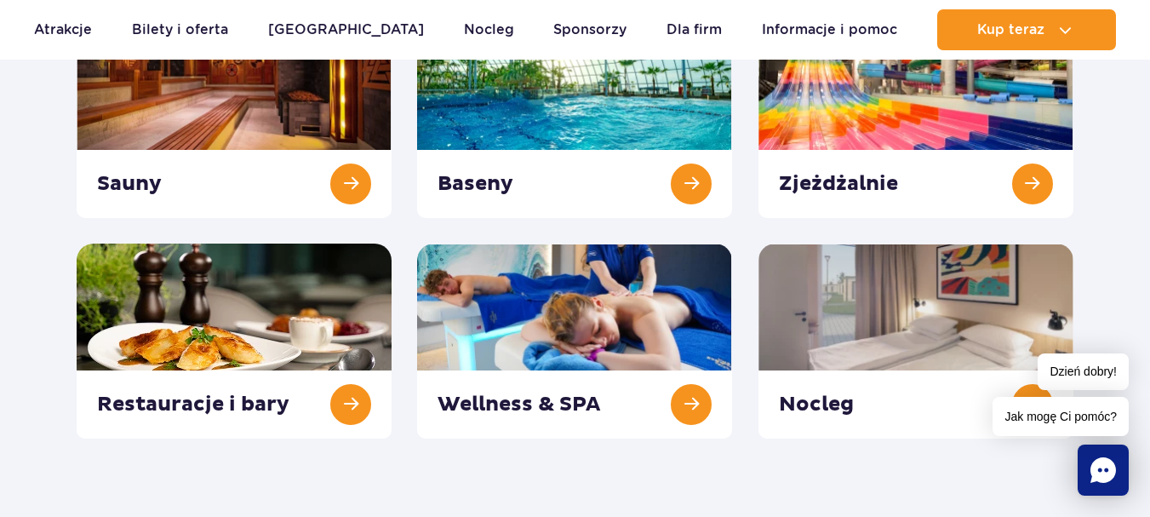
scroll to position [398, 0]
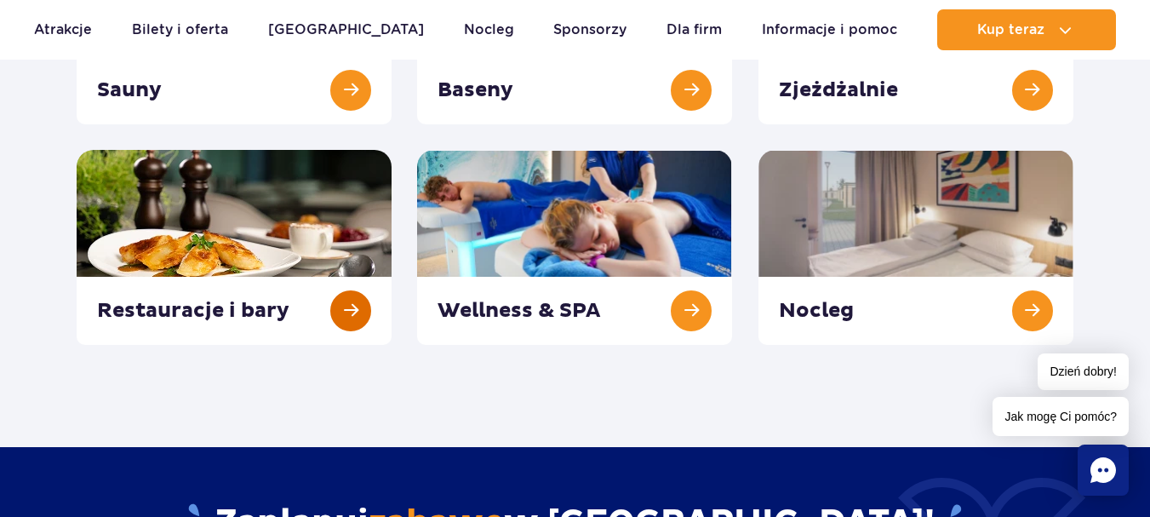
click at [289, 308] on link at bounding box center [234, 247] width 315 height 195
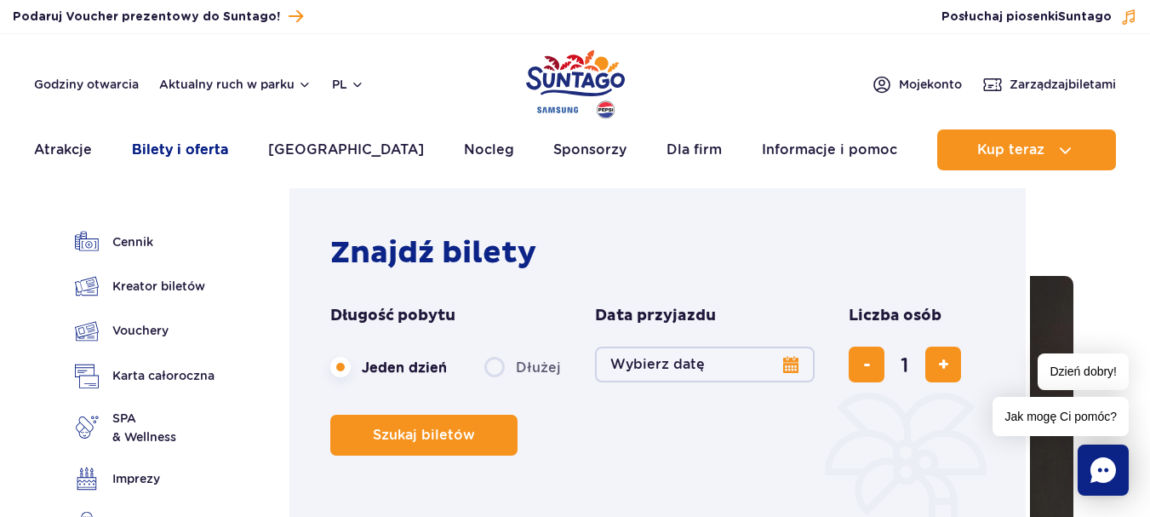
click at [222, 152] on link "Bilety i oferta" at bounding box center [180, 149] width 96 height 41
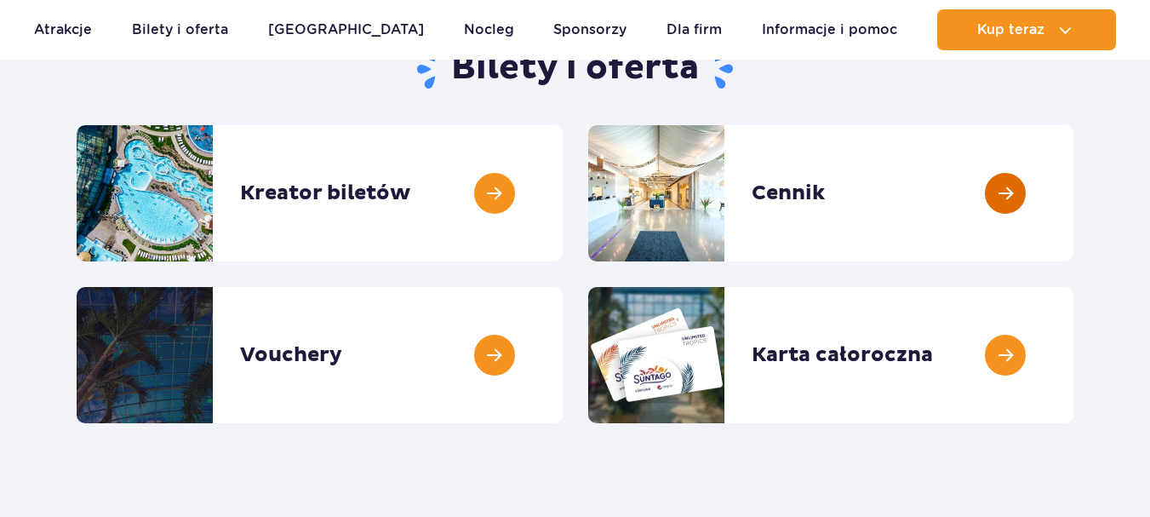
click at [1074, 198] on link at bounding box center [1074, 193] width 0 height 136
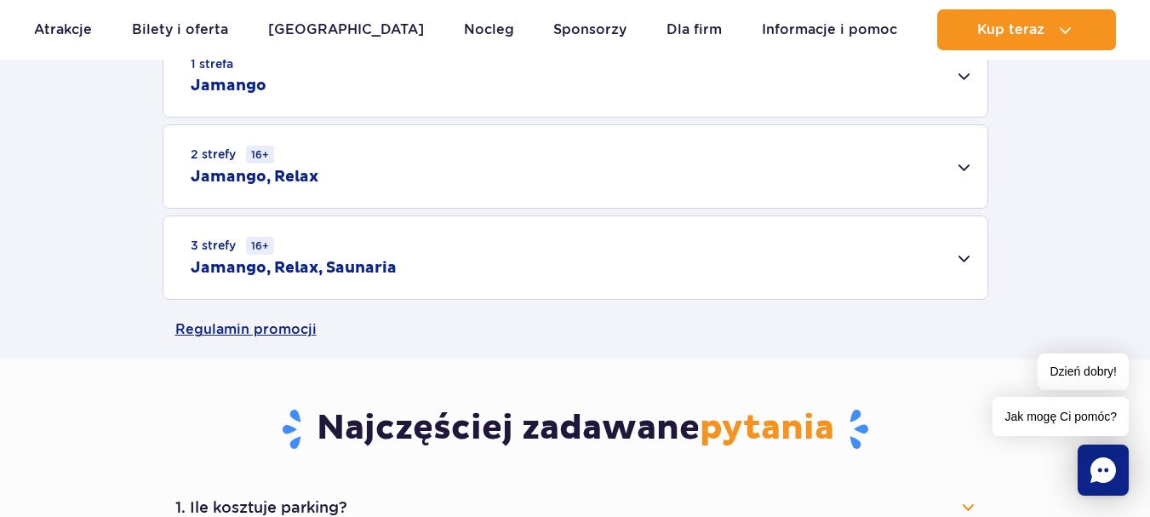
click at [427, 283] on div "3 strefy 16+ Jamango, Relax, Saunaria" at bounding box center [575, 257] width 824 height 83
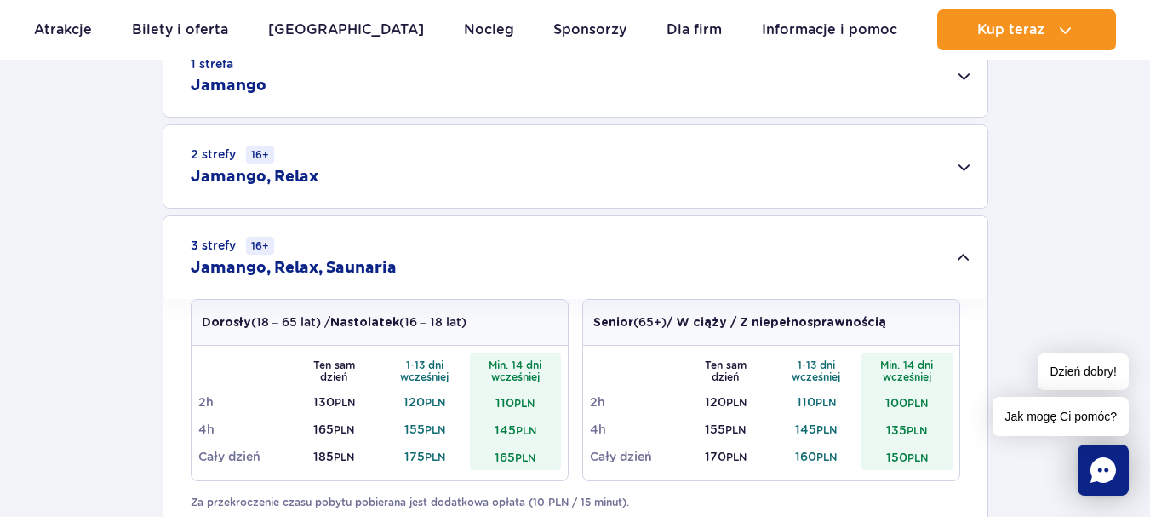
scroll to position [794, 0]
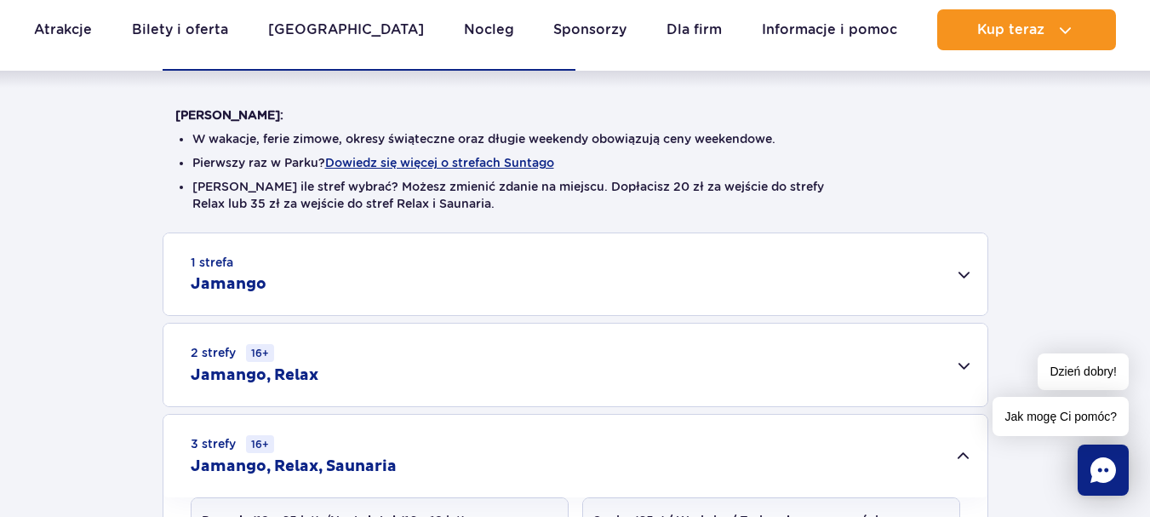
click at [556, 290] on div "1 strefa Jamango" at bounding box center [575, 274] width 824 height 82
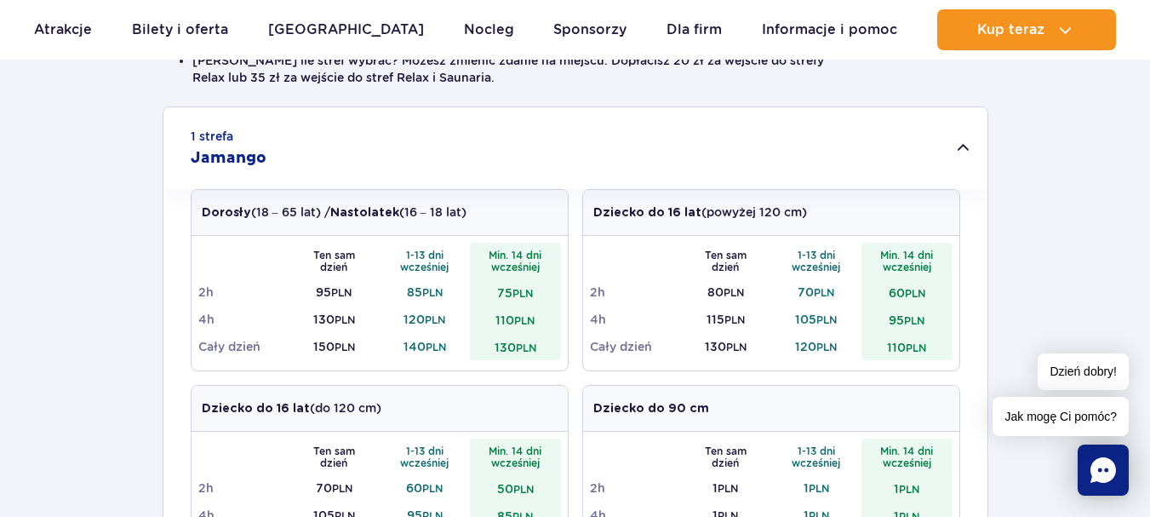
scroll to position [398, 0]
